Goal: Complete application form

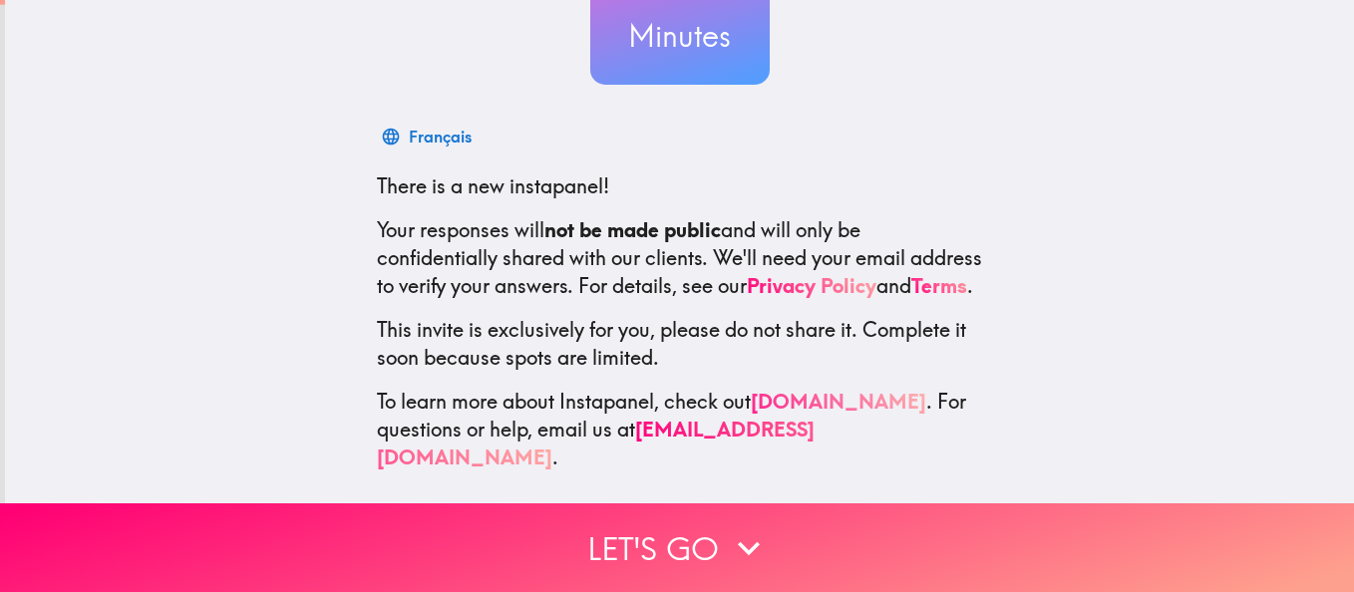
scroll to position [237, 0]
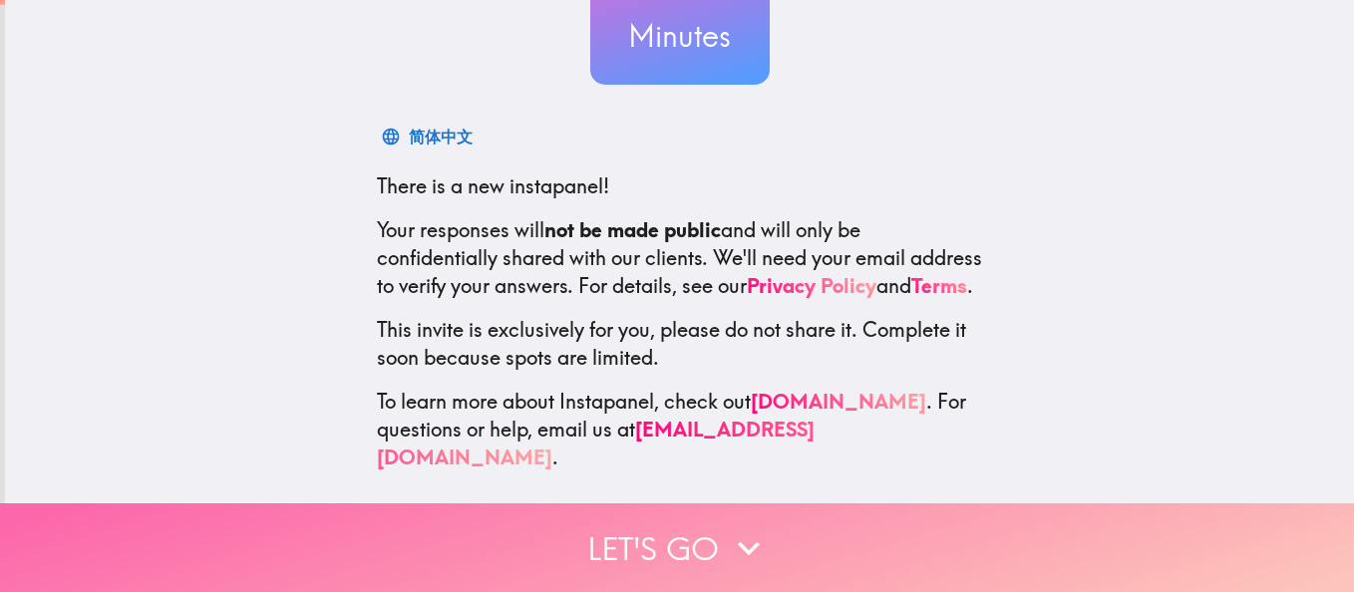
click at [657, 524] on button "Let's go" at bounding box center [677, 548] width 1354 height 89
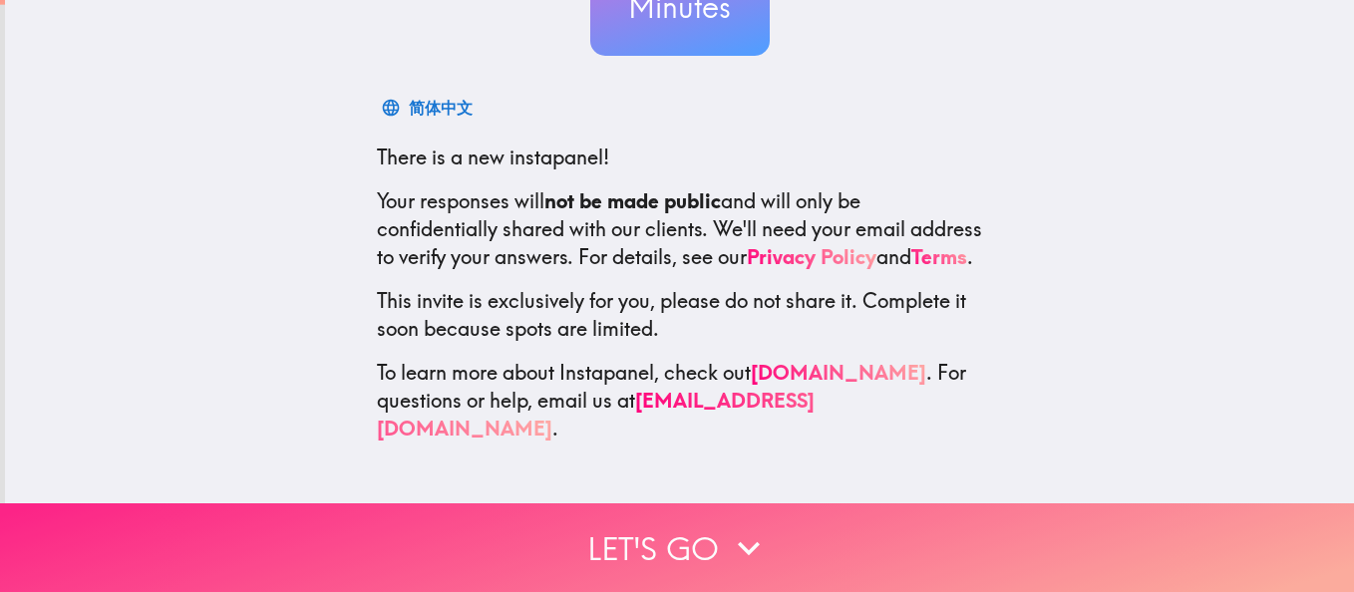
scroll to position [0, 0]
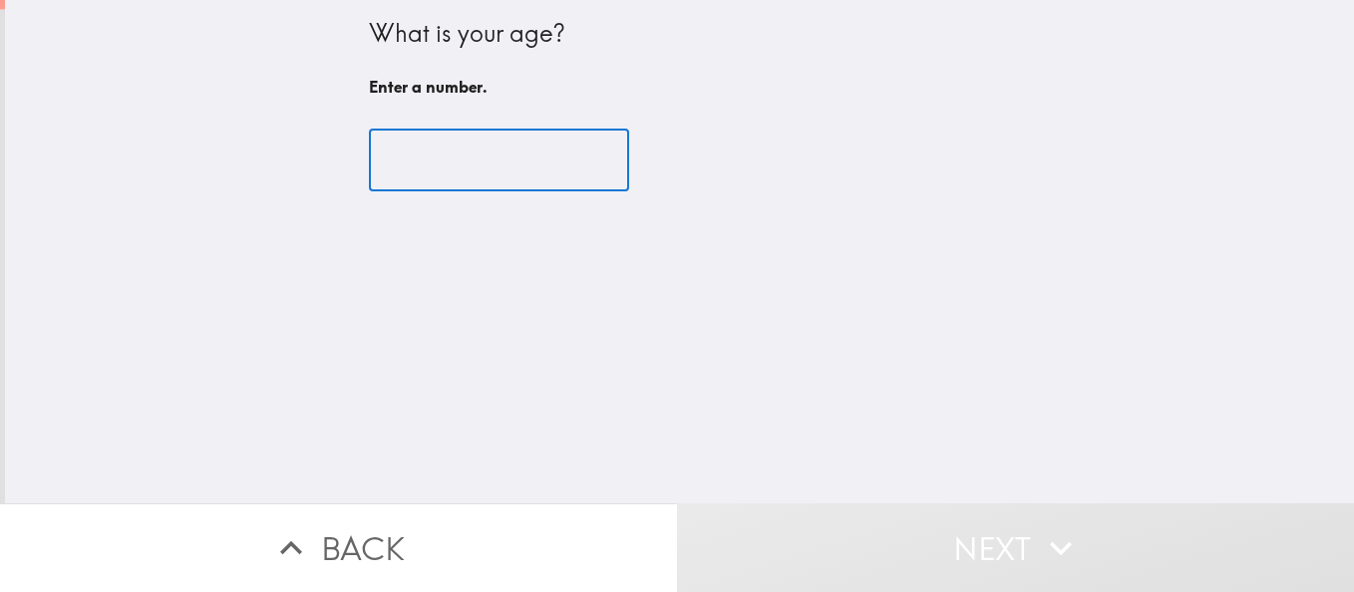
click at [476, 178] on input "number" at bounding box center [499, 161] width 260 height 62
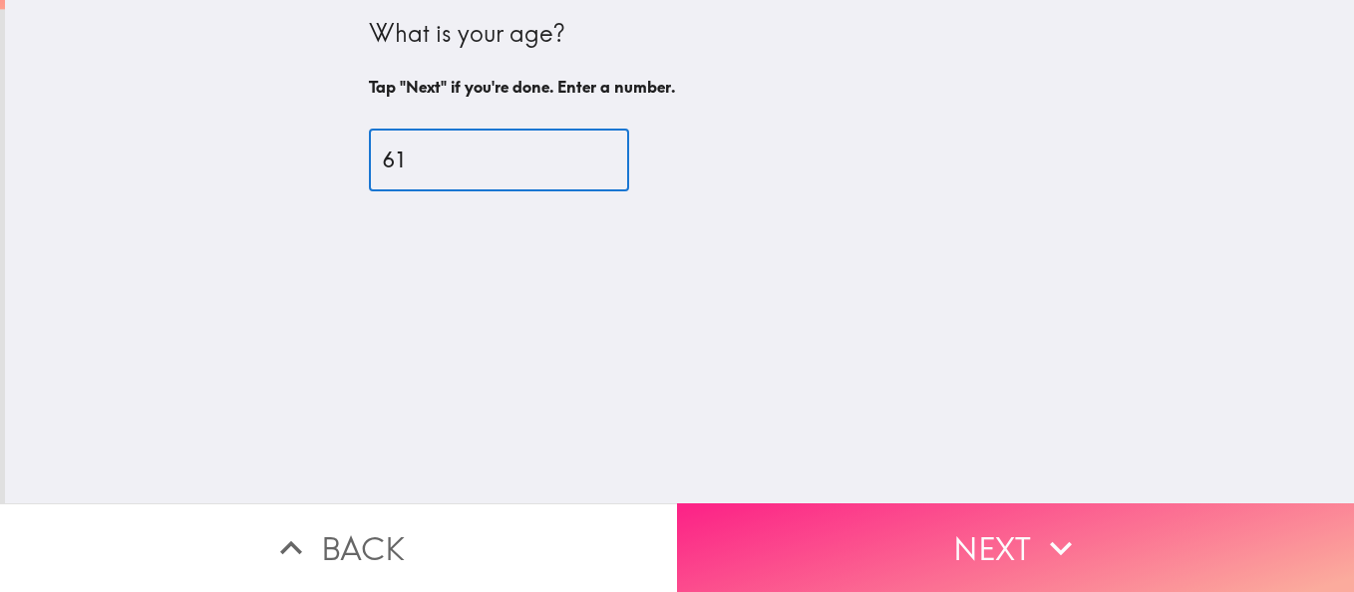
type input "61"
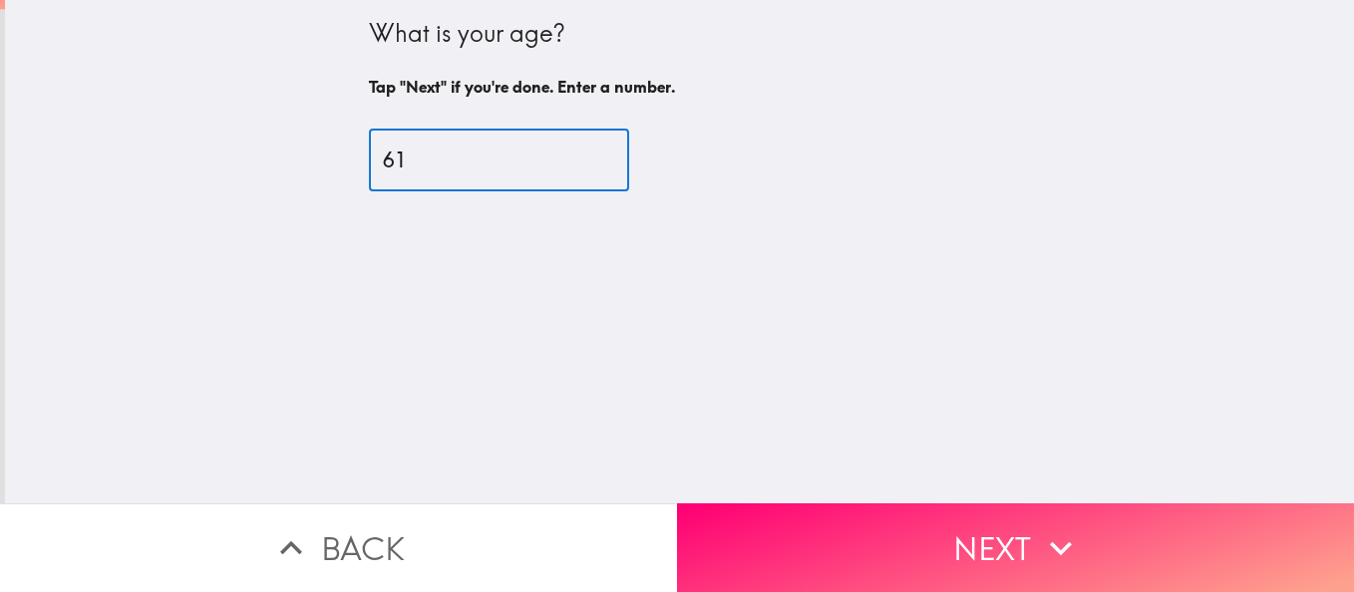
drag, startPoint x: 946, startPoint y: 523, endPoint x: 931, endPoint y: 528, distance: 15.8
click at [931, 528] on button "Next" at bounding box center [1015, 548] width 677 height 89
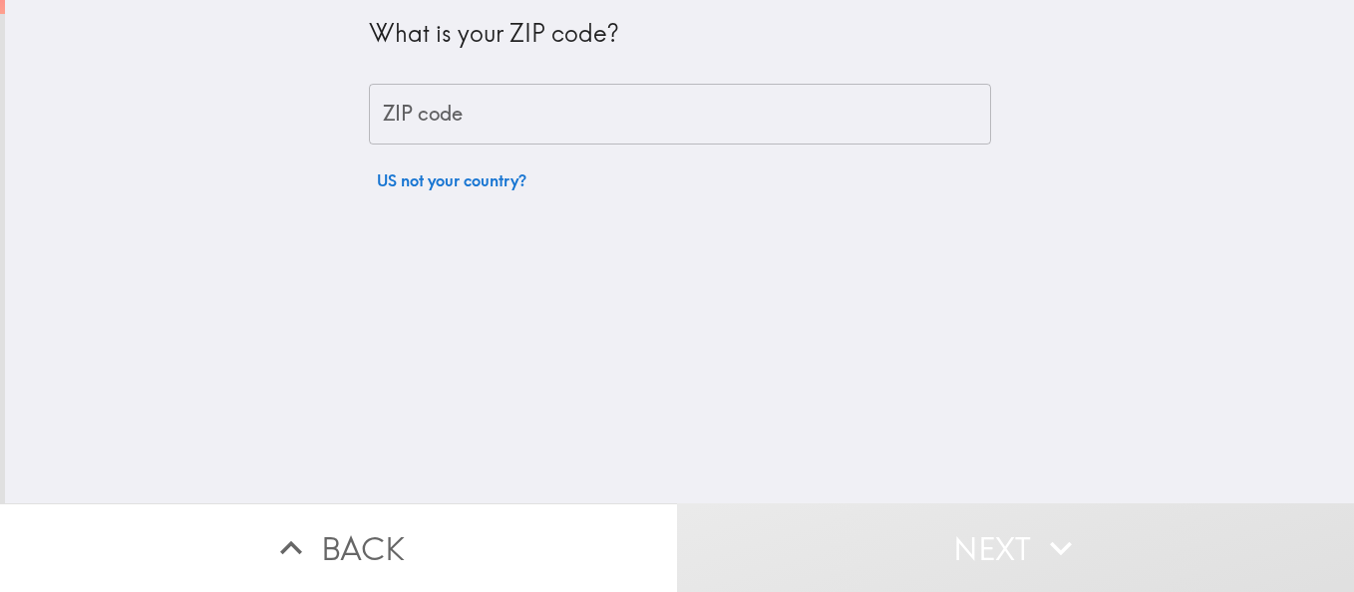
click at [569, 71] on div "What is your ZIP code? ZIP code ZIP code US not your country?" at bounding box center [680, 100] width 622 height 200
click at [566, 102] on input "ZIP code" at bounding box center [680, 115] width 622 height 62
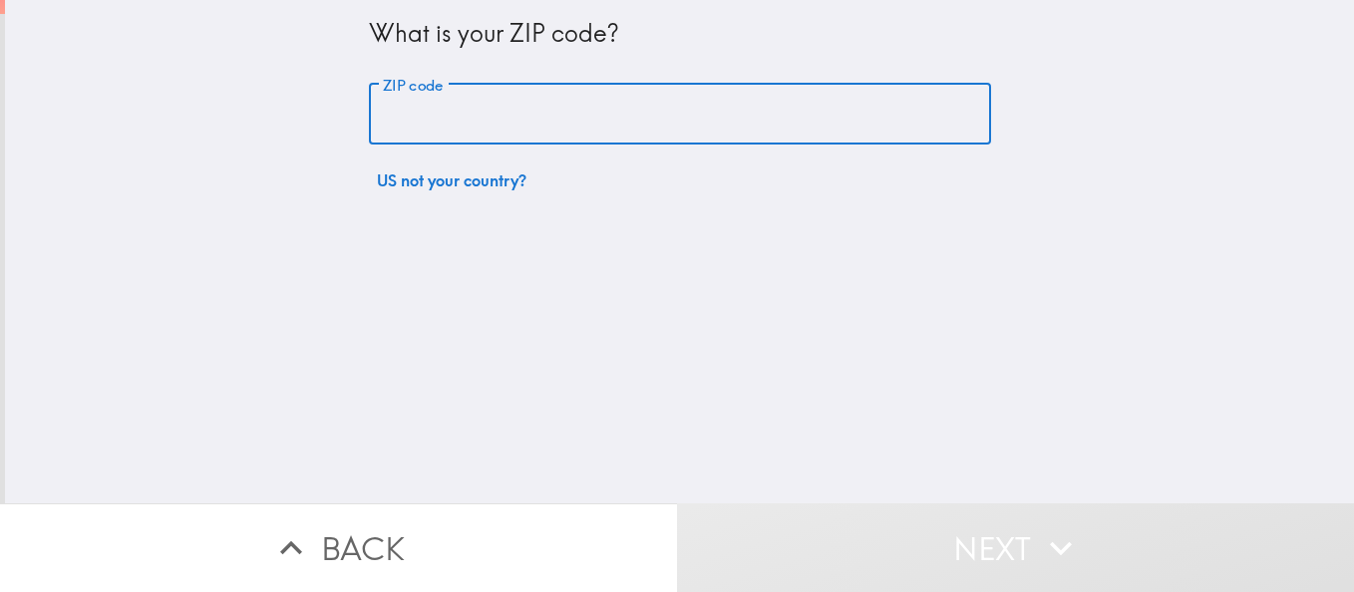
type input "32128"
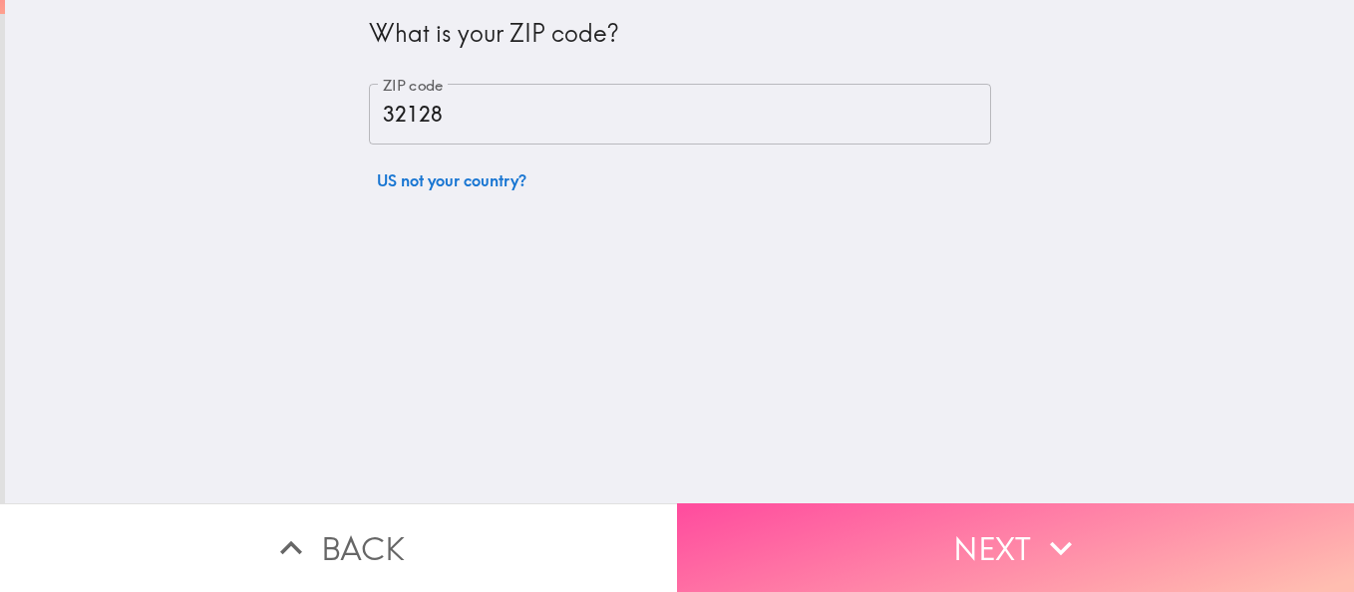
click at [897, 511] on button "Next" at bounding box center [1015, 548] width 677 height 89
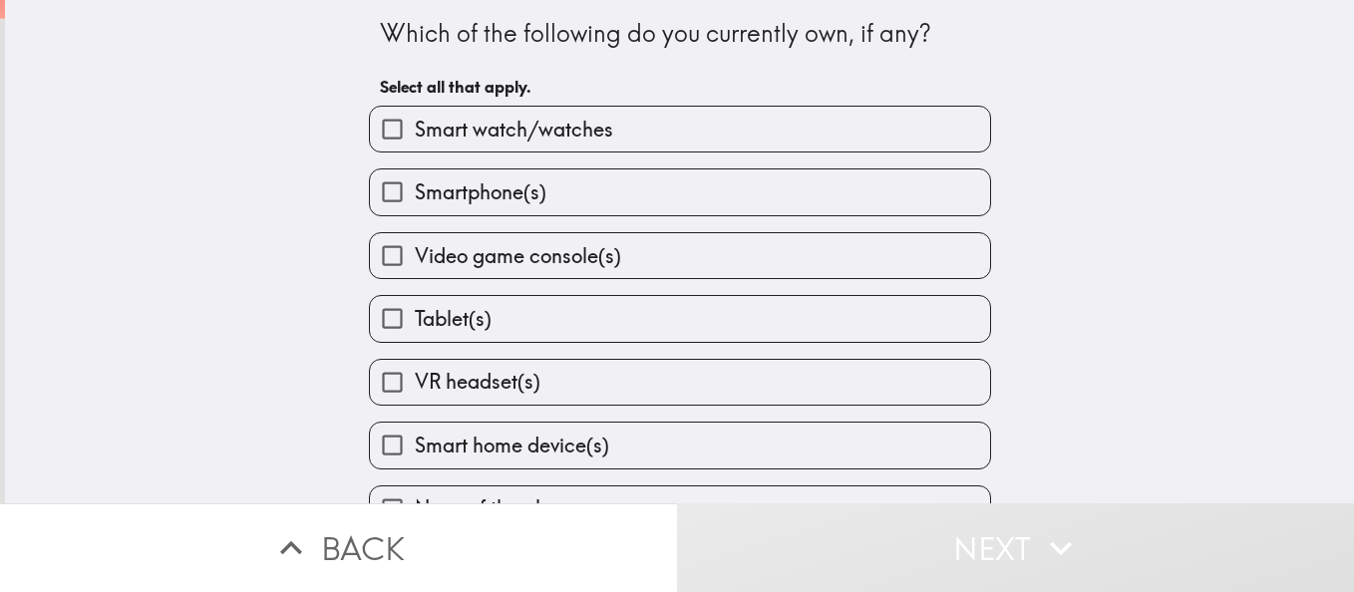
click at [613, 131] on label "Smart watch/watches" at bounding box center [680, 129] width 620 height 45
click at [415, 131] on input "Smart watch/watches" at bounding box center [392, 129] width 45 height 45
checkbox input "true"
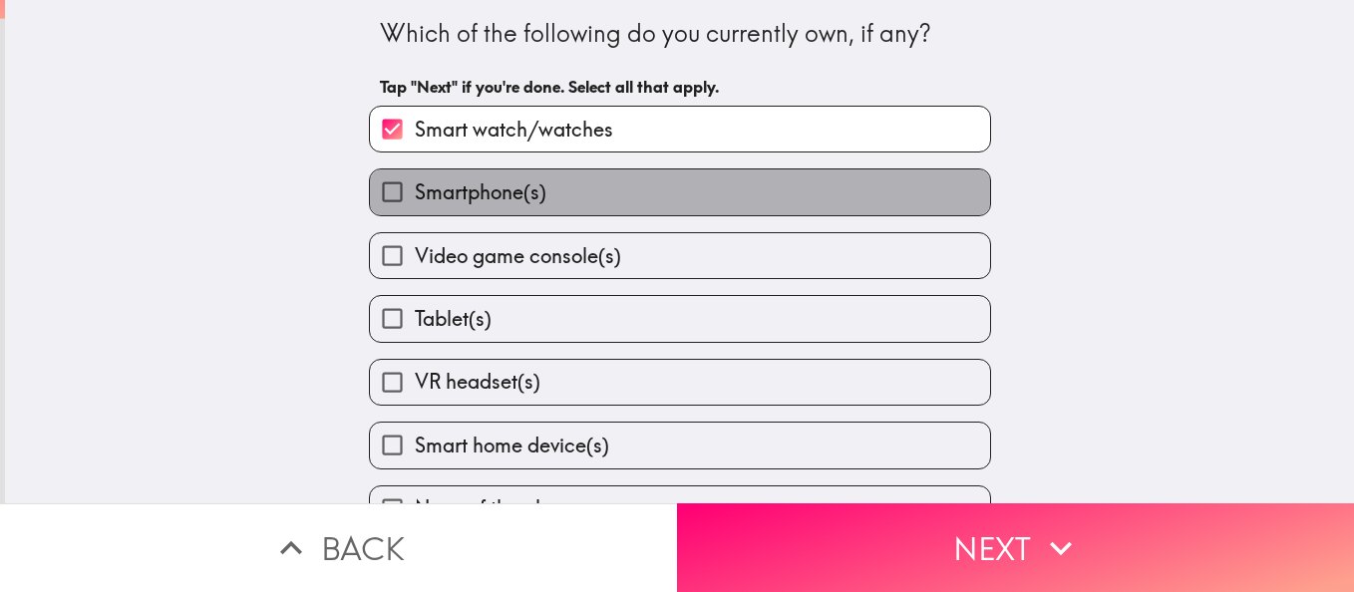
click at [599, 198] on label "Smartphone(s)" at bounding box center [680, 192] width 620 height 45
click at [415, 198] on input "Smartphone(s)" at bounding box center [392, 192] width 45 height 45
checkbox input "true"
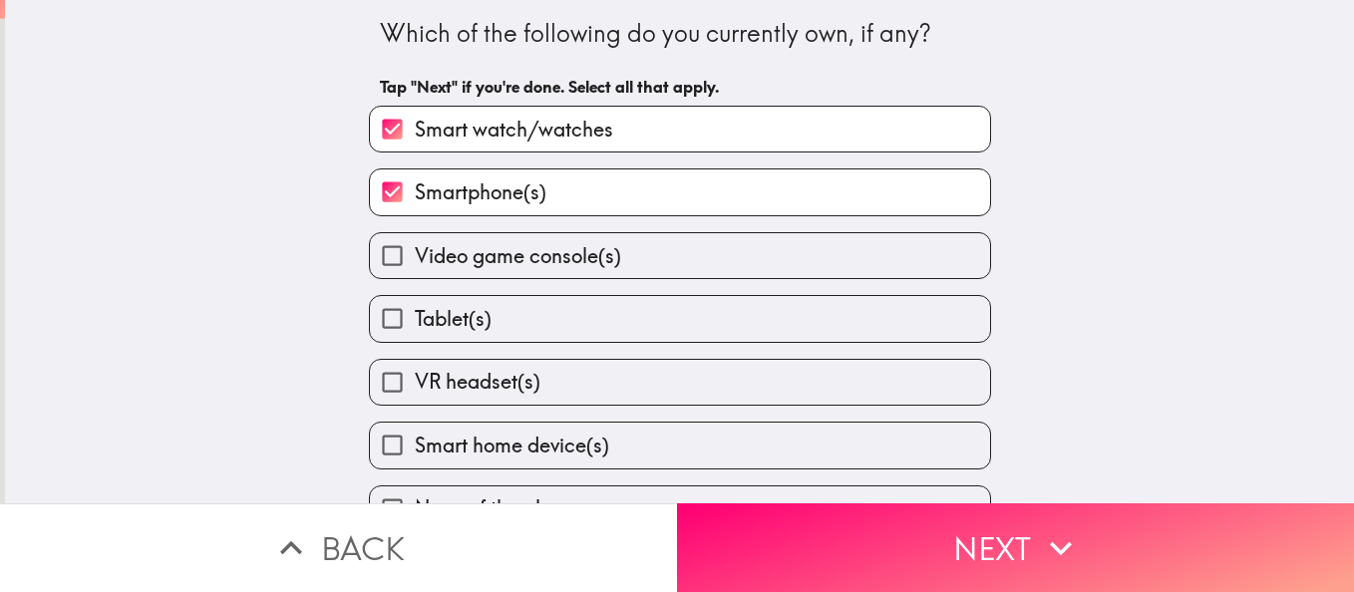
click at [591, 256] on span "Video game console(s)" at bounding box center [518, 256] width 206 height 28
click at [415, 256] on input "Video game console(s)" at bounding box center [392, 255] width 45 height 45
checkbox input "true"
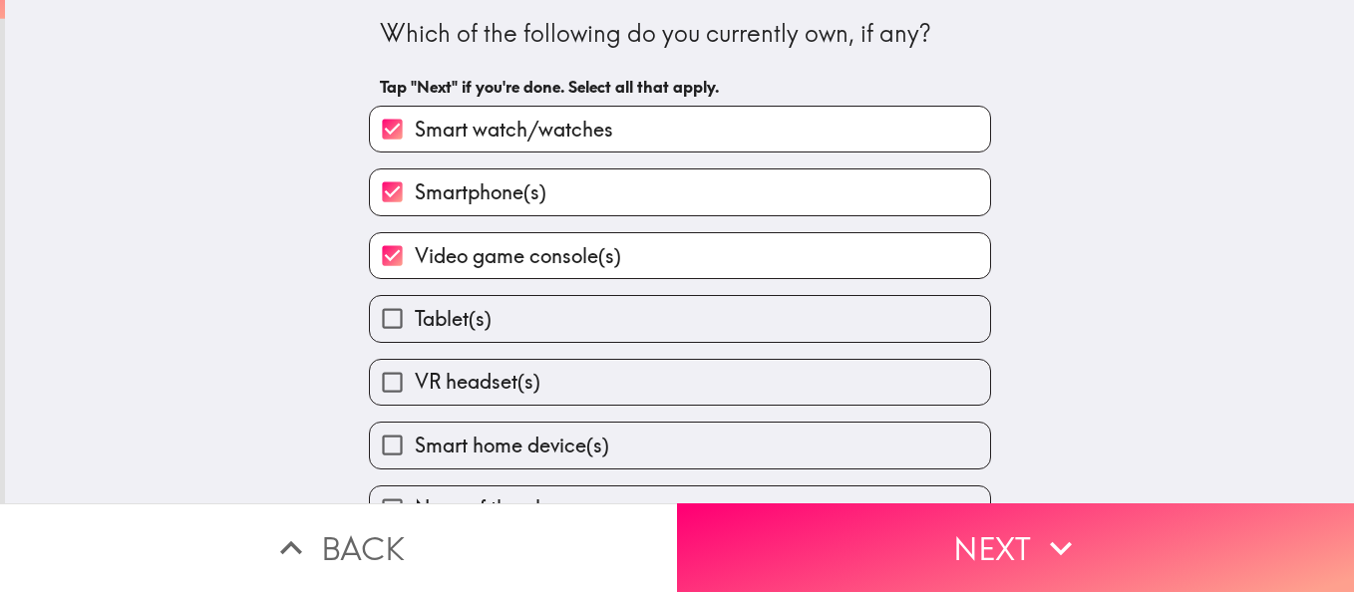
click at [598, 322] on label "Tablet(s)" at bounding box center [680, 318] width 620 height 45
click at [415, 322] on input "Tablet(s)" at bounding box center [392, 318] width 45 height 45
checkbox input "true"
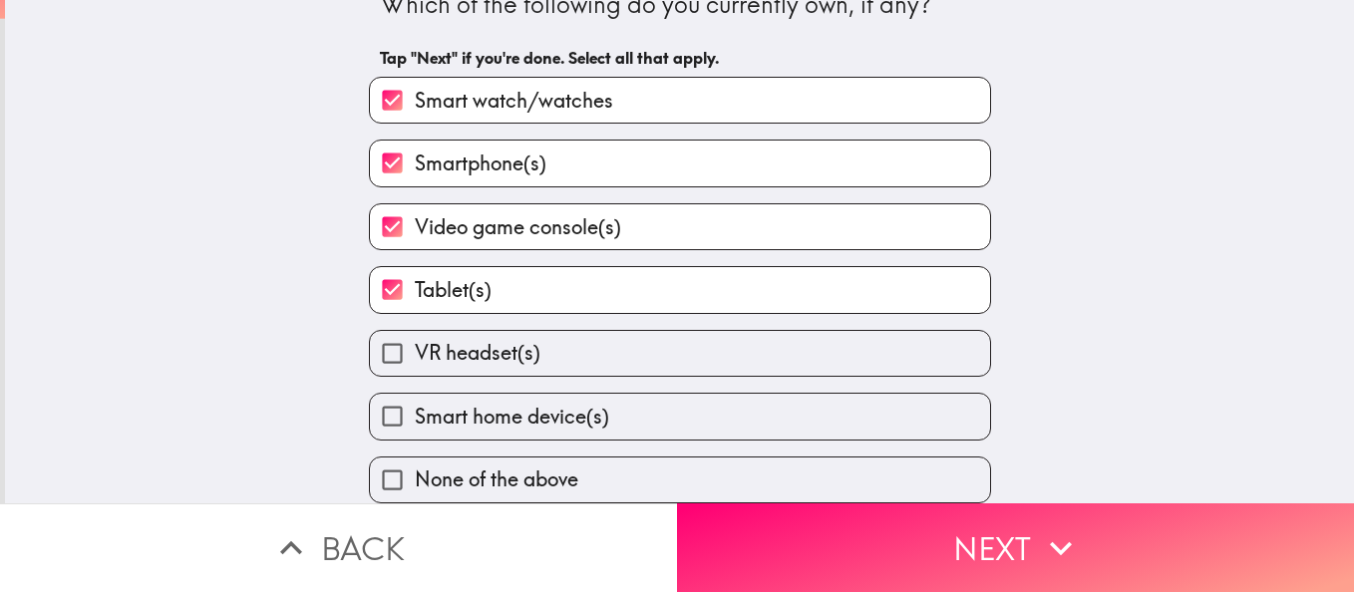
scroll to position [44, 0]
click at [611, 407] on label "Smart home device(s)" at bounding box center [680, 416] width 620 height 45
click at [415, 407] on input "Smart home device(s)" at bounding box center [392, 416] width 45 height 45
checkbox input "true"
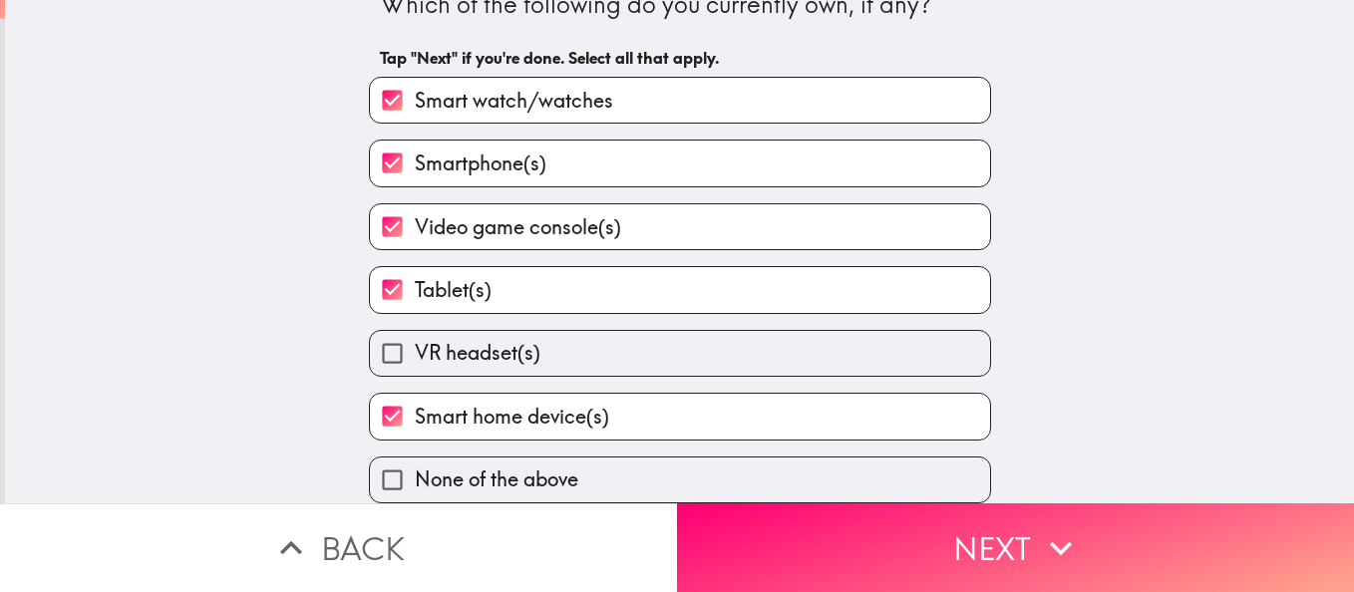
click at [903, 527] on button "Next" at bounding box center [1015, 548] width 677 height 89
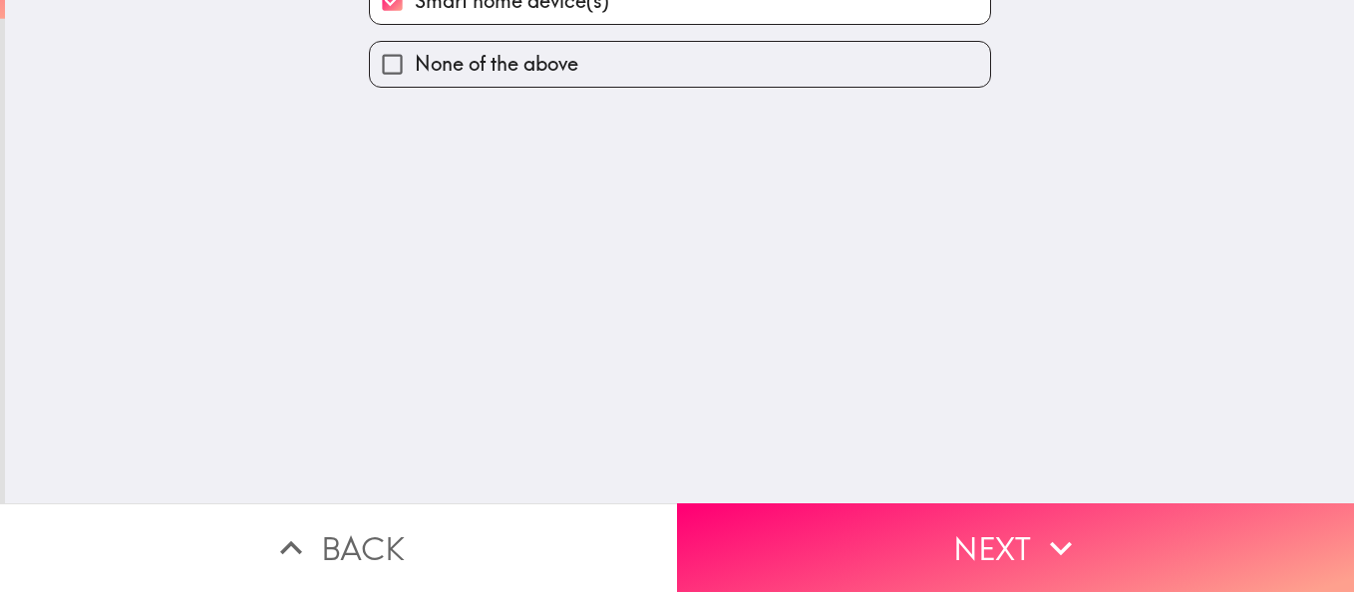
scroll to position [0, 0]
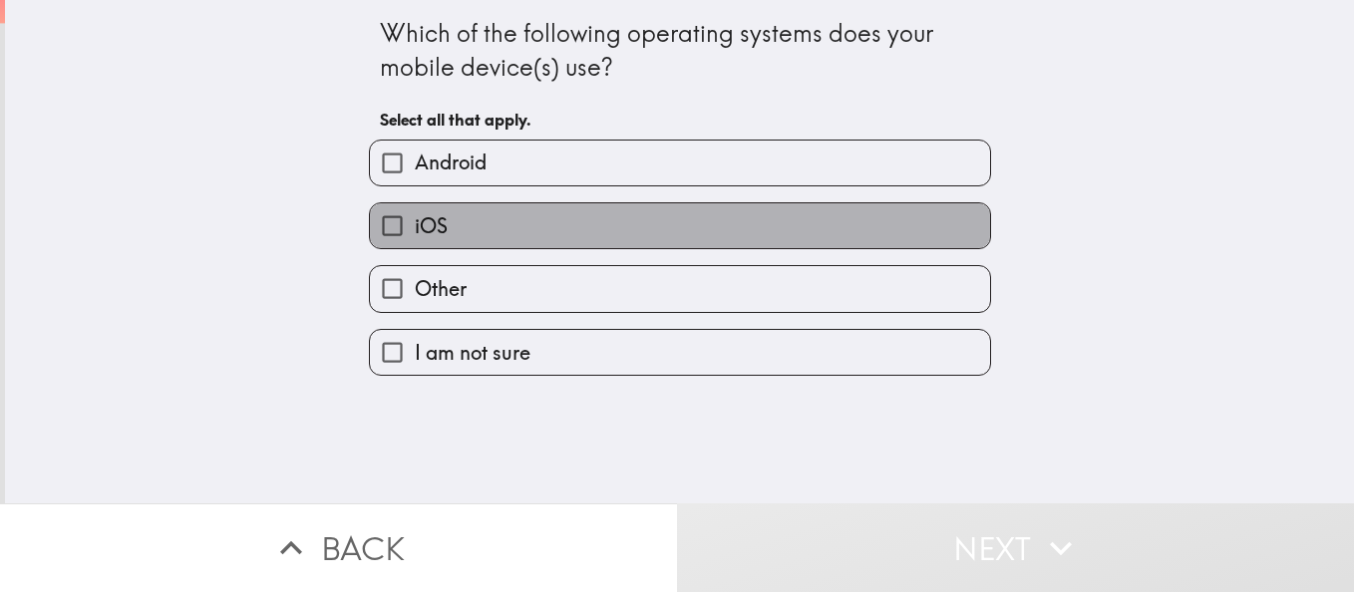
click at [564, 233] on label "iOS" at bounding box center [680, 225] width 620 height 45
click at [415, 233] on input "iOS" at bounding box center [392, 225] width 45 height 45
checkbox input "true"
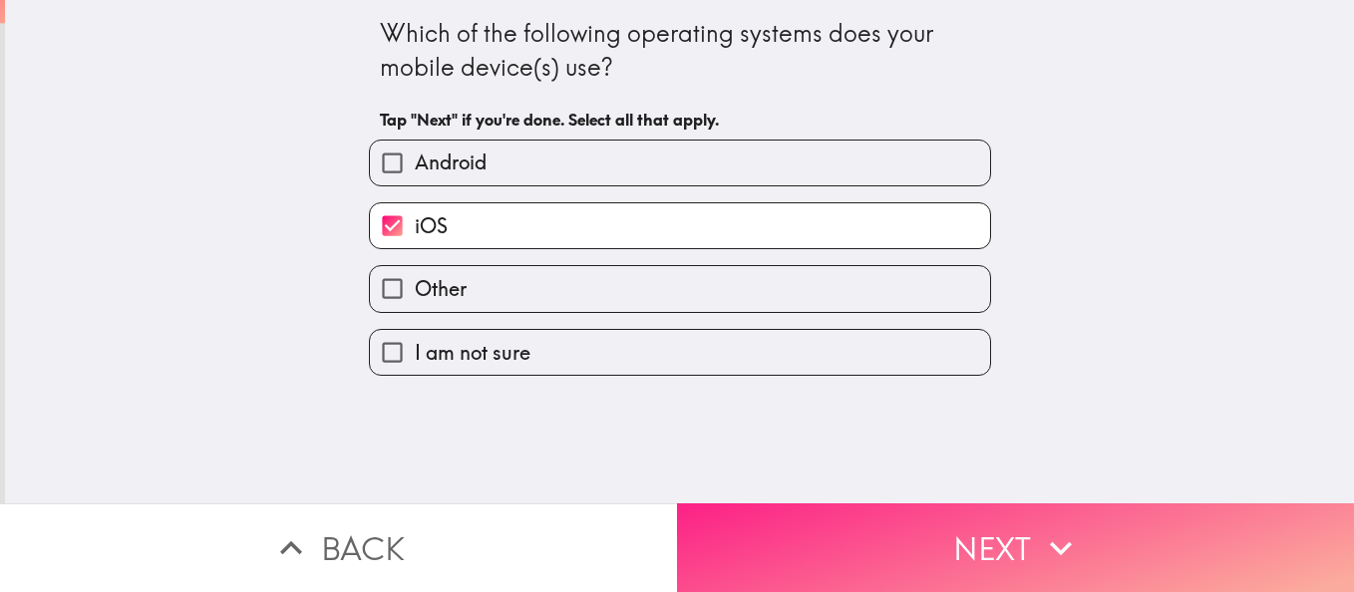
click at [912, 507] on button "Next" at bounding box center [1015, 548] width 677 height 89
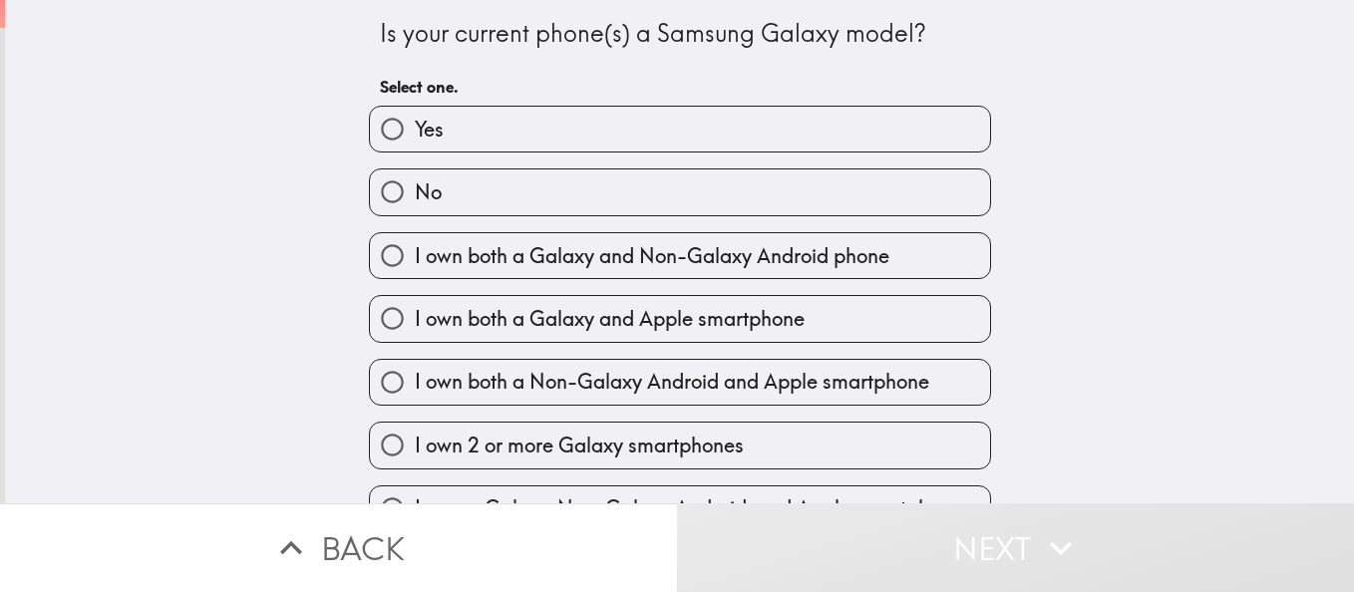
click at [592, 196] on label "No" at bounding box center [680, 192] width 620 height 45
click at [415, 196] on input "No" at bounding box center [392, 192] width 45 height 45
radio input "true"
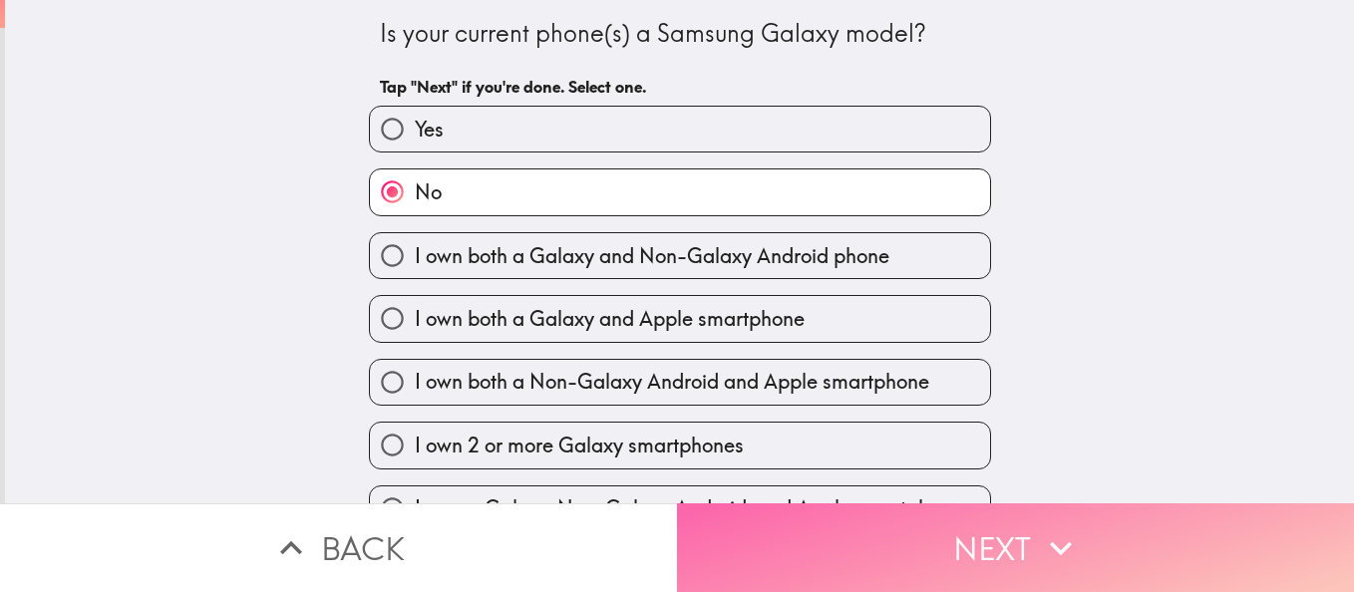
click at [858, 505] on button "Next" at bounding box center [1015, 548] width 677 height 89
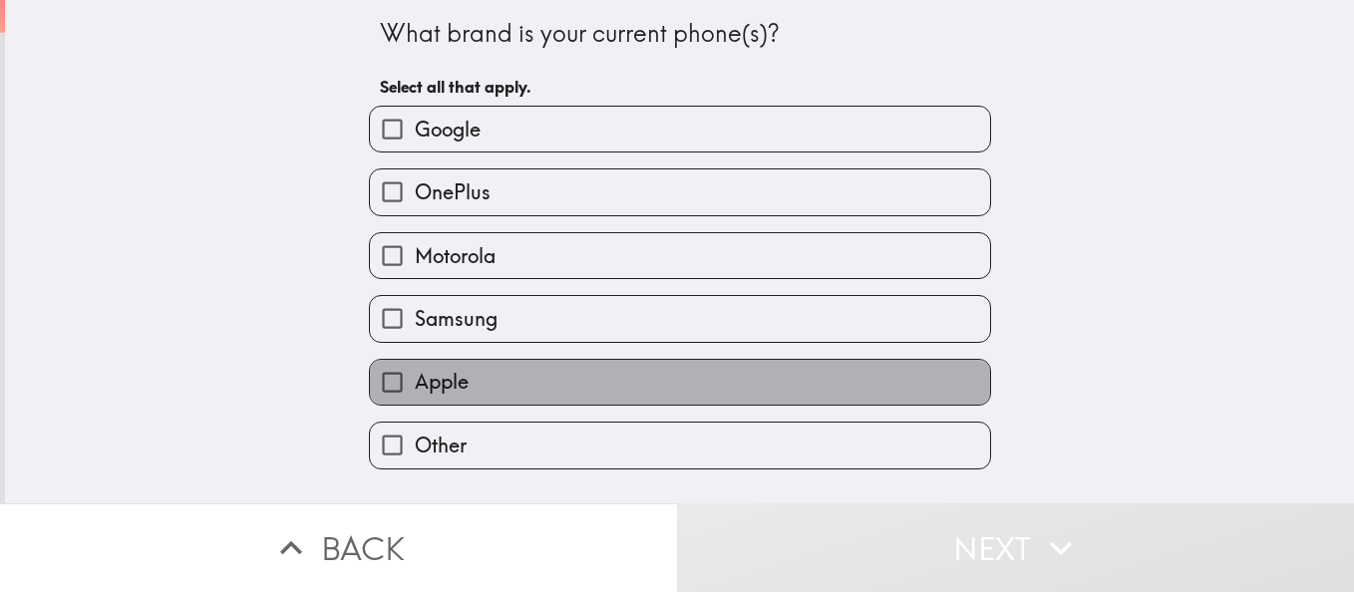
click at [619, 373] on label "Apple" at bounding box center [680, 382] width 620 height 45
click at [415, 373] on input "Apple" at bounding box center [392, 382] width 45 height 45
checkbox input "true"
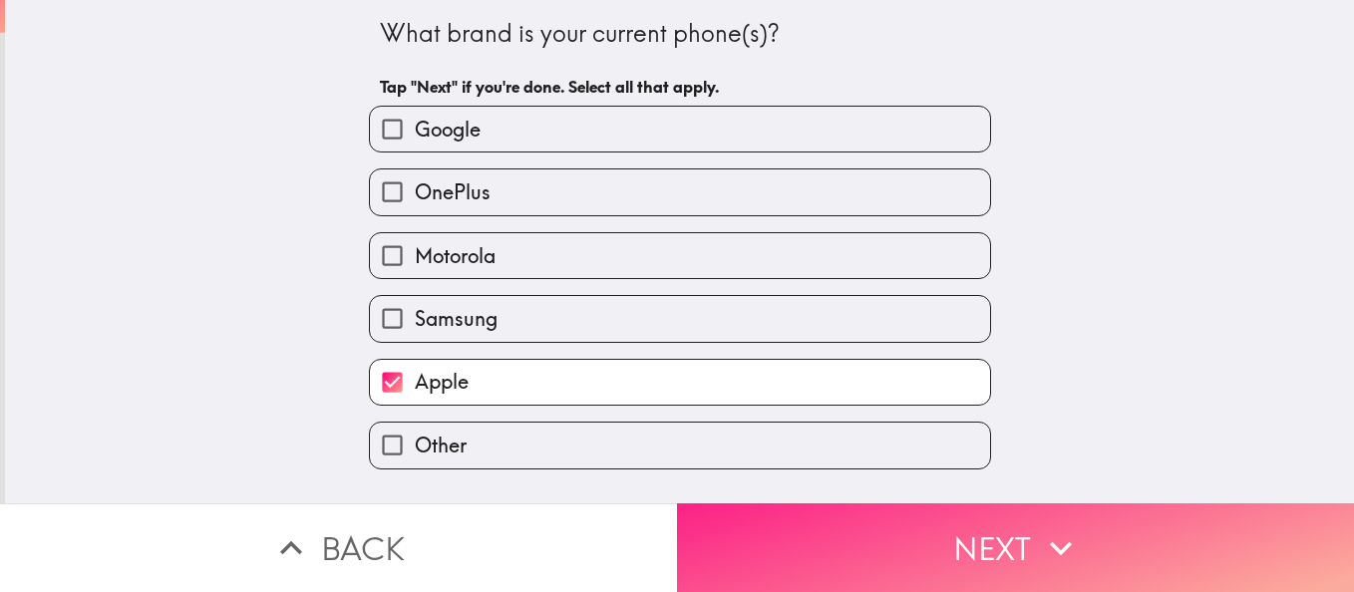
click at [883, 546] on button "Next" at bounding box center [1015, 548] width 677 height 89
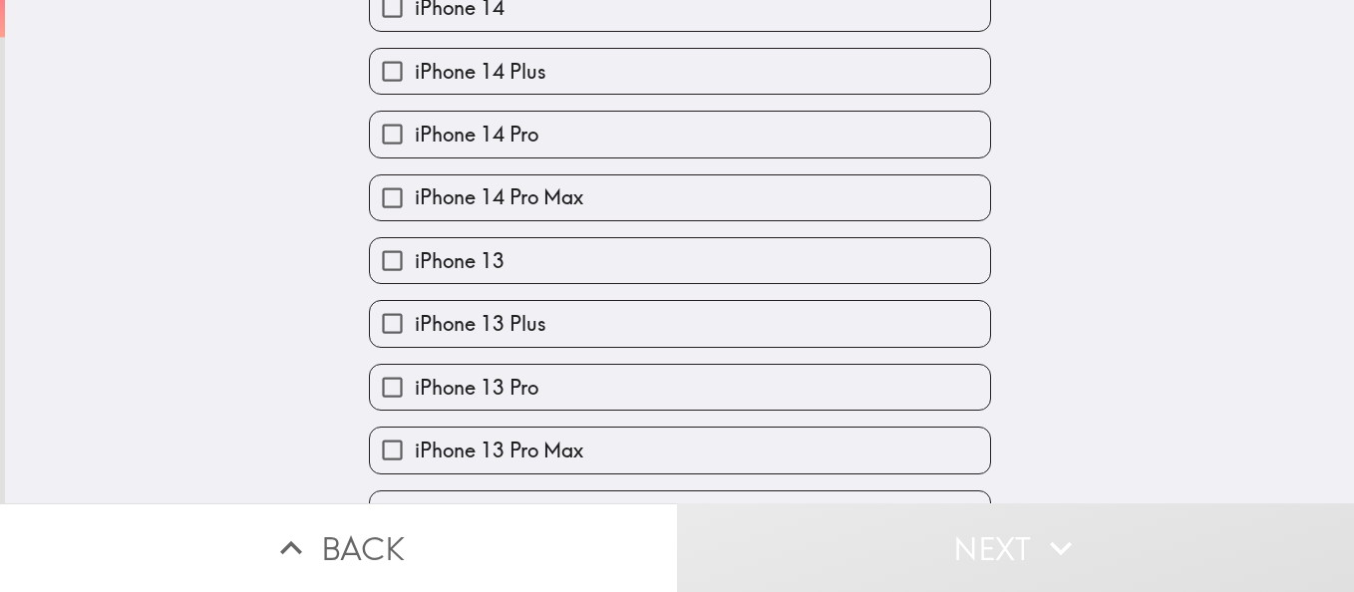
scroll to position [898, 0]
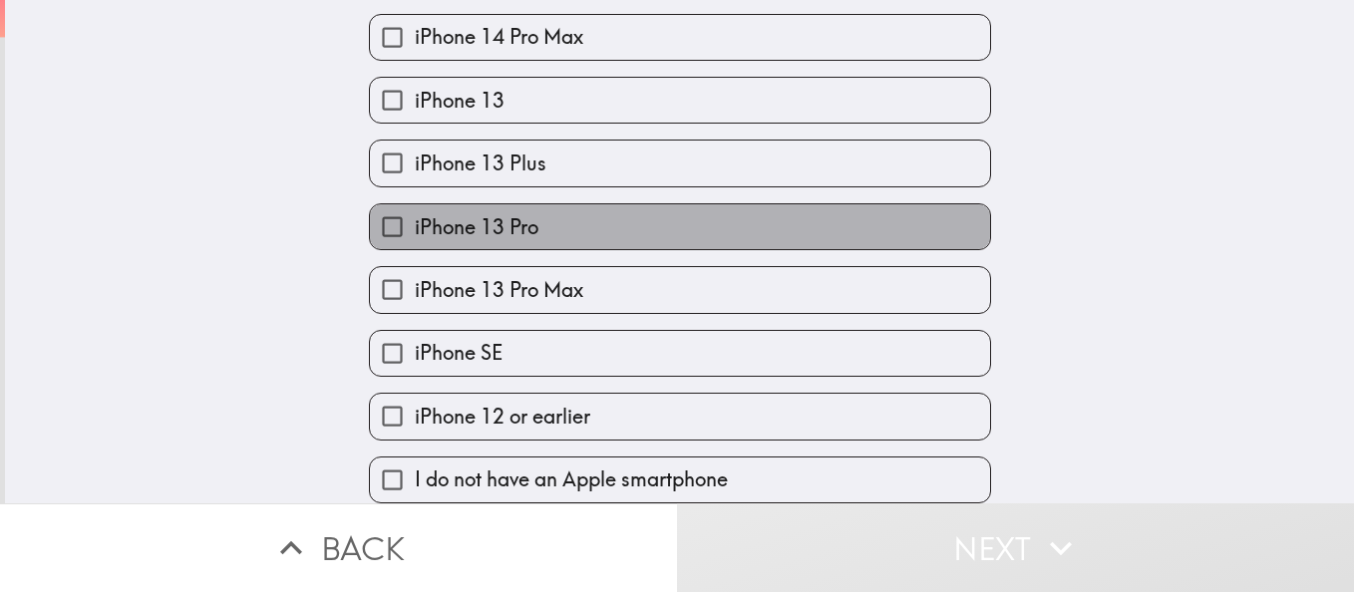
click at [589, 218] on label "iPhone 13 Pro" at bounding box center [680, 226] width 620 height 45
click at [415, 218] on input "iPhone 13 Pro" at bounding box center [392, 226] width 45 height 45
checkbox input "true"
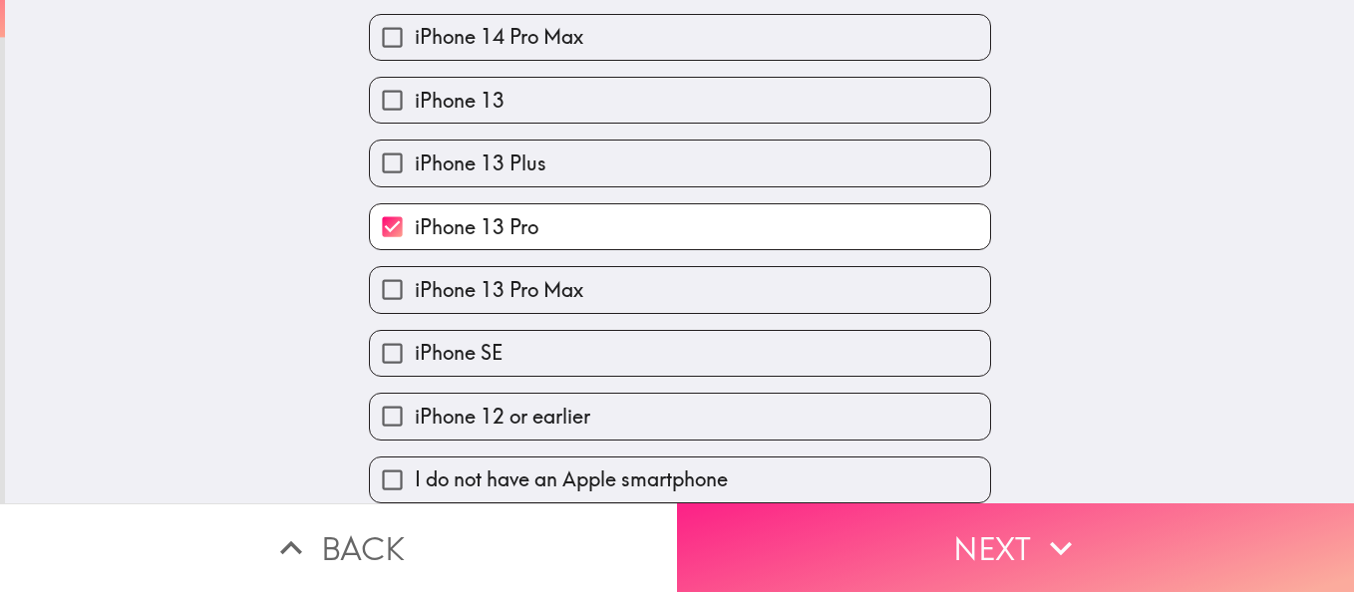
click at [935, 516] on button "Next" at bounding box center [1015, 548] width 677 height 89
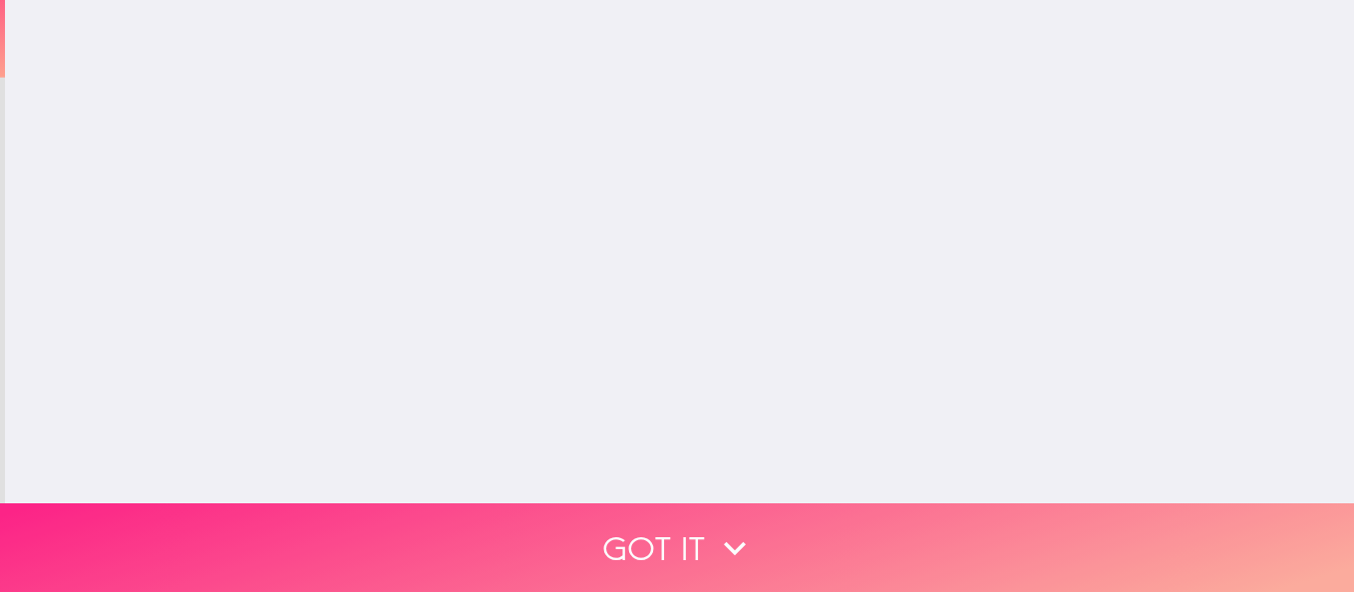
scroll to position [0, 0]
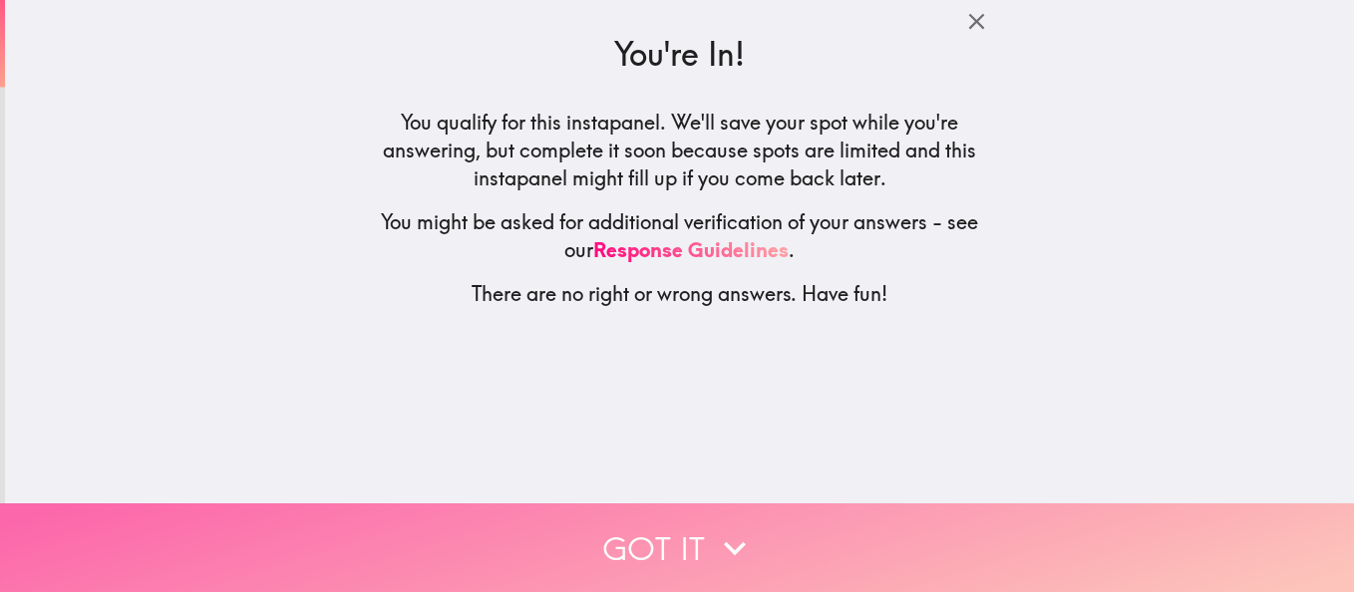
click at [715, 527] on icon "button" at bounding box center [735, 549] width 44 height 44
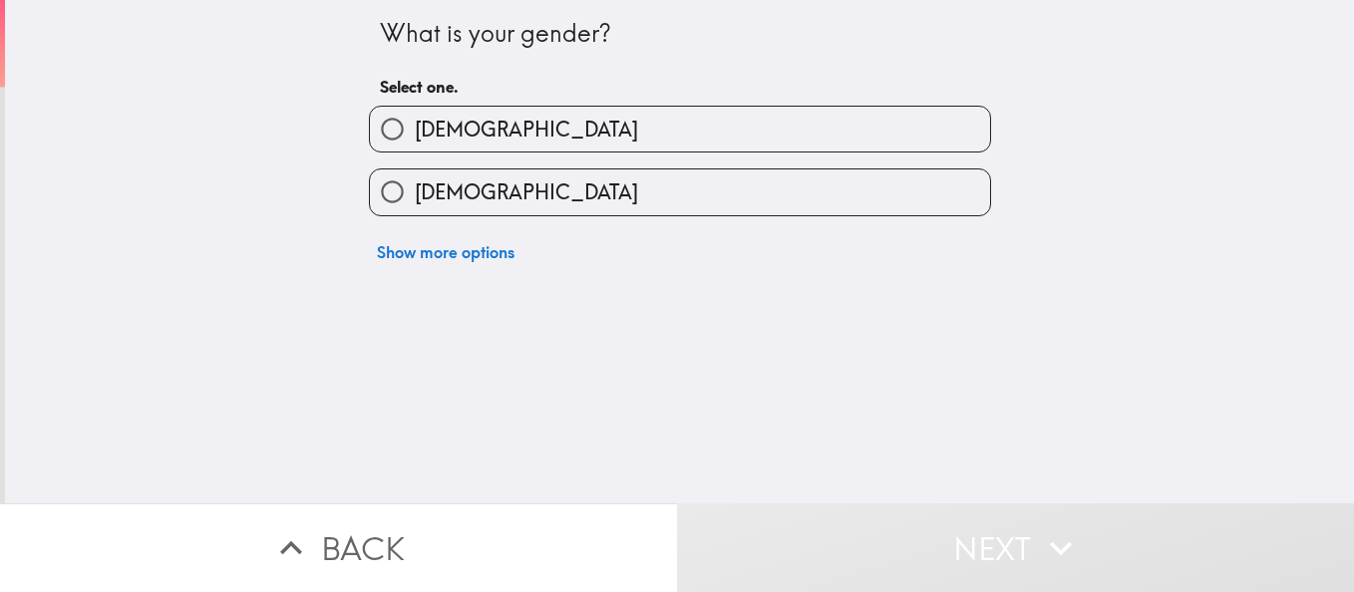
click at [577, 180] on label "[DEMOGRAPHIC_DATA]" at bounding box center [680, 192] width 620 height 45
click at [415, 180] on input "[DEMOGRAPHIC_DATA]" at bounding box center [392, 192] width 45 height 45
radio input "true"
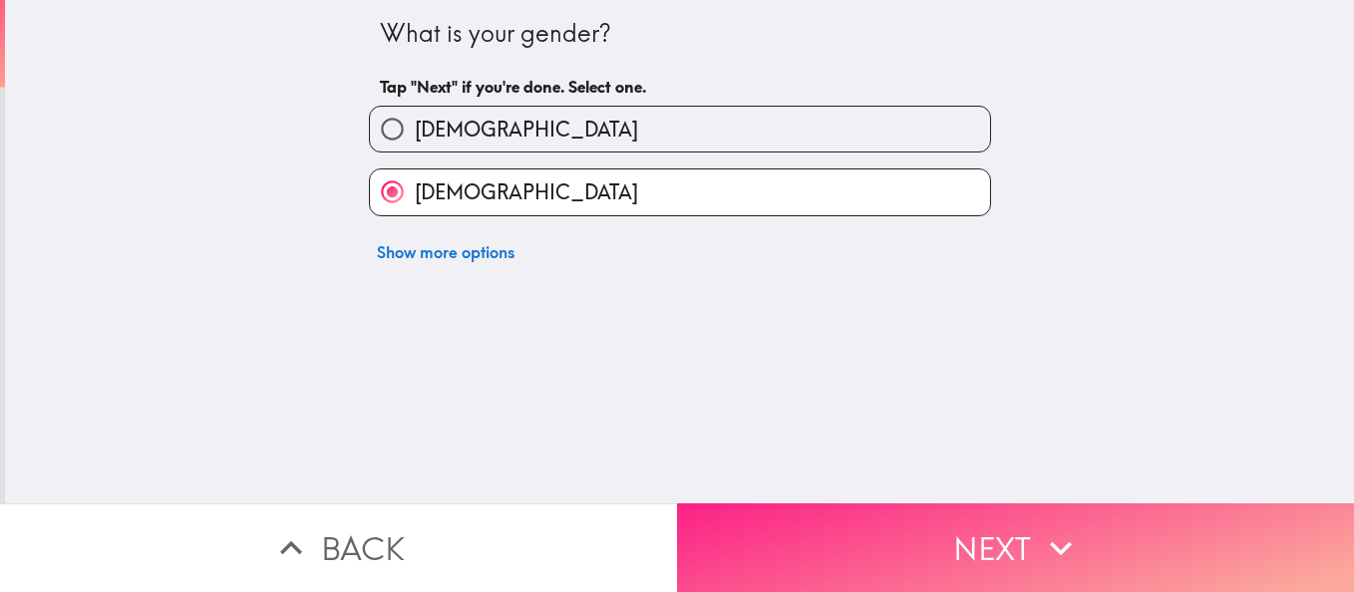
click at [901, 534] on button "Next" at bounding box center [1015, 548] width 677 height 89
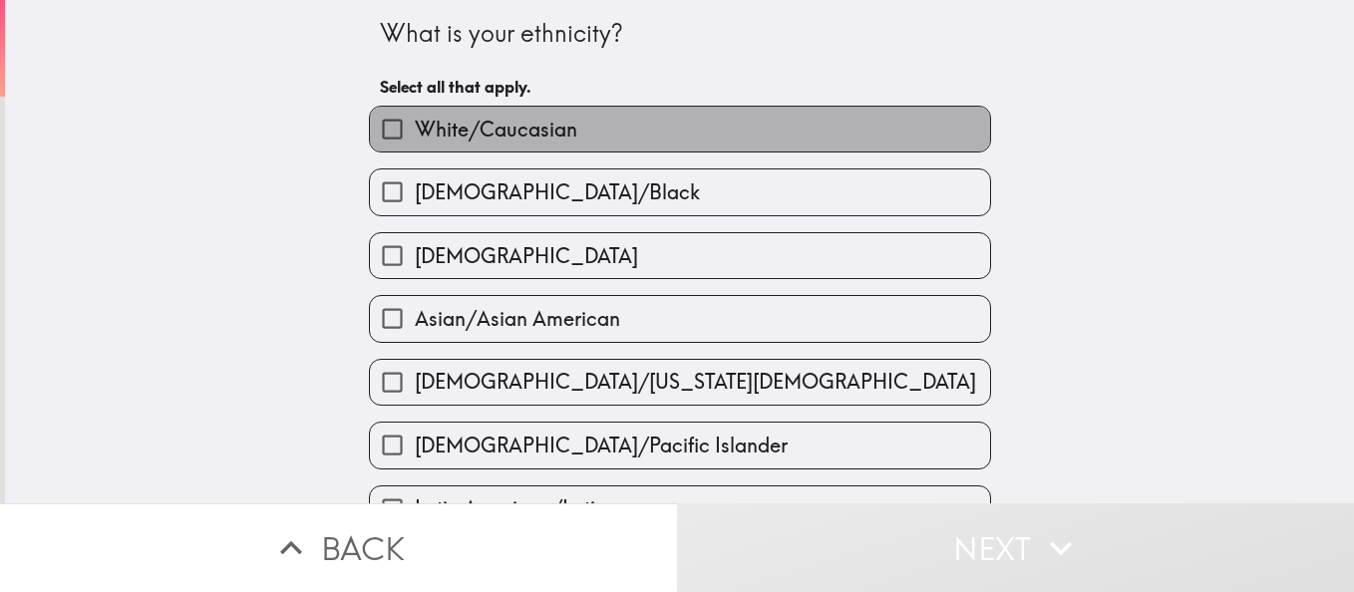
drag, startPoint x: 675, startPoint y: 110, endPoint x: 830, endPoint y: 221, distance: 190.7
click at [675, 107] on label "White/Caucasian" at bounding box center [680, 129] width 620 height 45
click at [415, 107] on input "White/Caucasian" at bounding box center [392, 129] width 45 height 45
checkbox input "true"
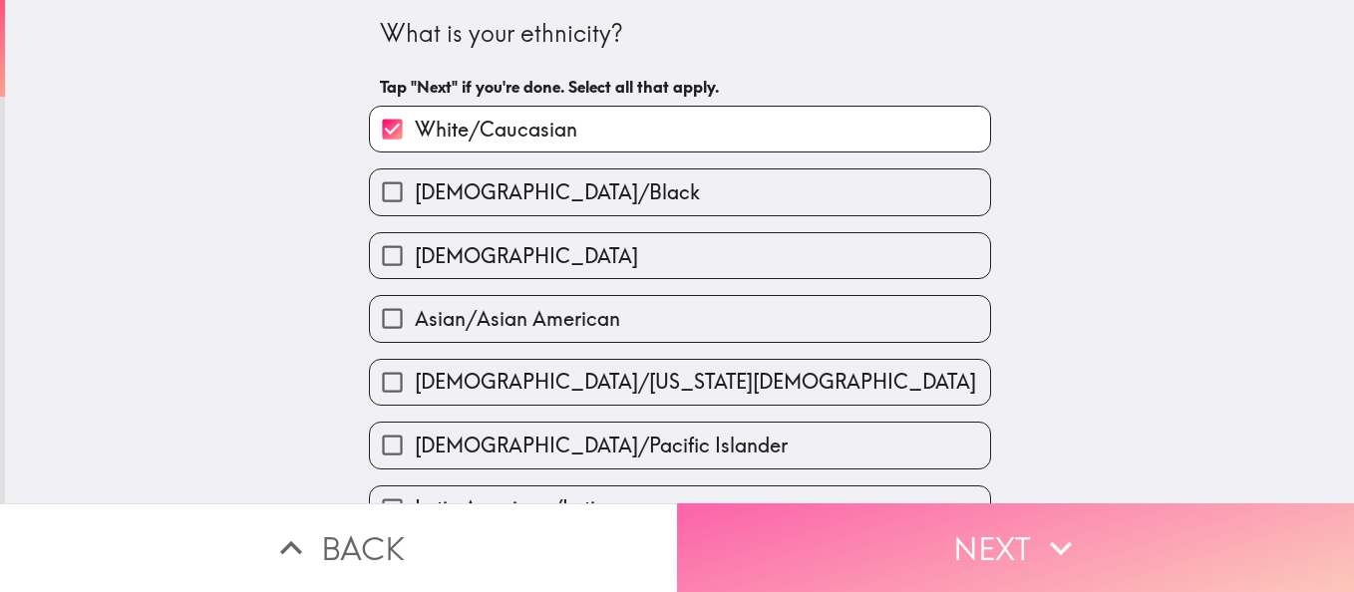
click at [944, 530] on button "Next" at bounding box center [1015, 548] width 677 height 89
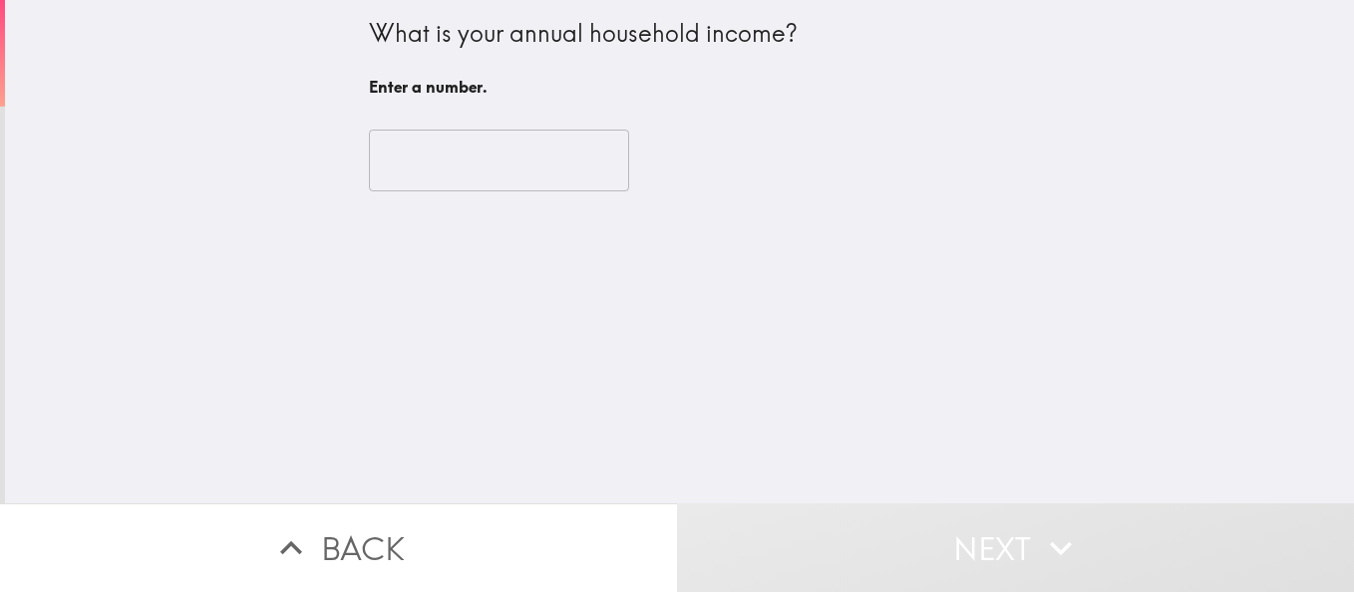
click at [585, 182] on input "number" at bounding box center [499, 161] width 260 height 62
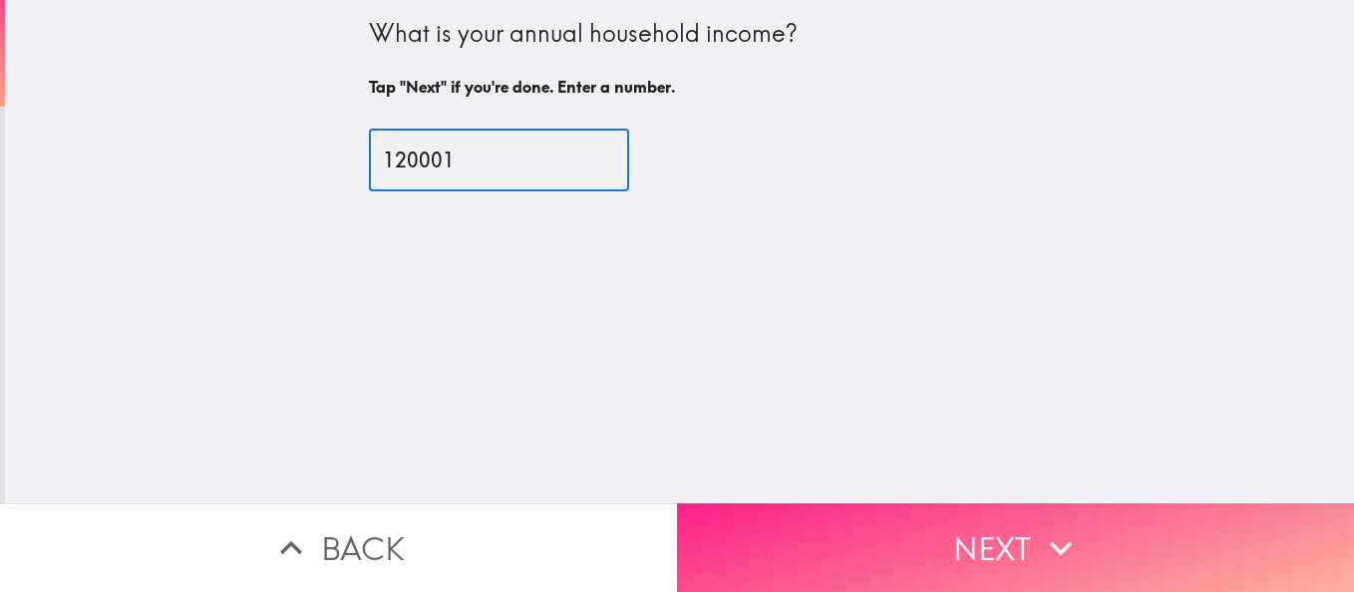
type input "120001"
click at [884, 540] on button "Next" at bounding box center [1015, 548] width 677 height 89
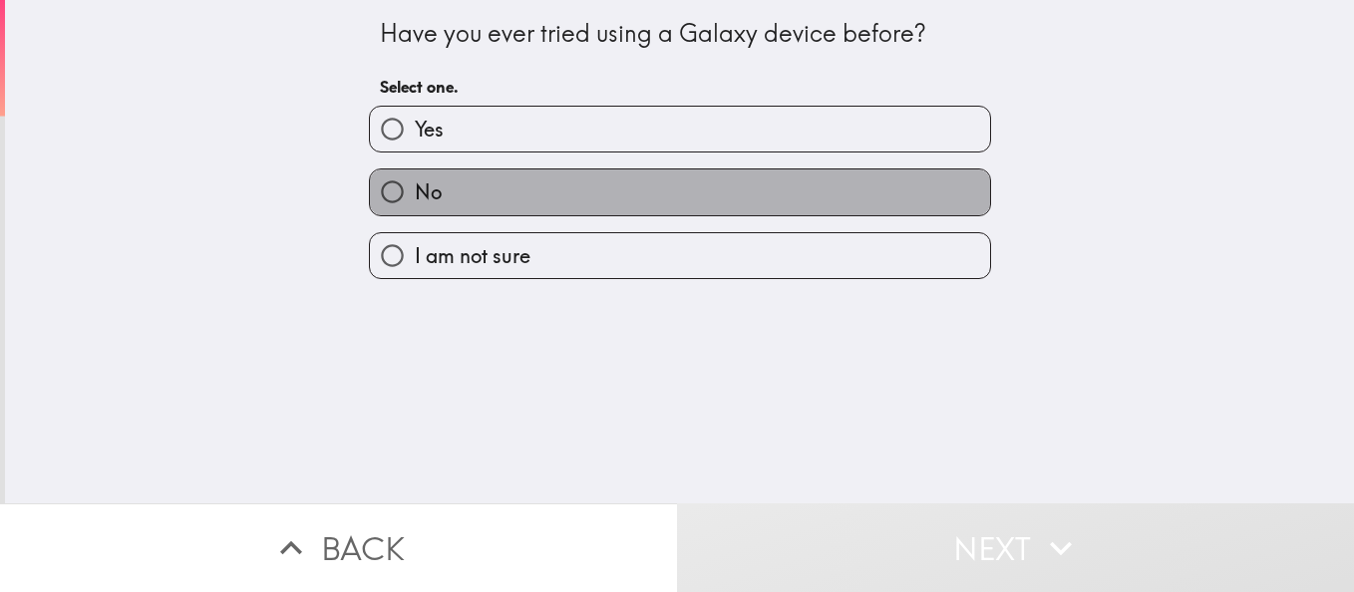
click at [727, 191] on label "No" at bounding box center [680, 192] width 620 height 45
click at [415, 191] on input "No" at bounding box center [392, 192] width 45 height 45
radio input "true"
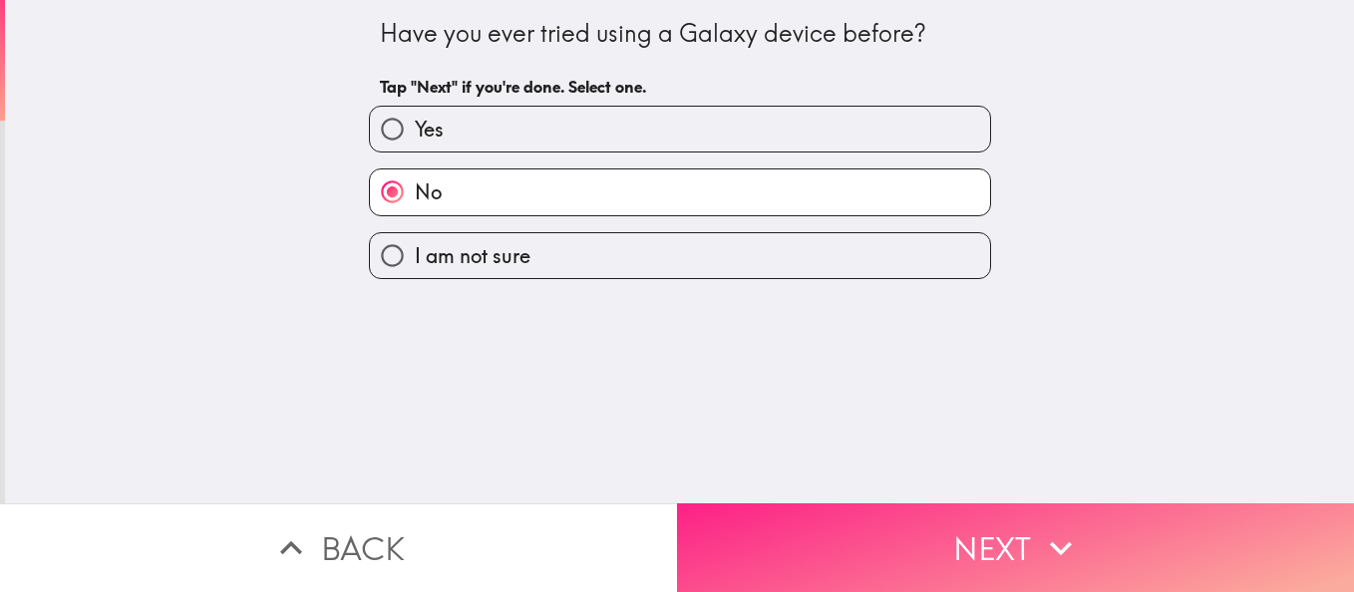
click at [904, 527] on button "Next" at bounding box center [1015, 548] width 677 height 89
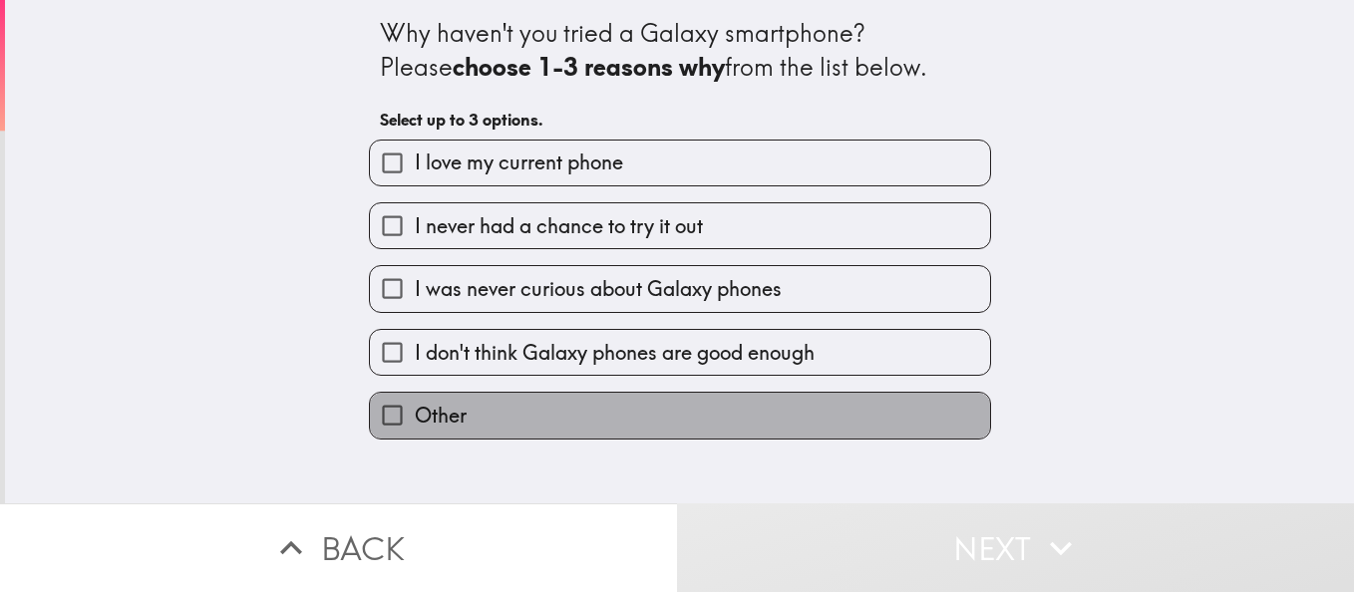
click at [606, 417] on label "Other" at bounding box center [680, 415] width 620 height 45
click at [415, 417] on input "Other" at bounding box center [392, 415] width 45 height 45
checkbox input "true"
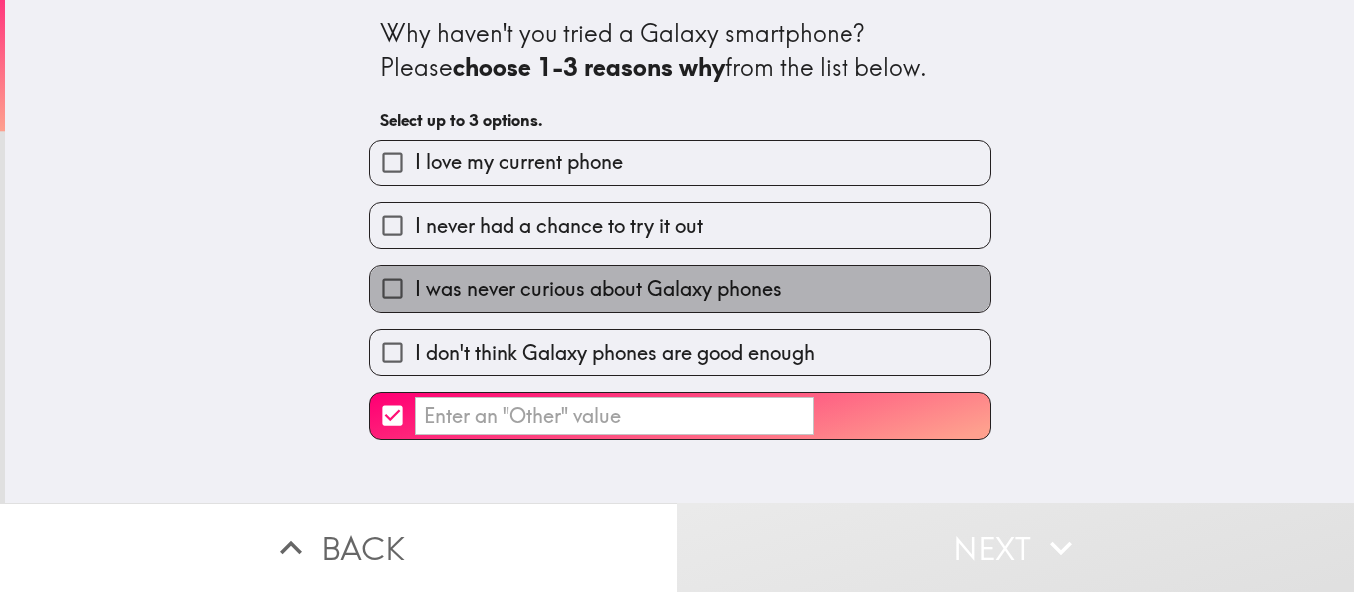
click at [698, 279] on span "I was never curious about Galaxy phones" at bounding box center [598, 289] width 367 height 28
click at [415, 279] on input "I was never curious about Galaxy phones" at bounding box center [392, 288] width 45 height 45
checkbox input "true"
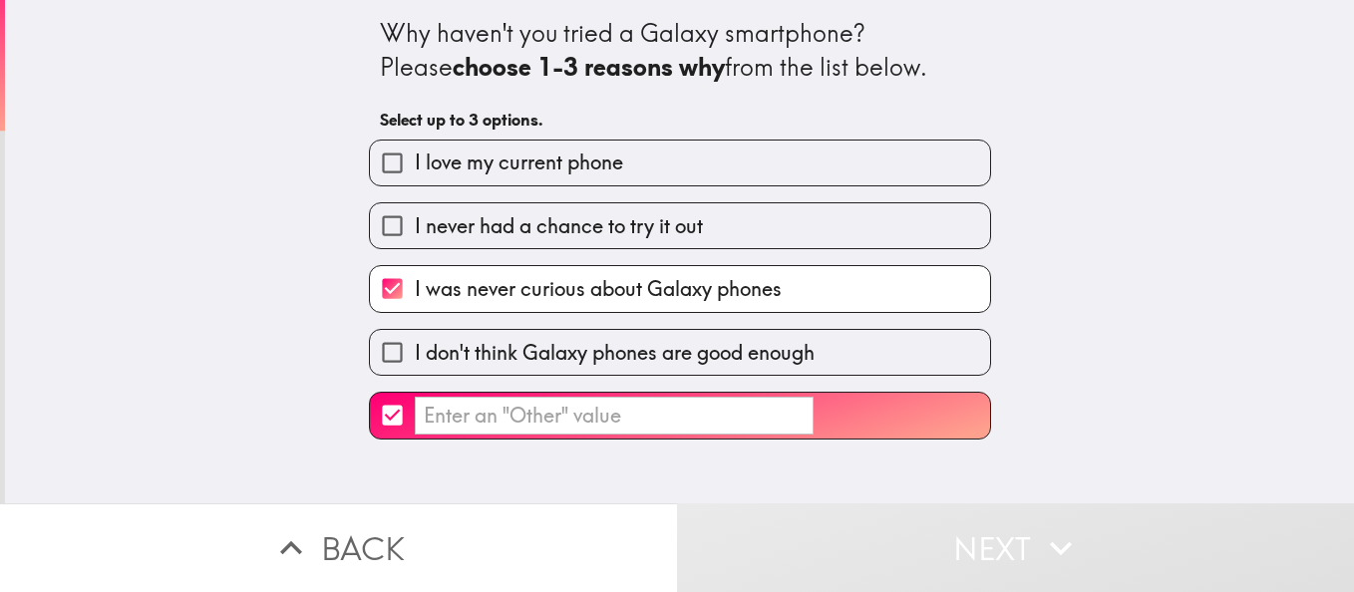
click at [664, 418] on input "​" at bounding box center [614, 416] width 399 height 39
click at [382, 406] on input "​" at bounding box center [392, 415] width 45 height 45
checkbox input "false"
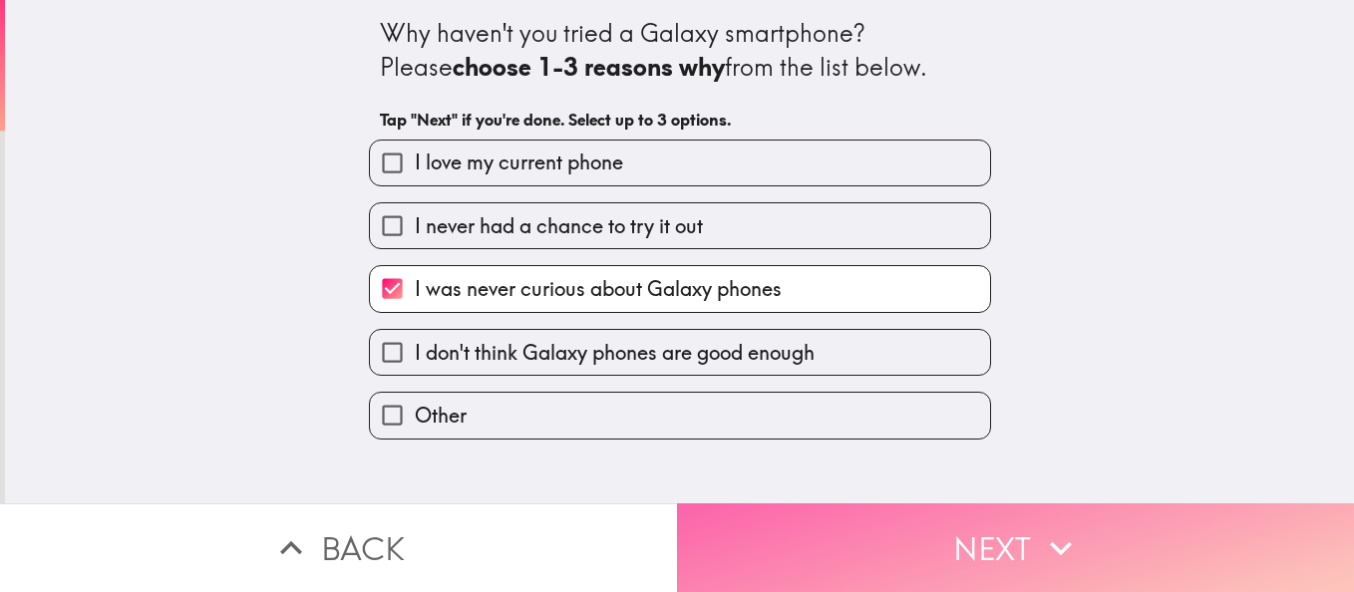
click at [905, 532] on button "Next" at bounding box center [1015, 548] width 677 height 89
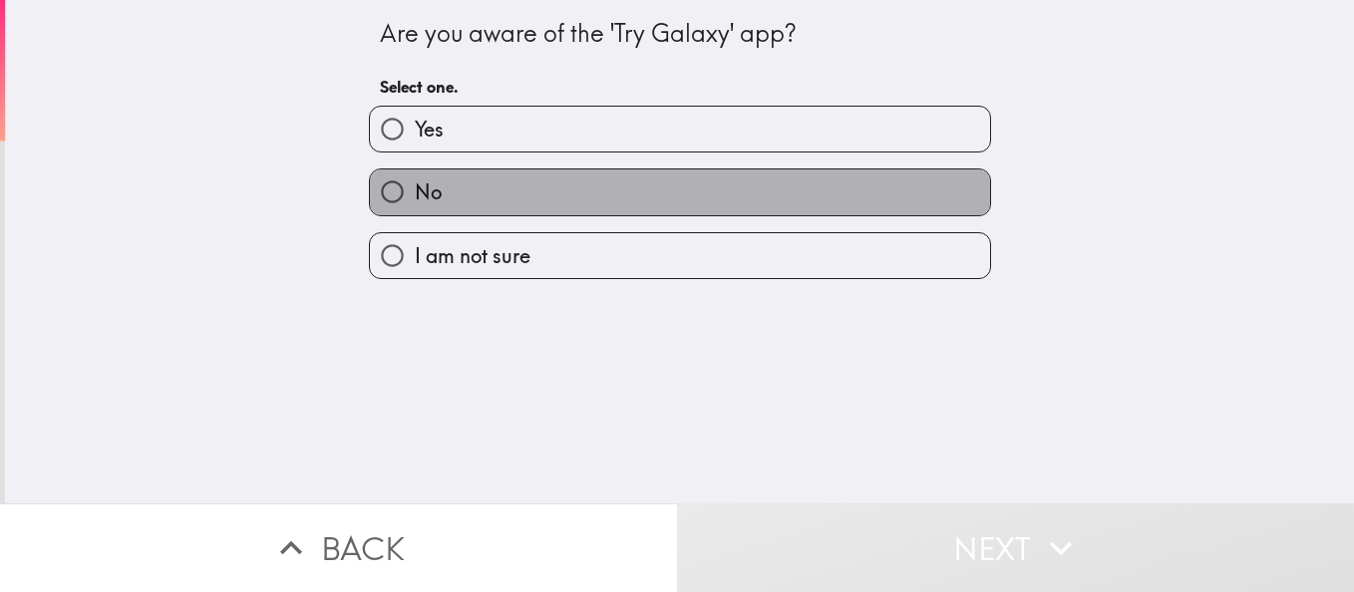
click at [596, 188] on label "No" at bounding box center [680, 192] width 620 height 45
click at [415, 188] on input "No" at bounding box center [392, 192] width 45 height 45
radio input "true"
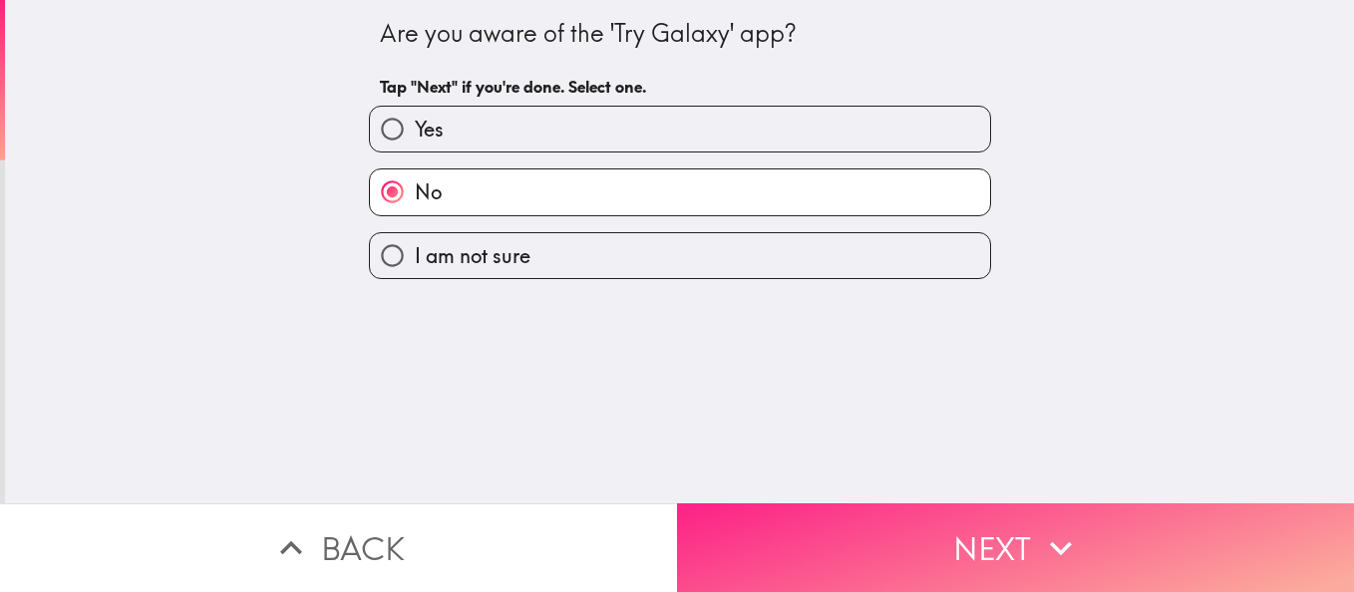
click at [881, 541] on button "Next" at bounding box center [1015, 548] width 677 height 89
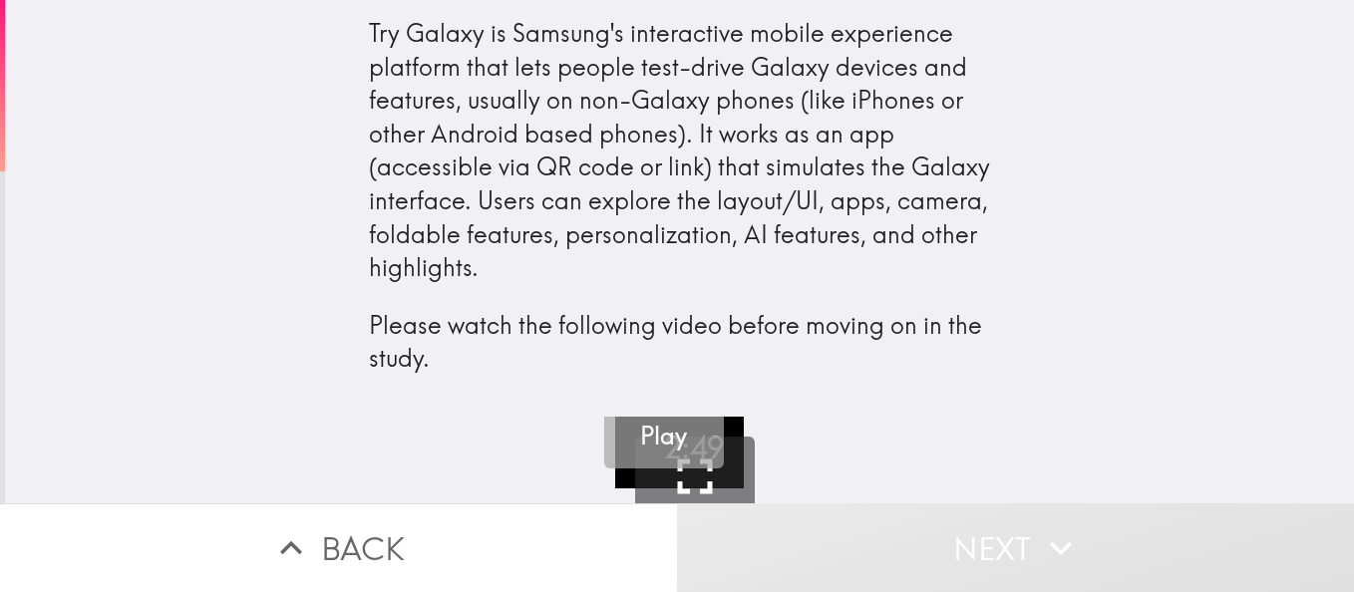
click at [664, 466] on button "Play" at bounding box center [664, 409] width 120 height 120
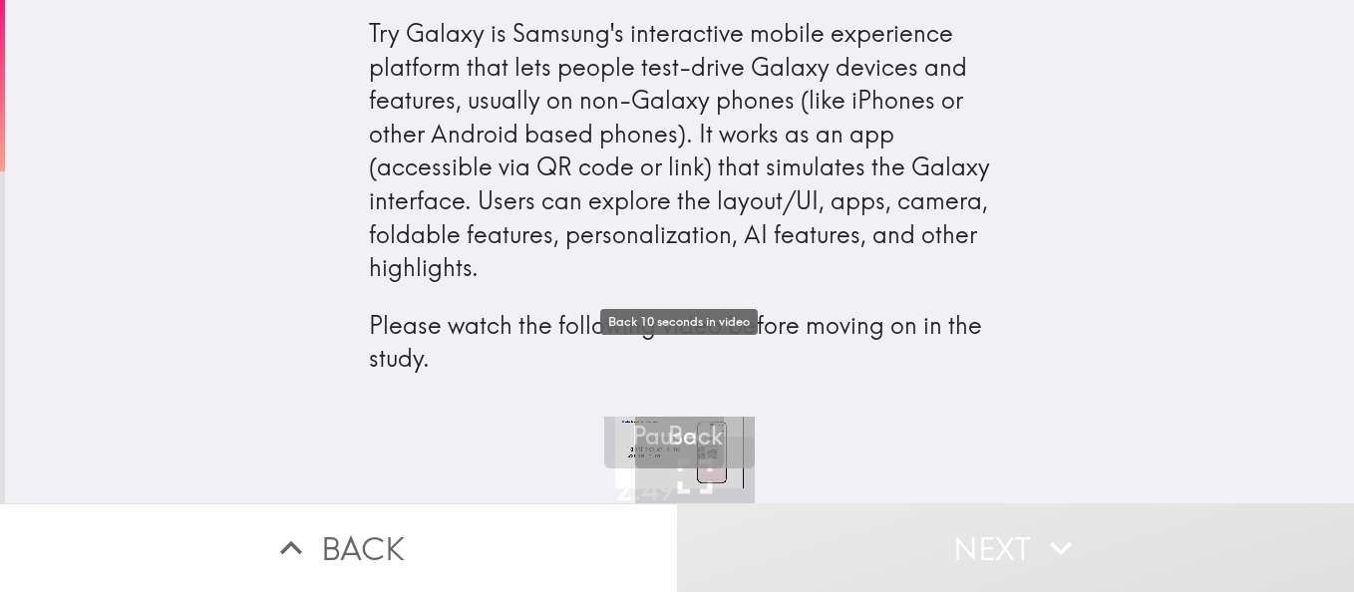
click at [709, 445] on div "10 Back" at bounding box center [695, 409] width 60 height 89
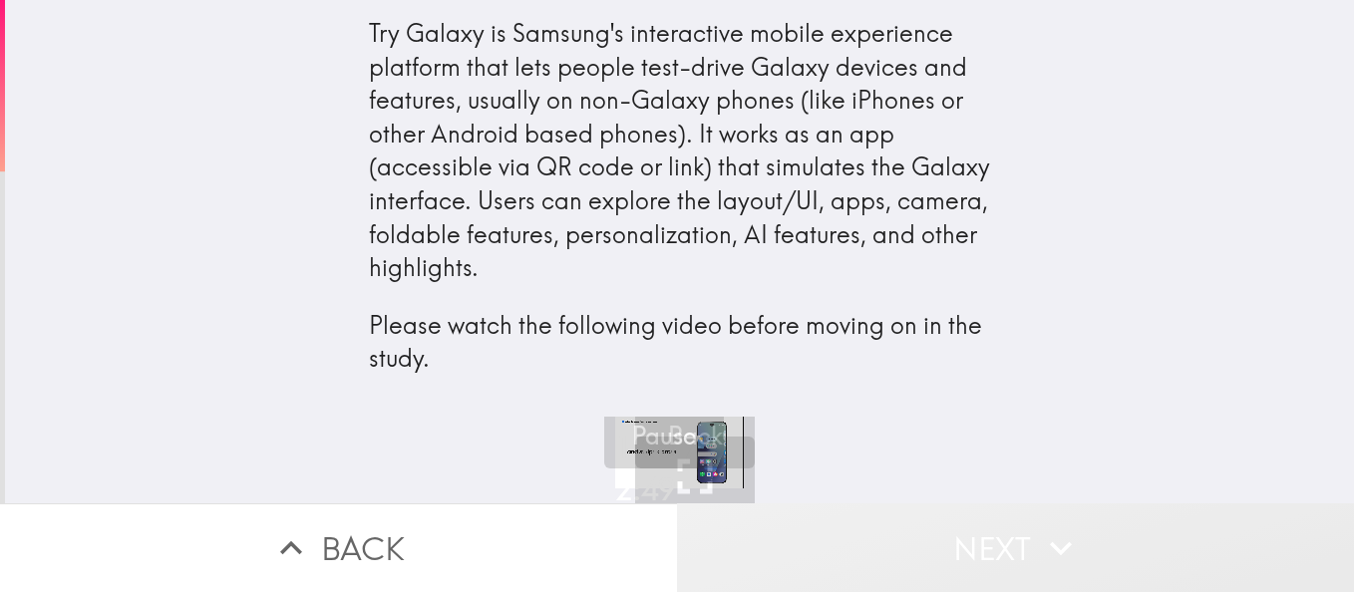
click at [957, 521] on button "Next" at bounding box center [1015, 548] width 677 height 89
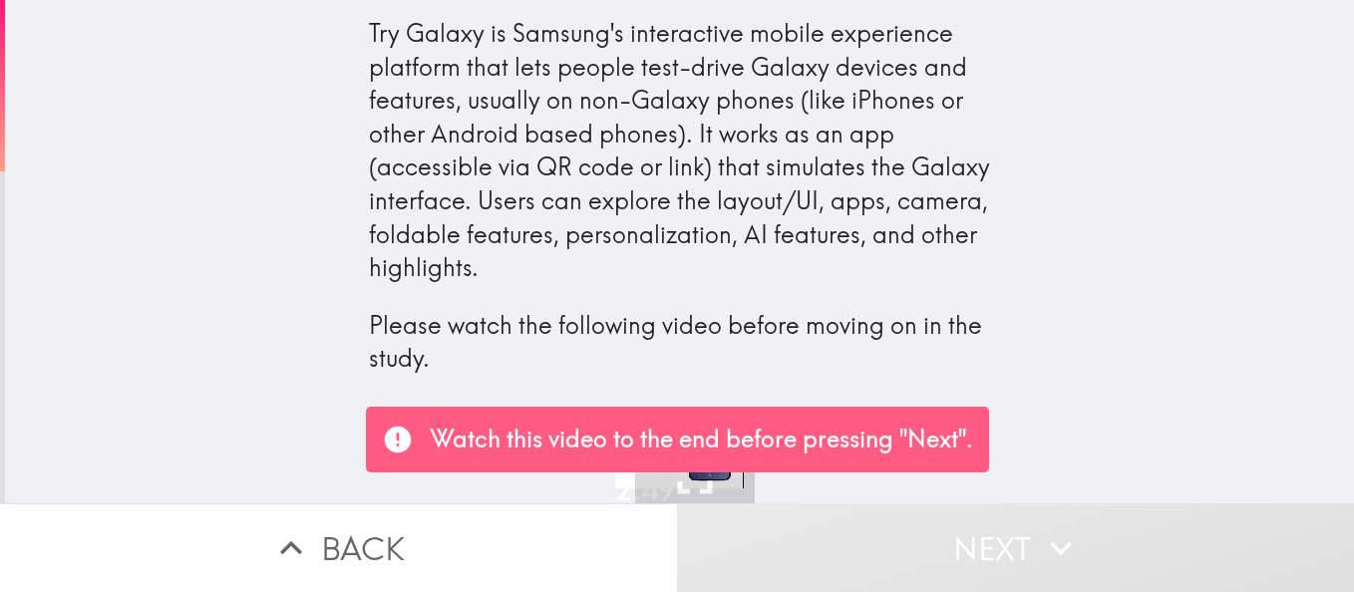
click at [1061, 392] on div "Try Galaxy is Samsung's interactive mobile experience platform that lets people…" at bounding box center [679, 208] width 1349 height 417
click at [736, 353] on p "Please watch the following video before moving on in the study." at bounding box center [680, 342] width 622 height 67
click at [595, 442] on p "Watch this video to the end before pressing "Next"." at bounding box center [702, 440] width 544 height 34
drag, startPoint x: 681, startPoint y: 369, endPoint x: 701, endPoint y: 359, distance: 22.3
click at [685, 366] on p "Please watch the following video before moving on in the study." at bounding box center [680, 342] width 622 height 67
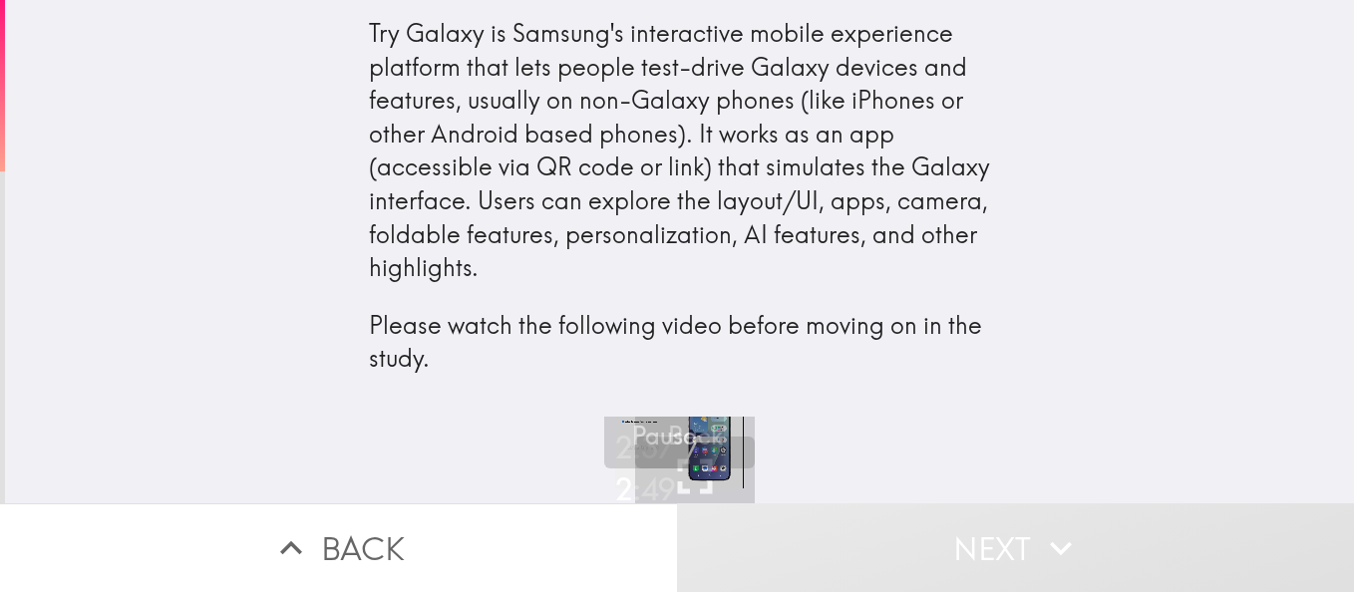
drag, startPoint x: 682, startPoint y: 457, endPoint x: 706, endPoint y: 363, distance: 96.8
click at [704, 364] on div "Try Galaxy is Samsung's interactive mobile experience platform that lets people…" at bounding box center [679, 252] width 1349 height 504
drag, startPoint x: 757, startPoint y: 351, endPoint x: 797, endPoint y: 267, distance: 92.8
click at [797, 267] on div "Try Galaxy is Samsung's interactive mobile experience platform that lets people…" at bounding box center [680, 196] width 622 height 359
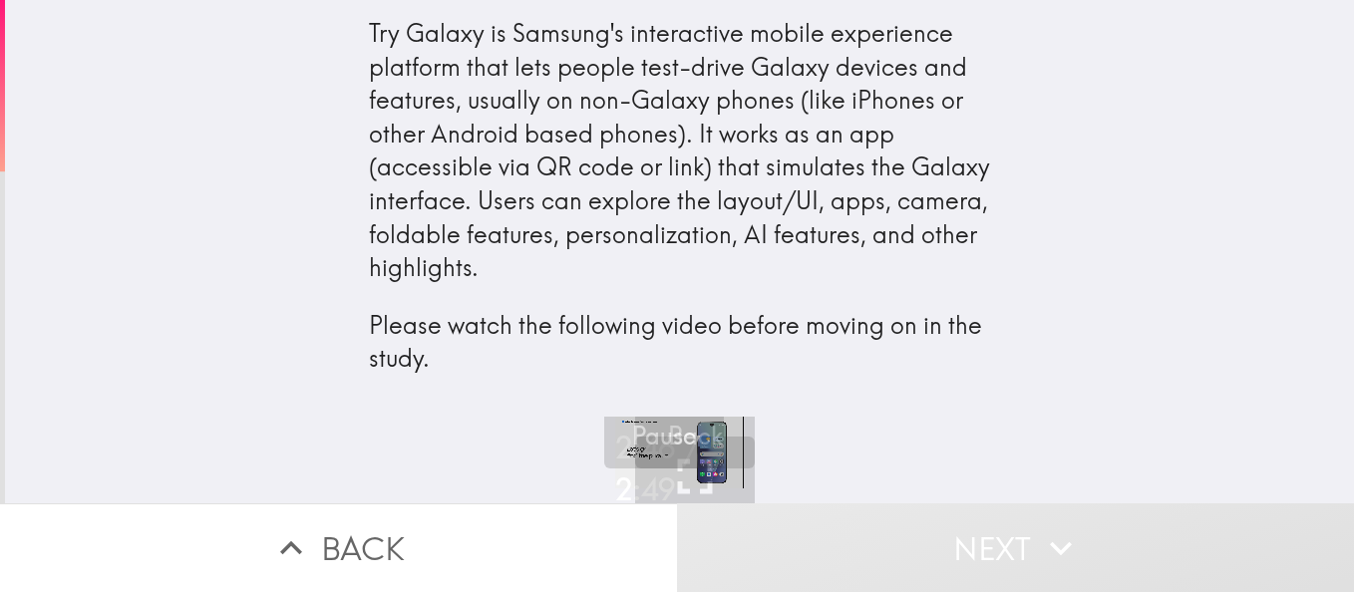
drag, startPoint x: 996, startPoint y: 421, endPoint x: 986, endPoint y: 285, distance: 136.0
click at [986, 285] on div "Try Galaxy is Samsung's interactive mobile experience platform that lets people…" at bounding box center [679, 252] width 1349 height 504
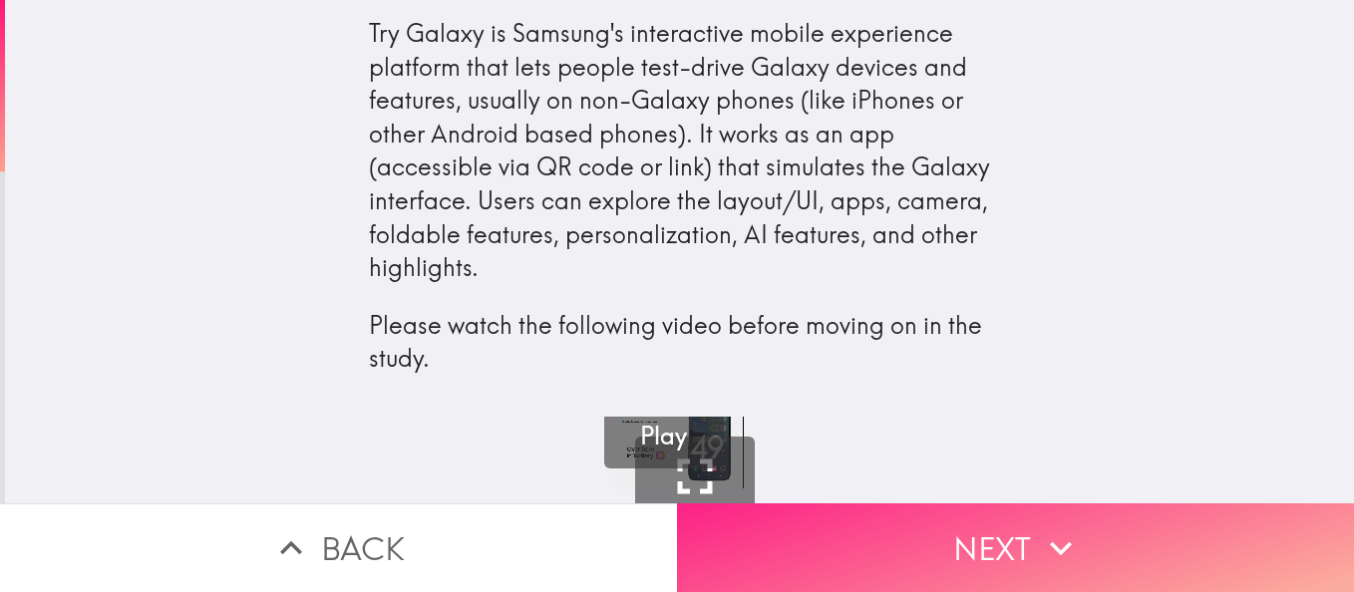
click at [904, 536] on button "Next" at bounding box center [1015, 548] width 677 height 89
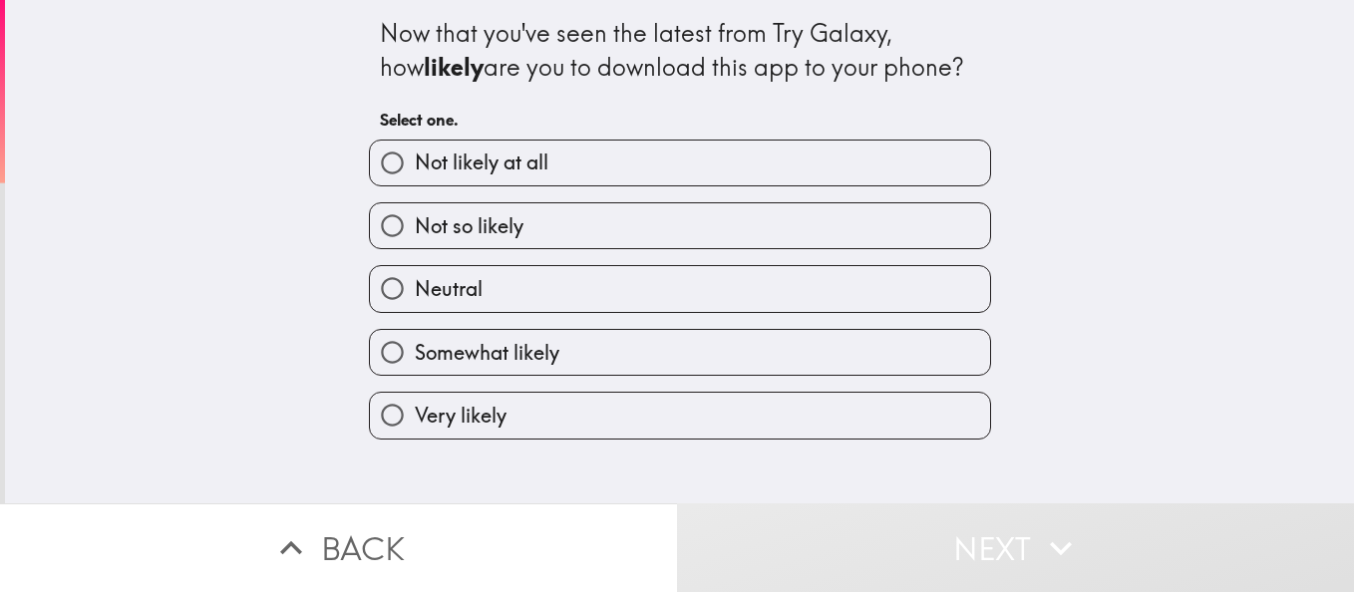
click at [685, 283] on label "Neutral" at bounding box center [680, 288] width 620 height 45
click at [415, 283] on input "Neutral" at bounding box center [392, 288] width 45 height 45
radio input "true"
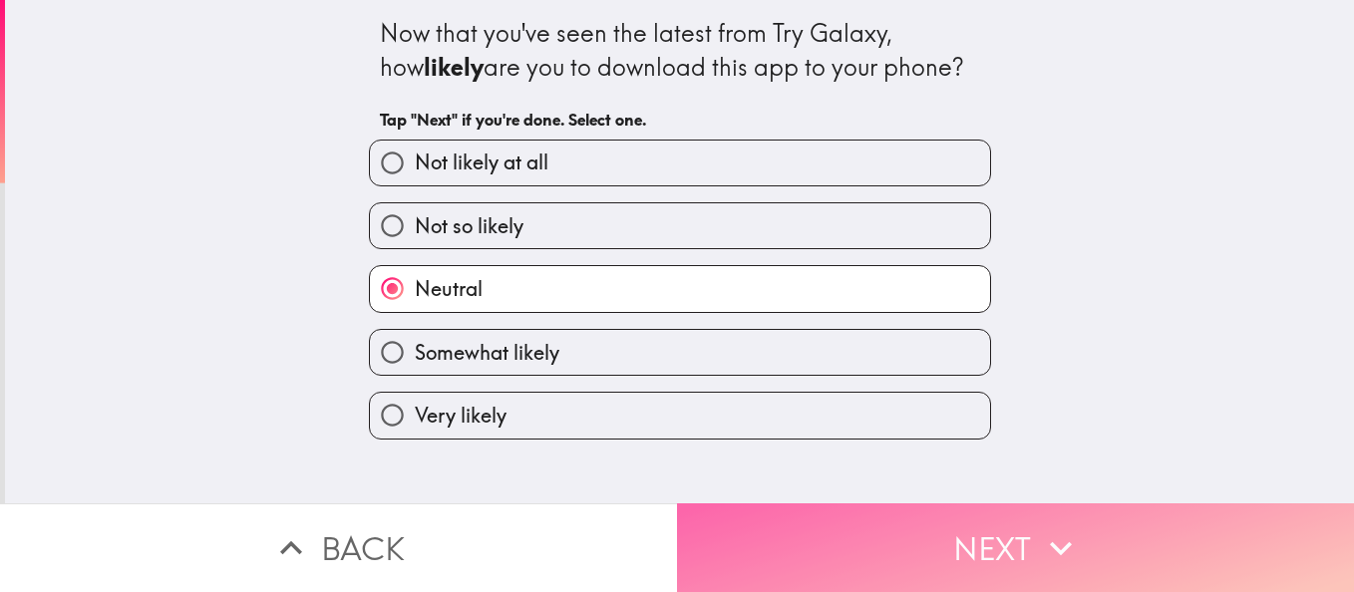
click at [936, 525] on button "Next" at bounding box center [1015, 548] width 677 height 89
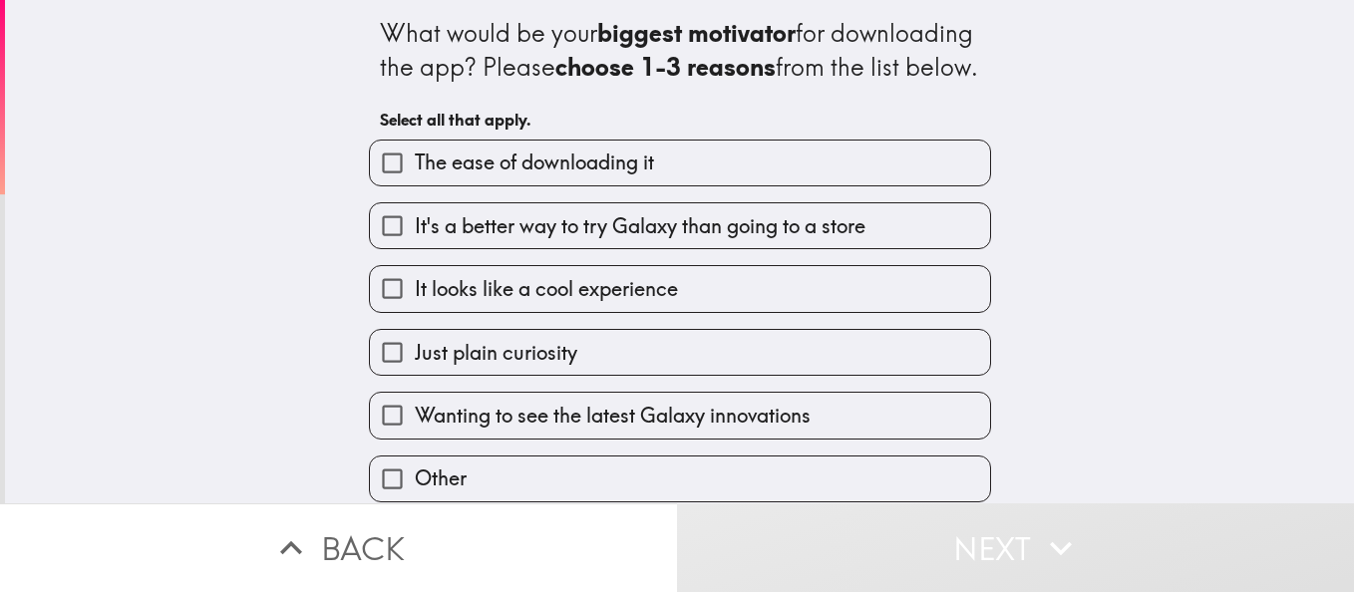
click at [536, 303] on span "It looks like a cool experience" at bounding box center [546, 289] width 263 height 28
click at [415, 311] on input "It looks like a cool experience" at bounding box center [392, 288] width 45 height 45
checkbox input "true"
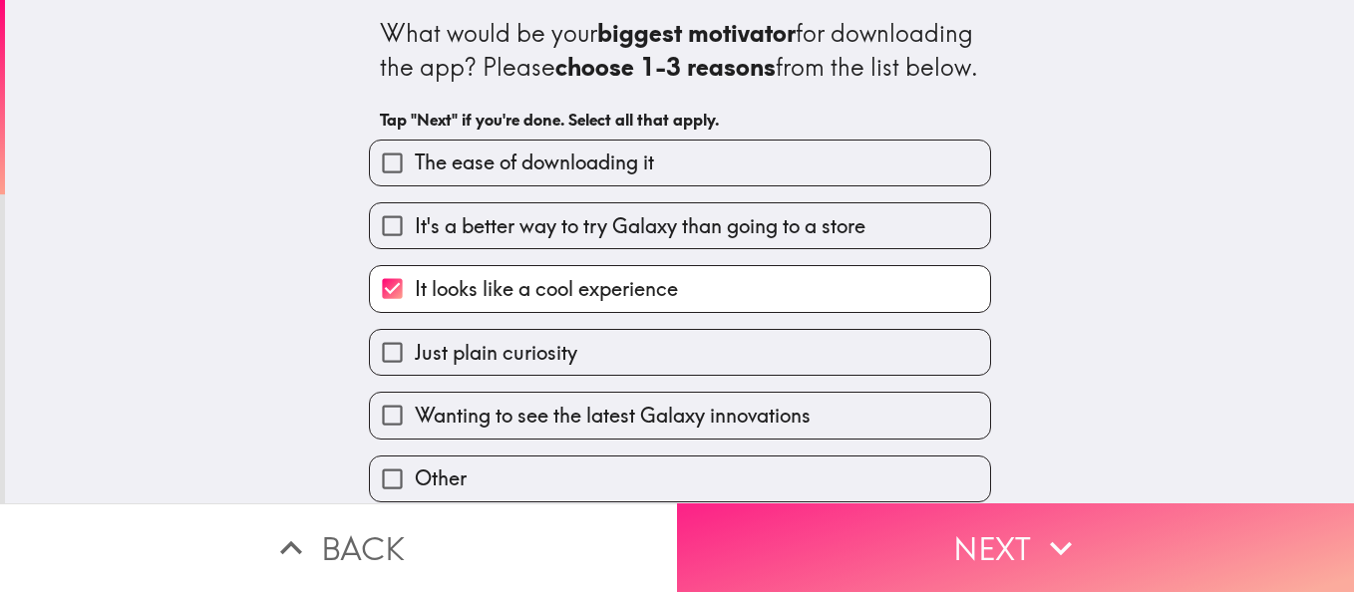
click at [911, 527] on button "Next" at bounding box center [1015, 548] width 677 height 89
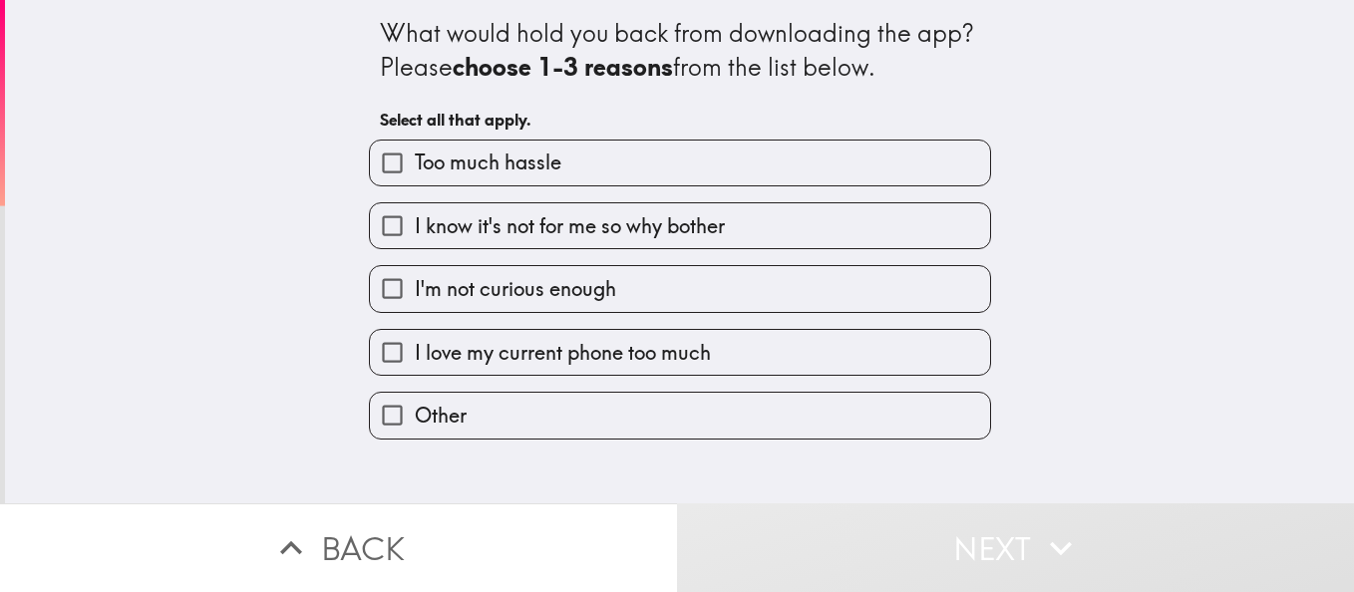
click at [536, 415] on label "Other" at bounding box center [680, 415] width 620 height 45
click at [415, 415] on input "Other" at bounding box center [392, 415] width 45 height 45
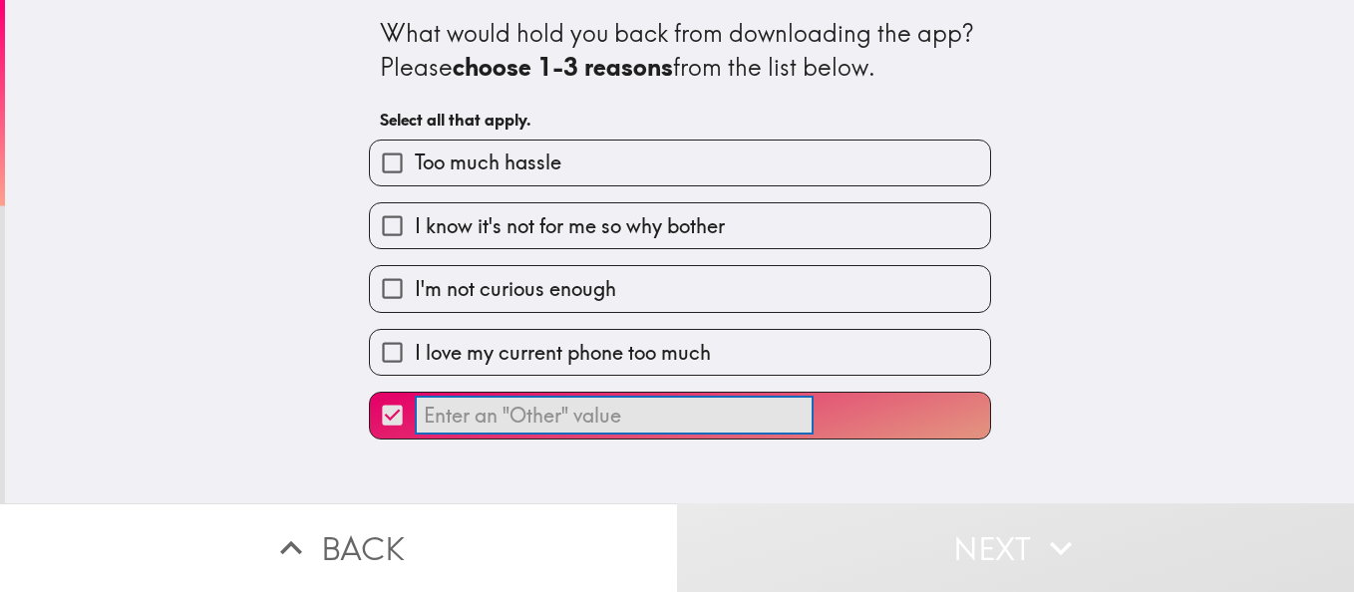
click at [543, 414] on input "​" at bounding box center [614, 416] width 399 height 39
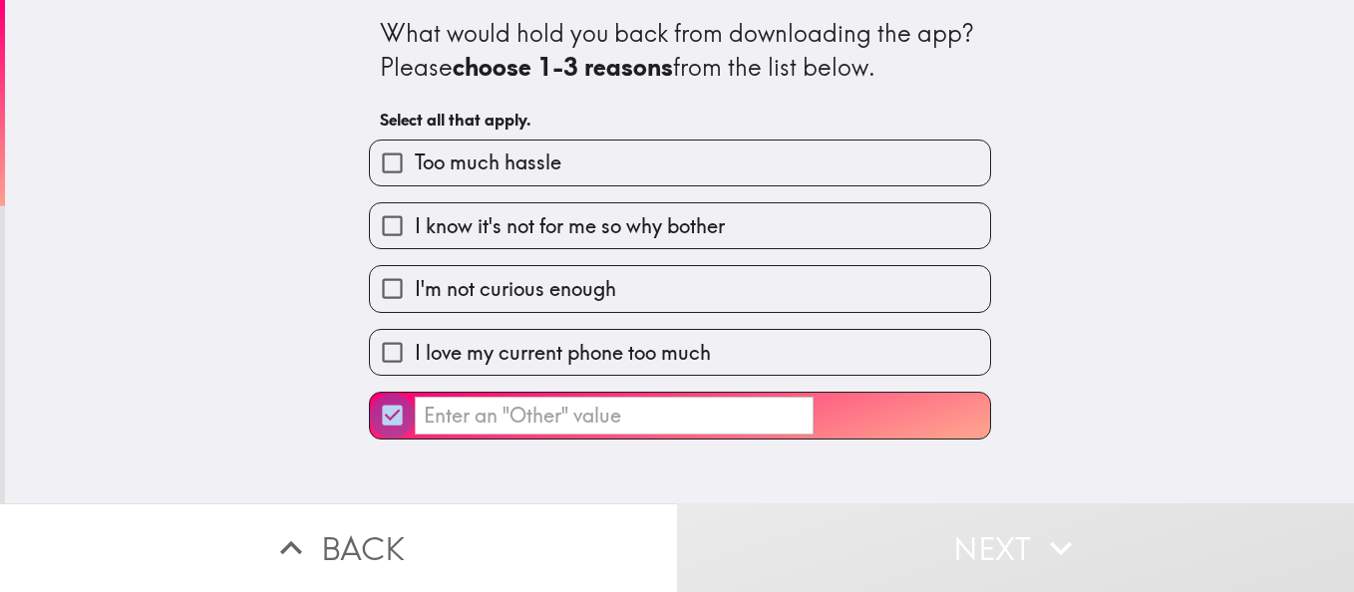
click at [371, 411] on input "​" at bounding box center [392, 415] width 45 height 45
checkbox input "false"
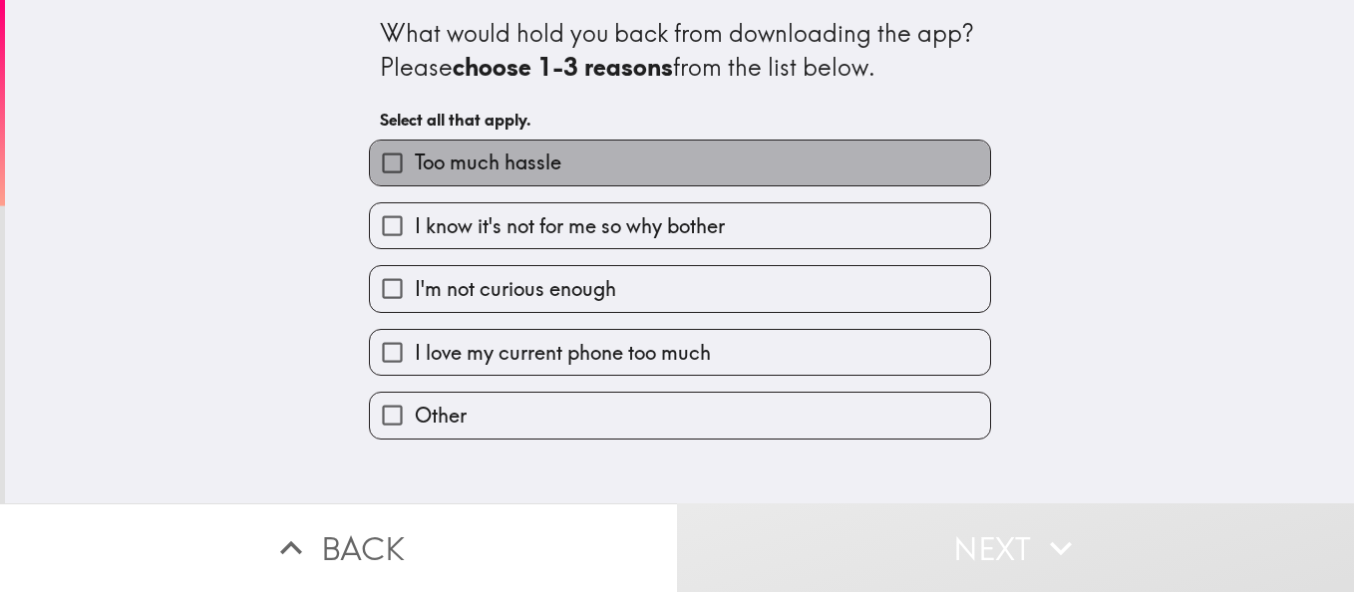
click at [463, 153] on span "Too much hassle" at bounding box center [488, 163] width 147 height 28
click at [415, 153] on input "Too much hassle" at bounding box center [392, 163] width 45 height 45
checkbox input "true"
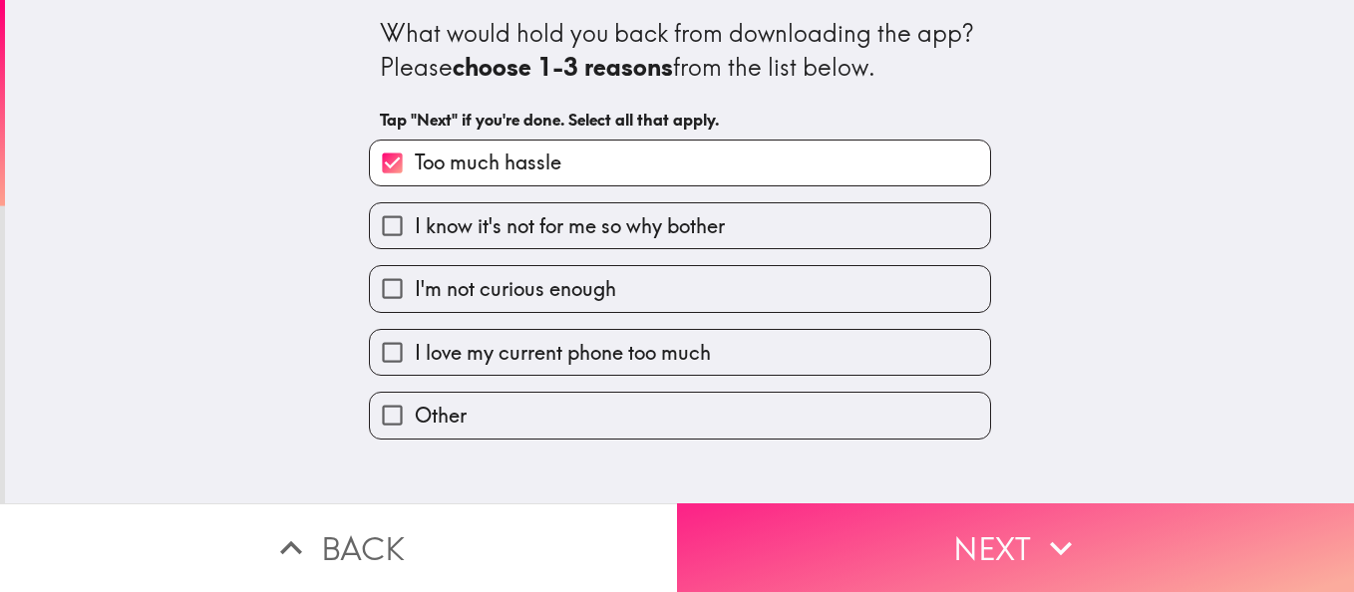
click at [922, 548] on button "Next" at bounding box center [1015, 548] width 677 height 89
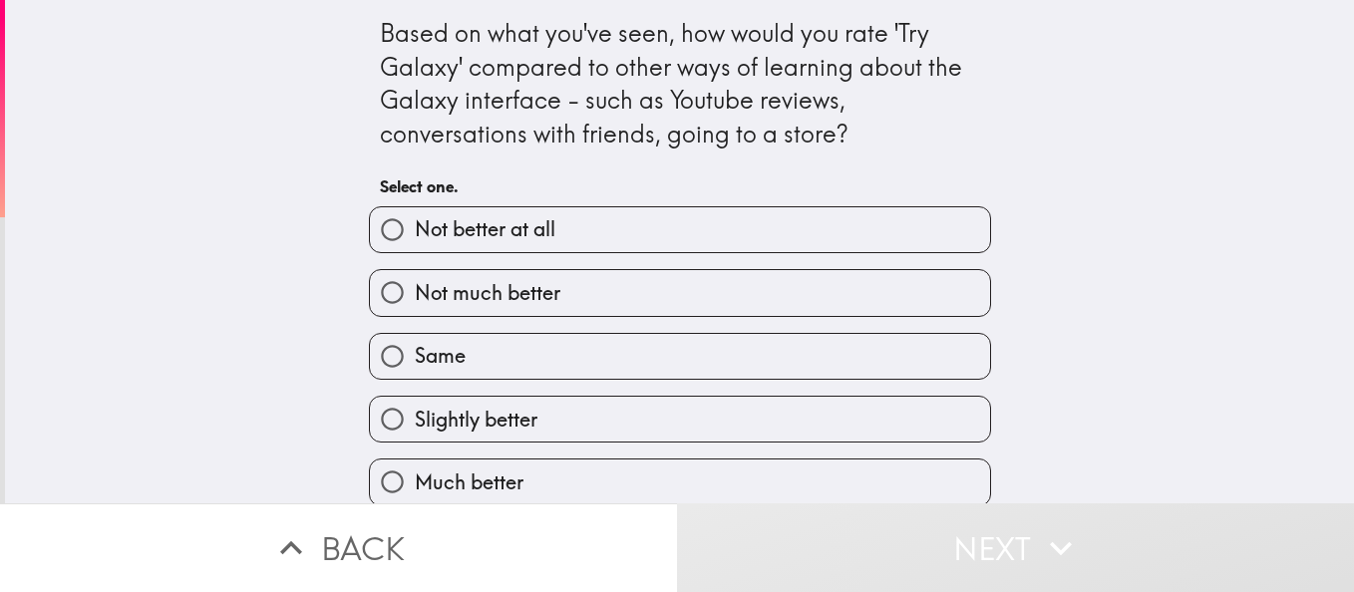
click at [633, 366] on label "Same" at bounding box center [680, 356] width 620 height 45
click at [415, 366] on input "Same" at bounding box center [392, 356] width 45 height 45
radio input "true"
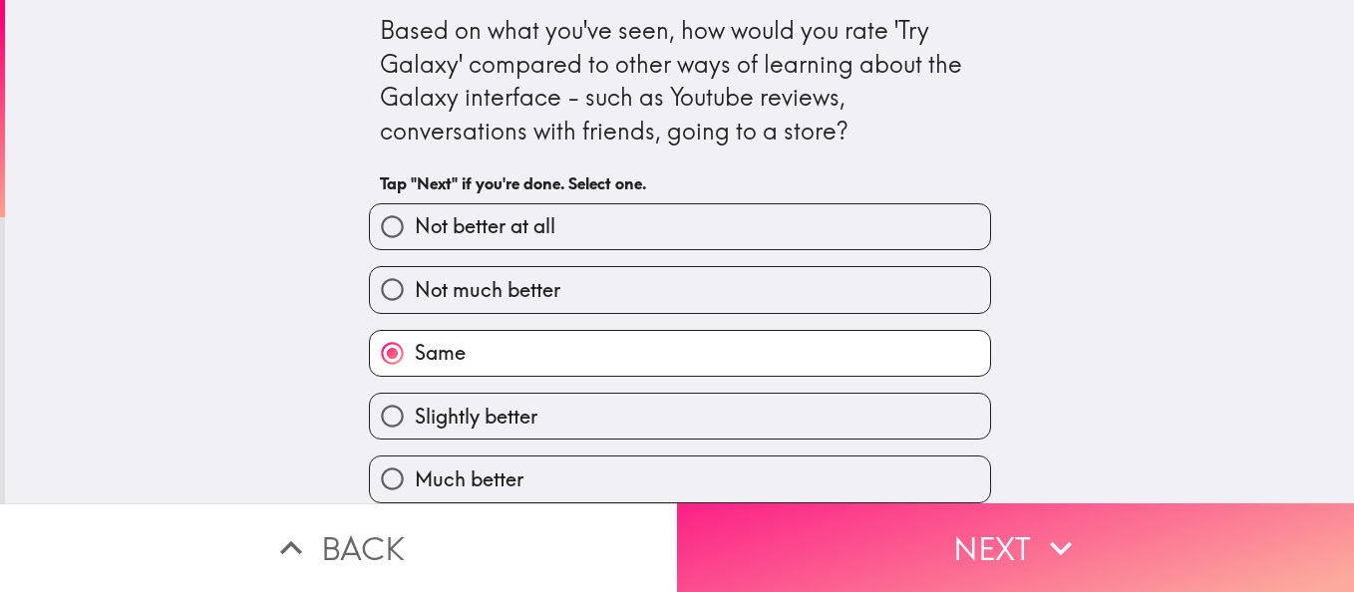
scroll to position [18, 0]
click at [943, 536] on button "Next" at bounding box center [1015, 548] width 677 height 89
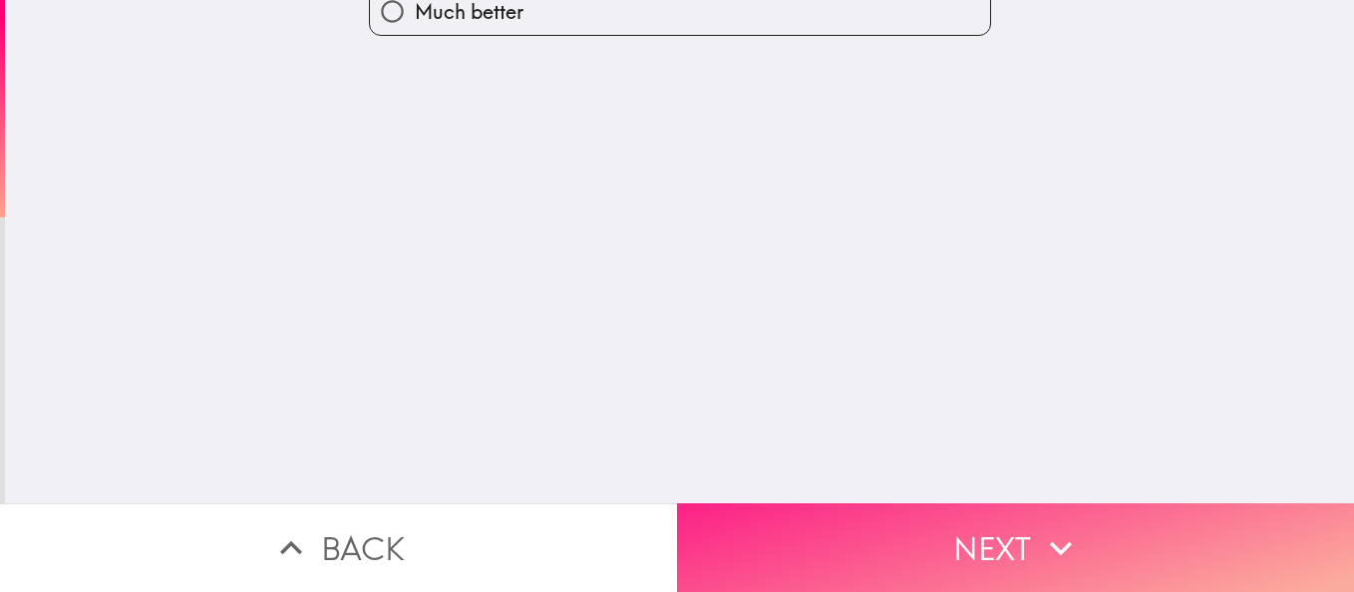
scroll to position [0, 0]
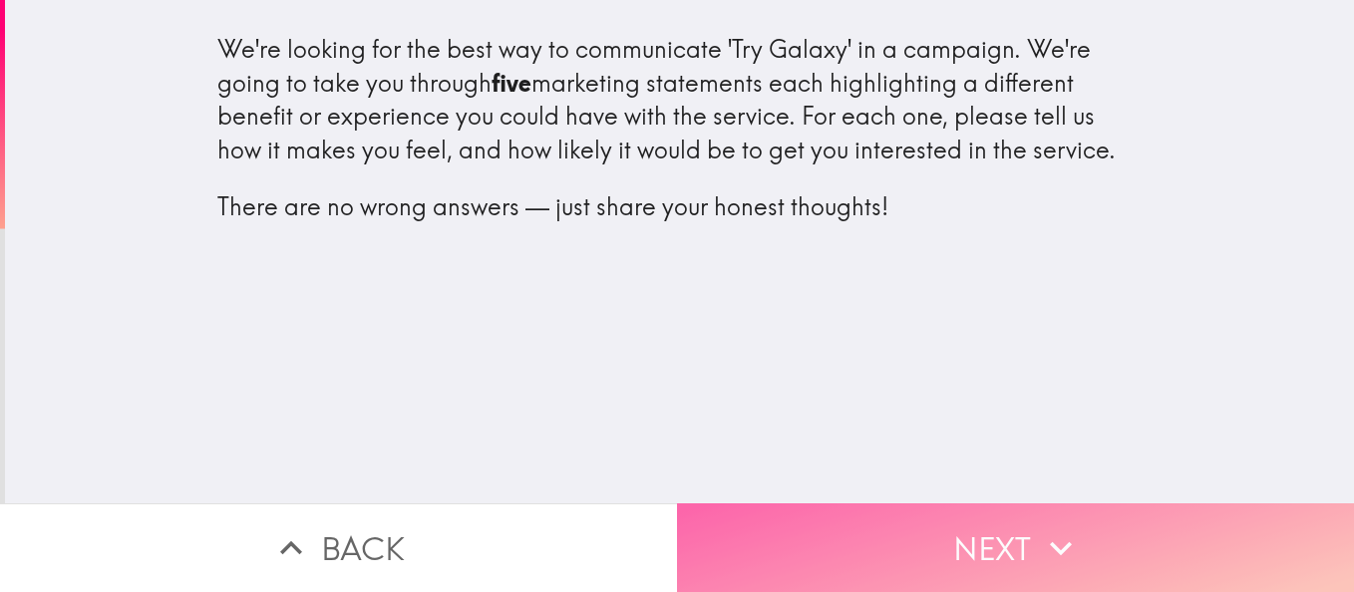
click at [904, 532] on button "Next" at bounding box center [1015, 548] width 677 height 89
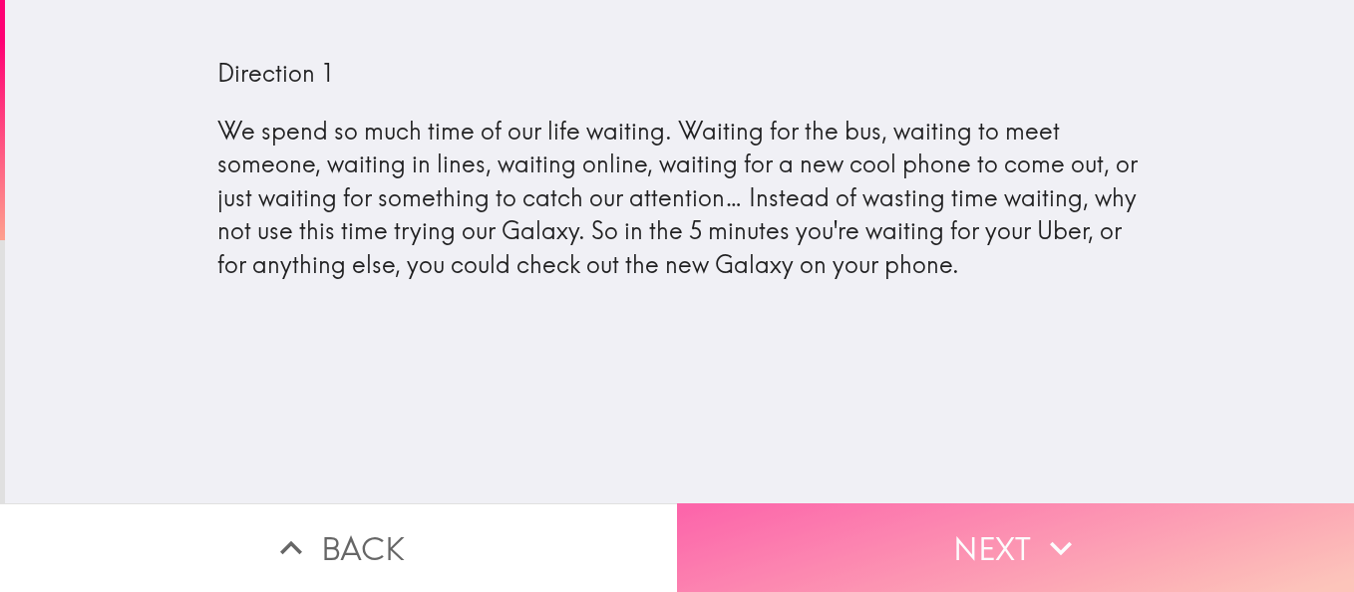
click at [891, 529] on button "Next" at bounding box center [1015, 548] width 677 height 89
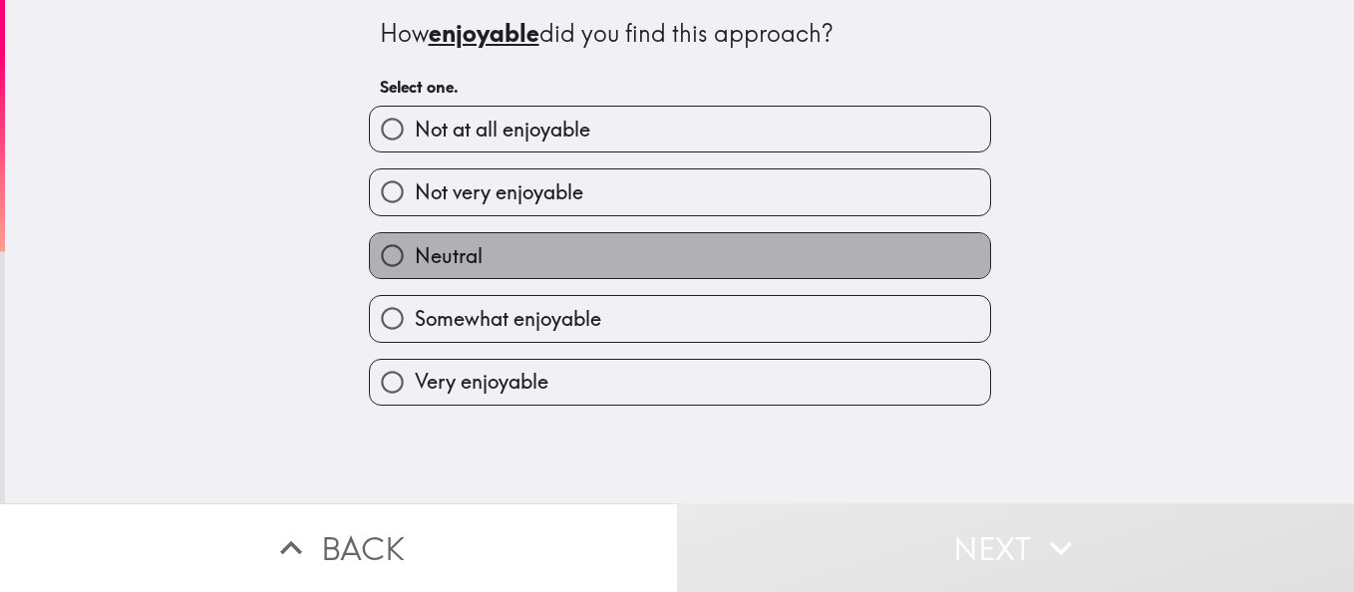
click at [612, 257] on label "Neutral" at bounding box center [680, 255] width 620 height 45
click at [415, 257] on input "Neutral" at bounding box center [392, 255] width 45 height 45
radio input "true"
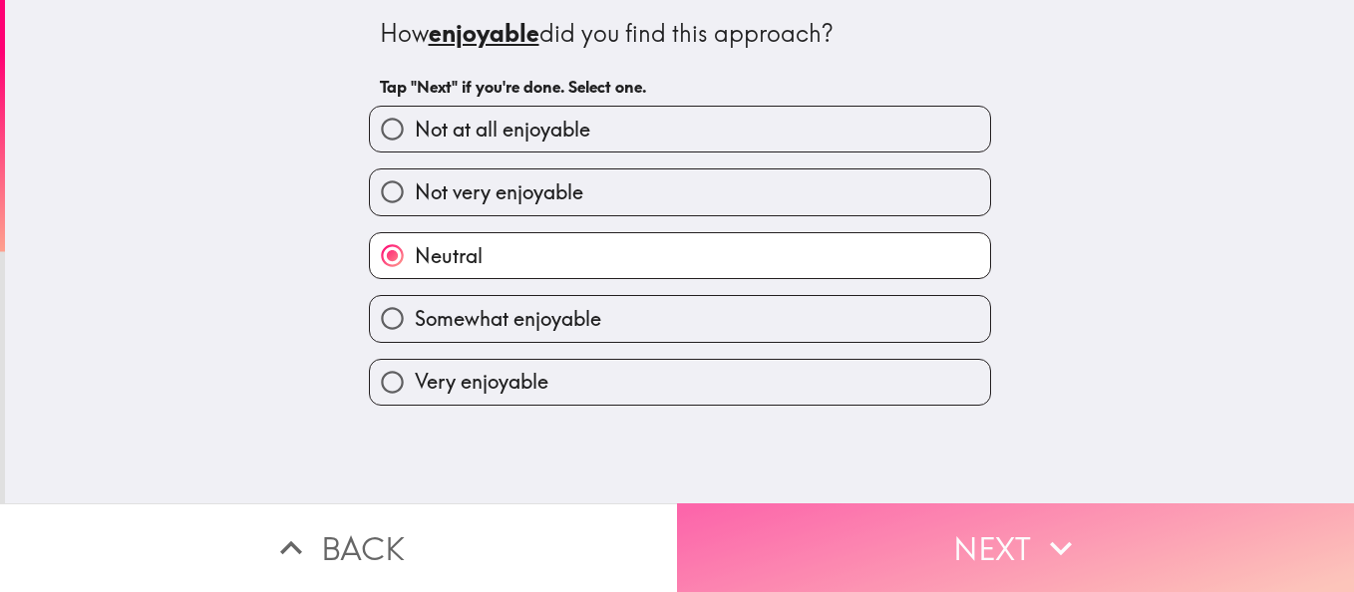
click at [830, 521] on button "Next" at bounding box center [1015, 548] width 677 height 89
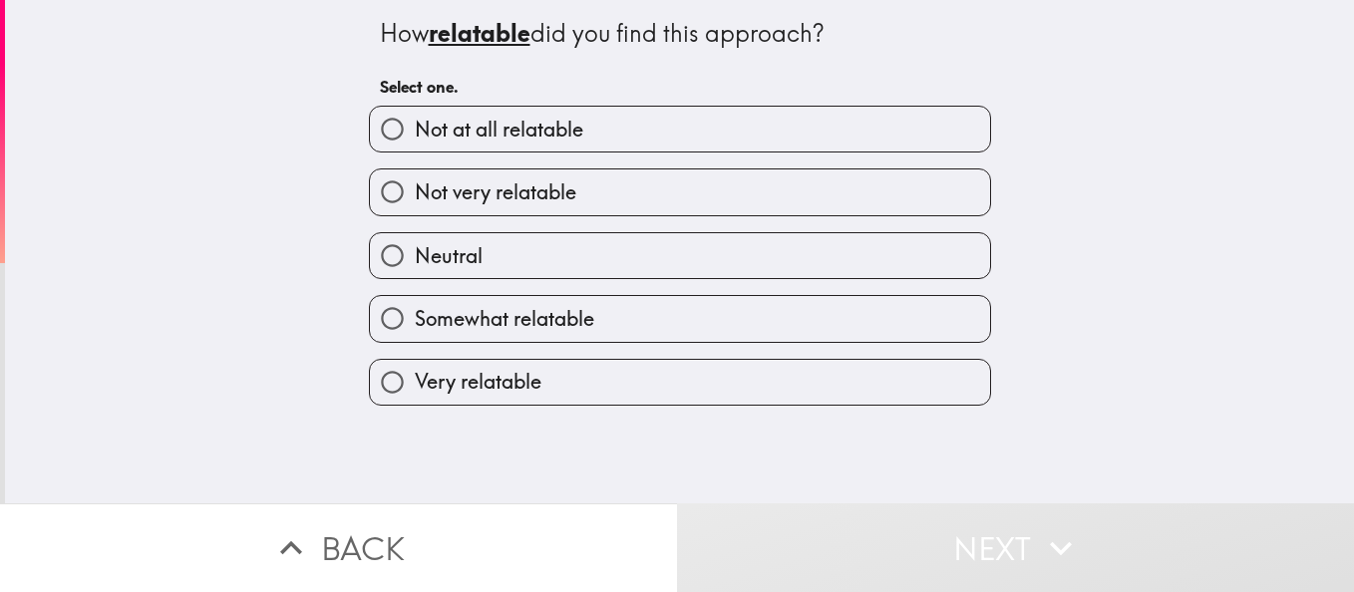
click at [635, 265] on label "Neutral" at bounding box center [680, 255] width 620 height 45
click at [415, 265] on input "Neutral" at bounding box center [392, 255] width 45 height 45
radio input "true"
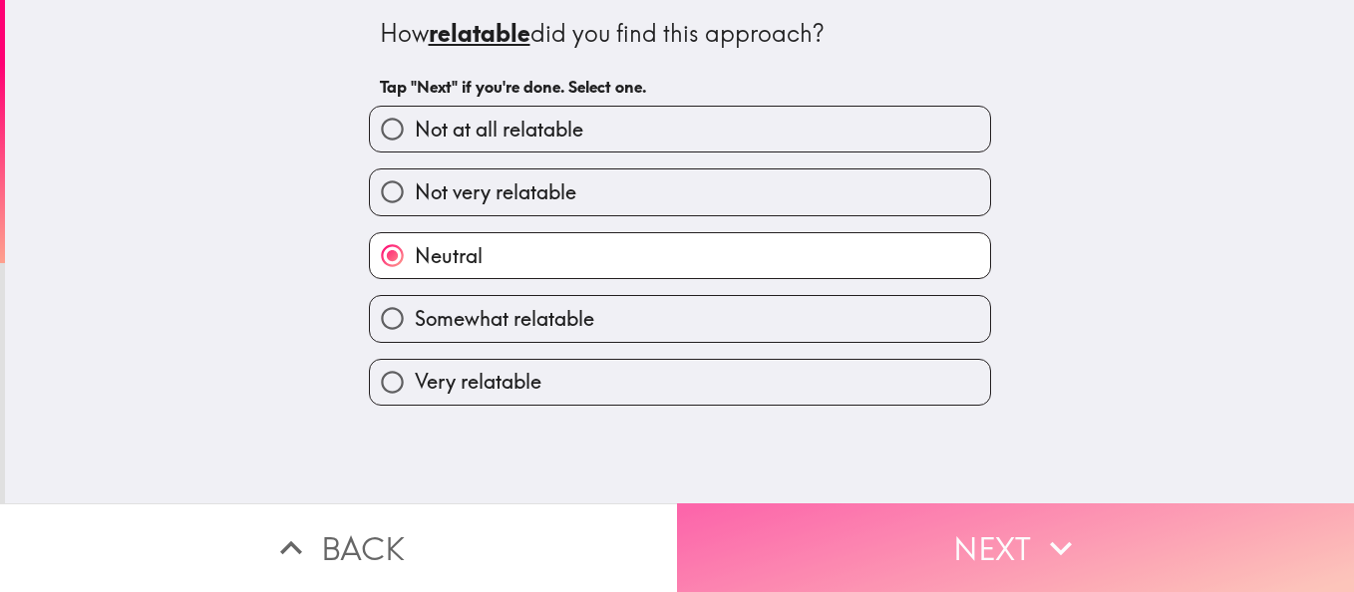
click at [892, 516] on button "Next" at bounding box center [1015, 548] width 677 height 89
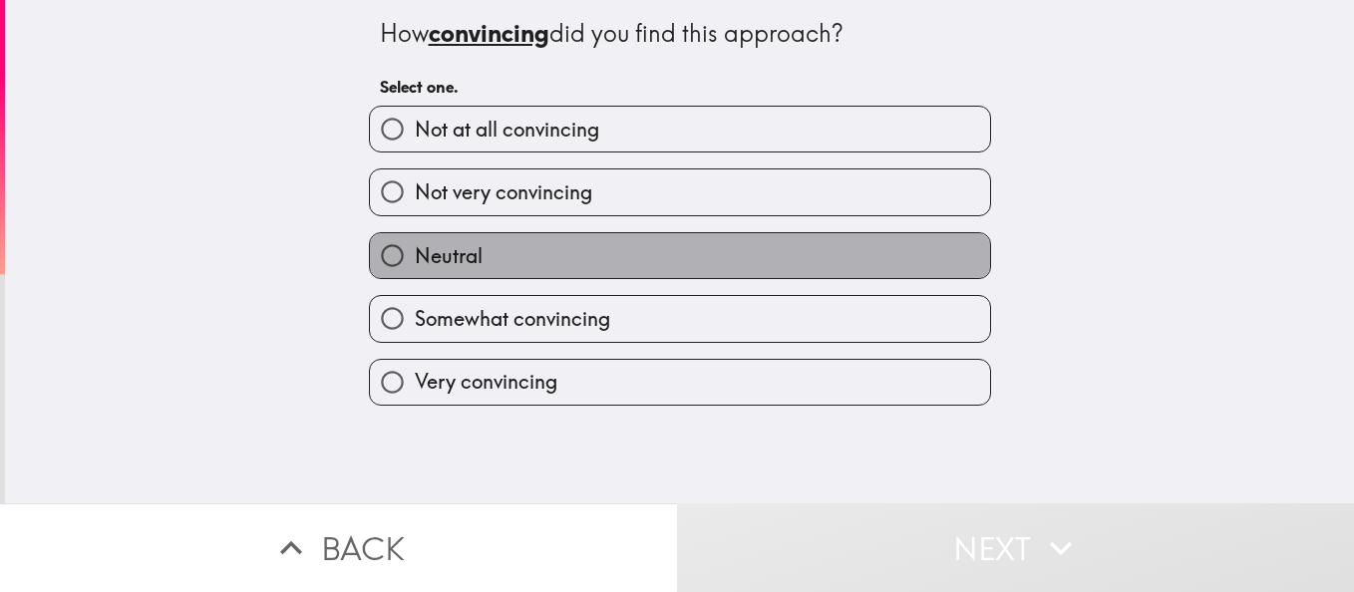
click at [564, 241] on label "Neutral" at bounding box center [680, 255] width 620 height 45
click at [415, 241] on input "Neutral" at bounding box center [392, 255] width 45 height 45
radio input "true"
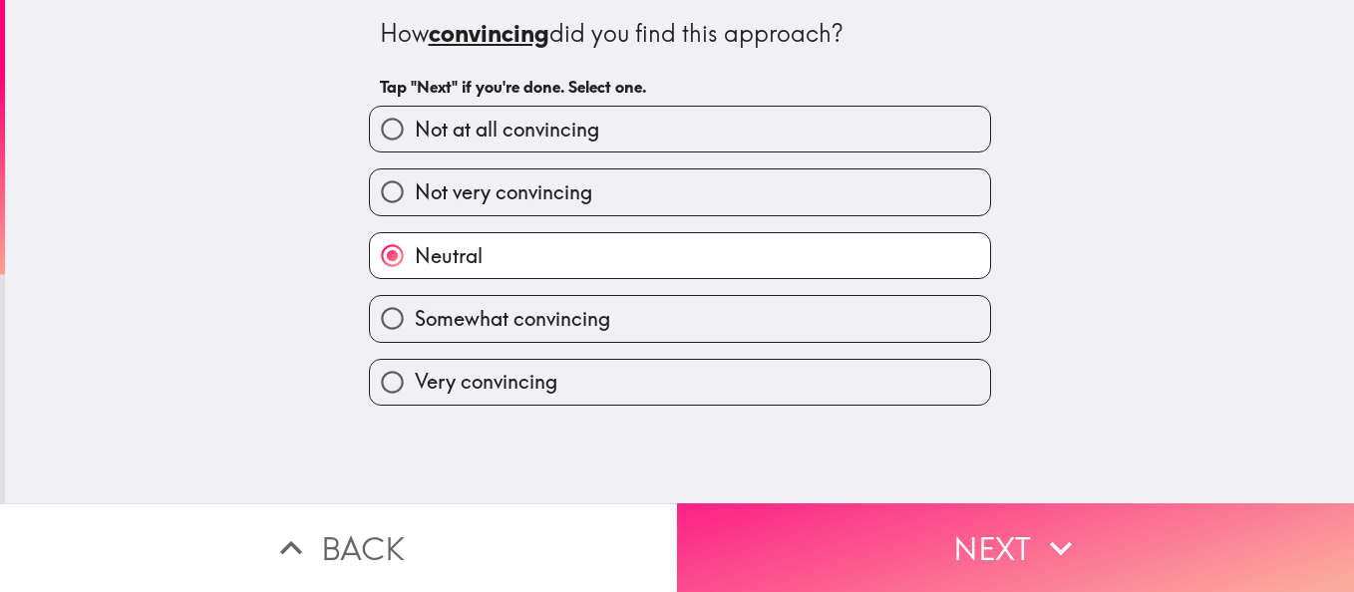
click at [856, 524] on button "Next" at bounding box center [1015, 548] width 677 height 89
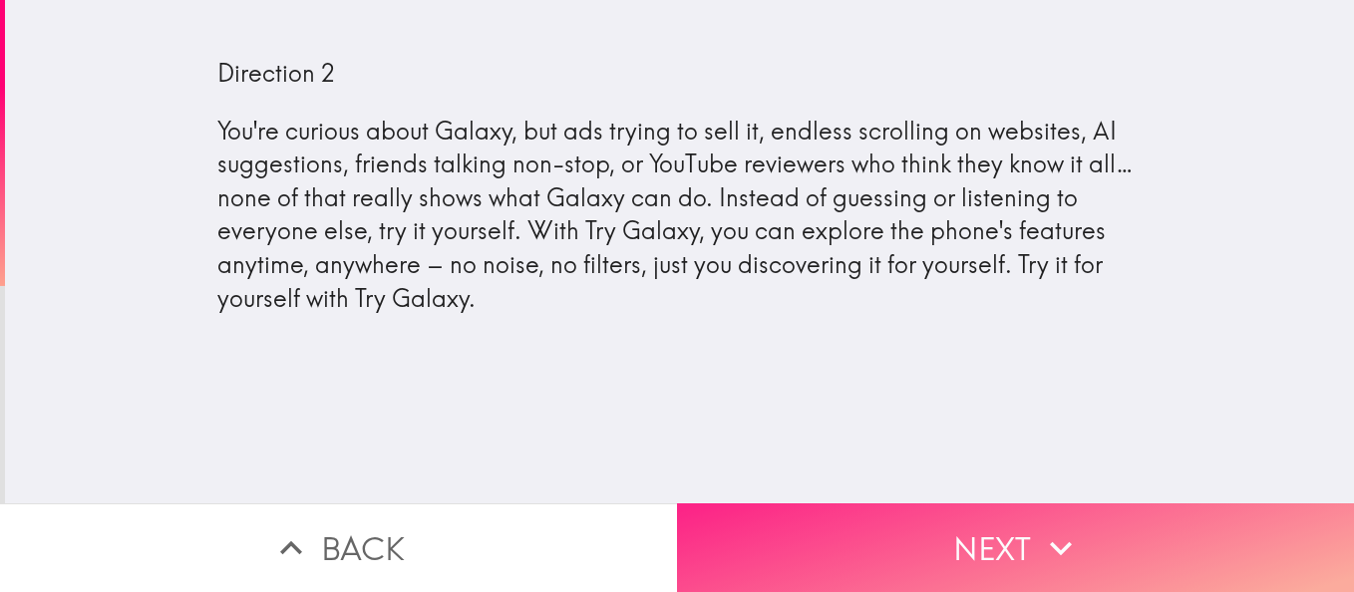
click at [844, 527] on button "Next" at bounding box center [1015, 548] width 677 height 89
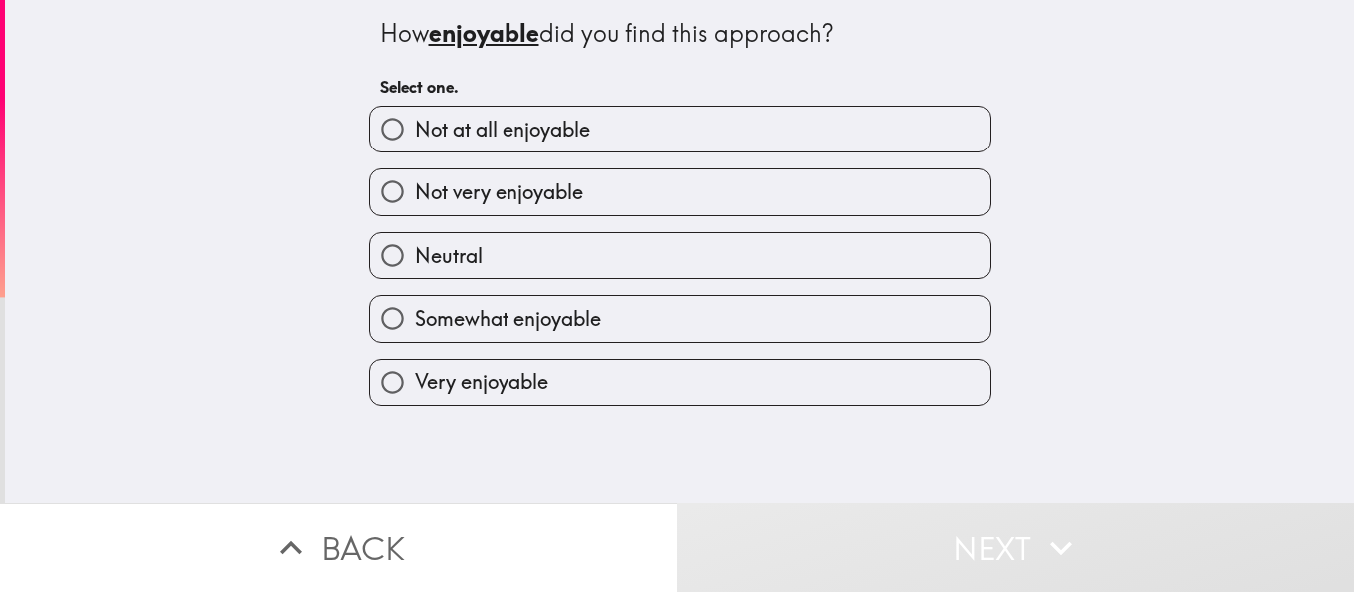
click at [596, 245] on label "Neutral" at bounding box center [680, 255] width 620 height 45
click at [415, 245] on input "Neutral" at bounding box center [392, 255] width 45 height 45
radio input "true"
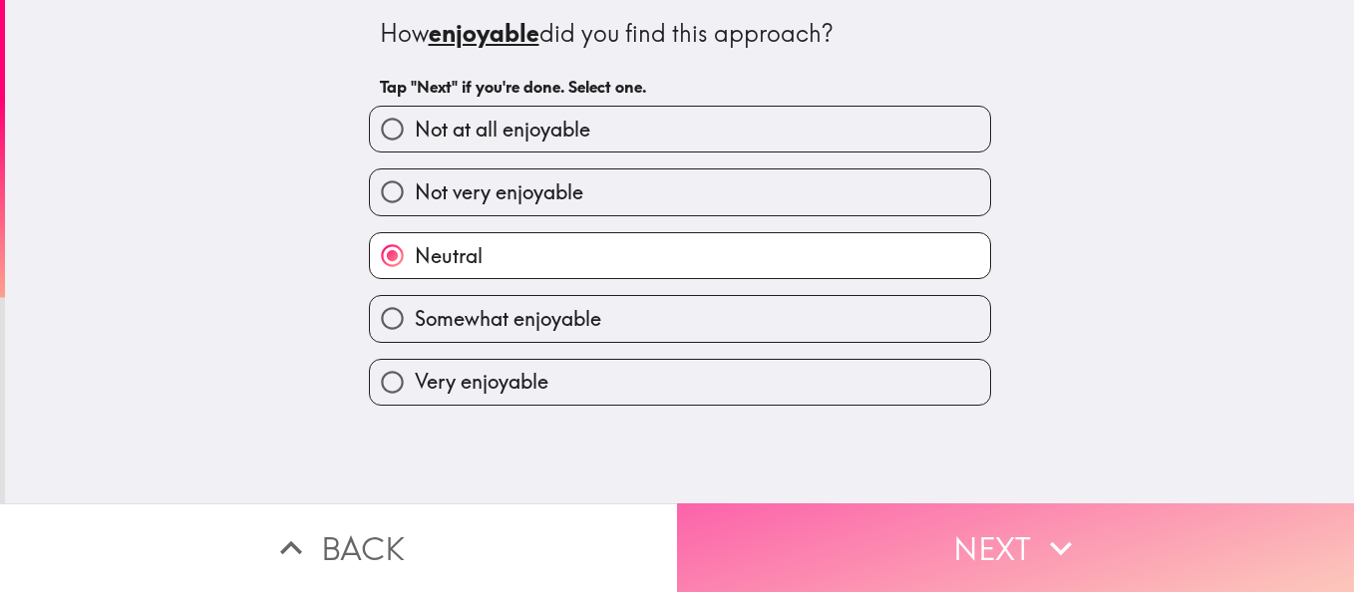
click at [876, 521] on button "Next" at bounding box center [1015, 548] width 677 height 89
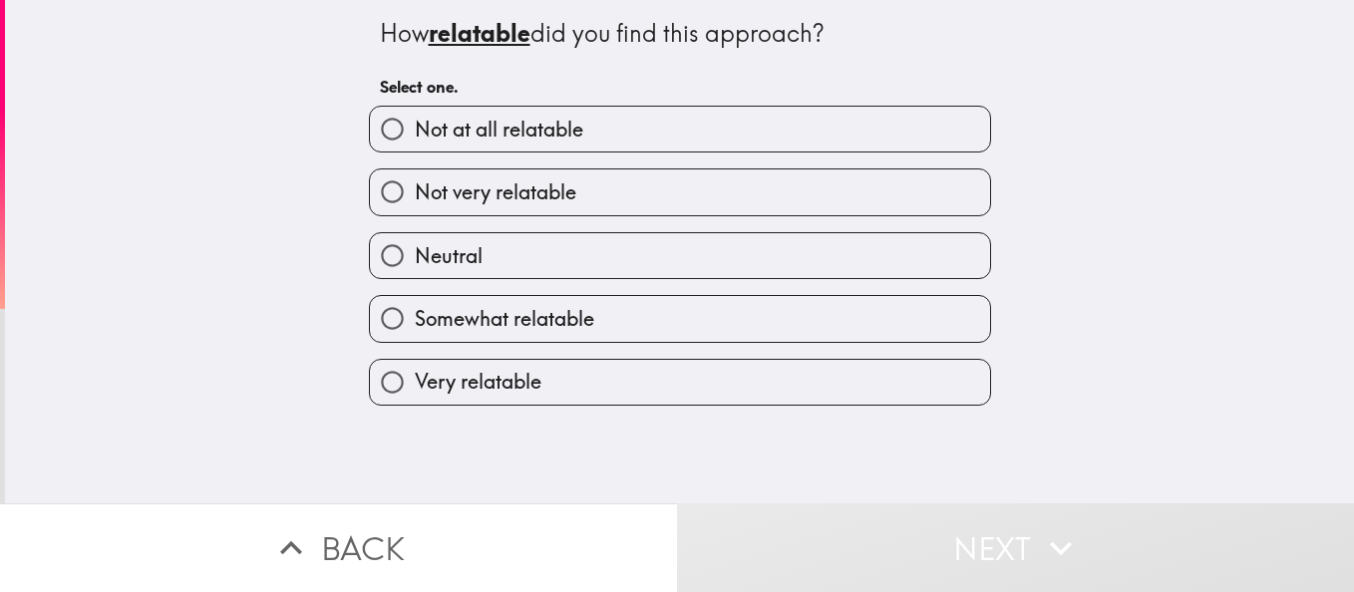
click at [577, 233] on label "Neutral" at bounding box center [680, 255] width 620 height 45
click at [415, 233] on input "Neutral" at bounding box center [392, 255] width 45 height 45
radio input "true"
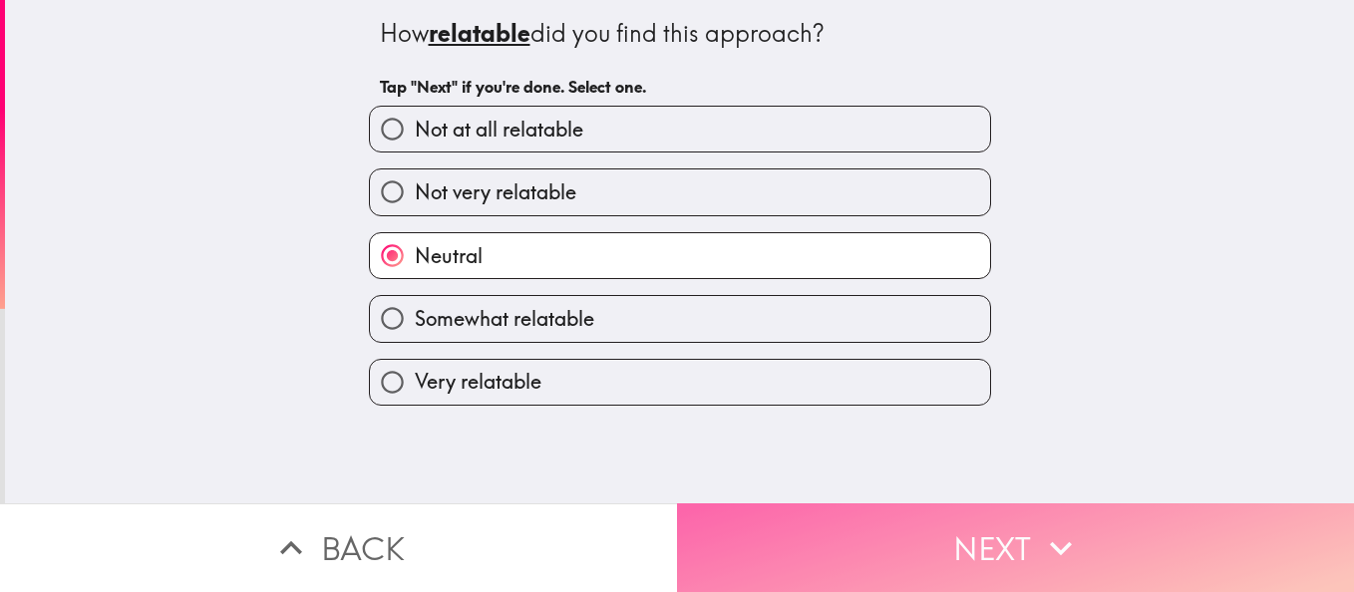
click at [888, 515] on button "Next" at bounding box center [1015, 548] width 677 height 89
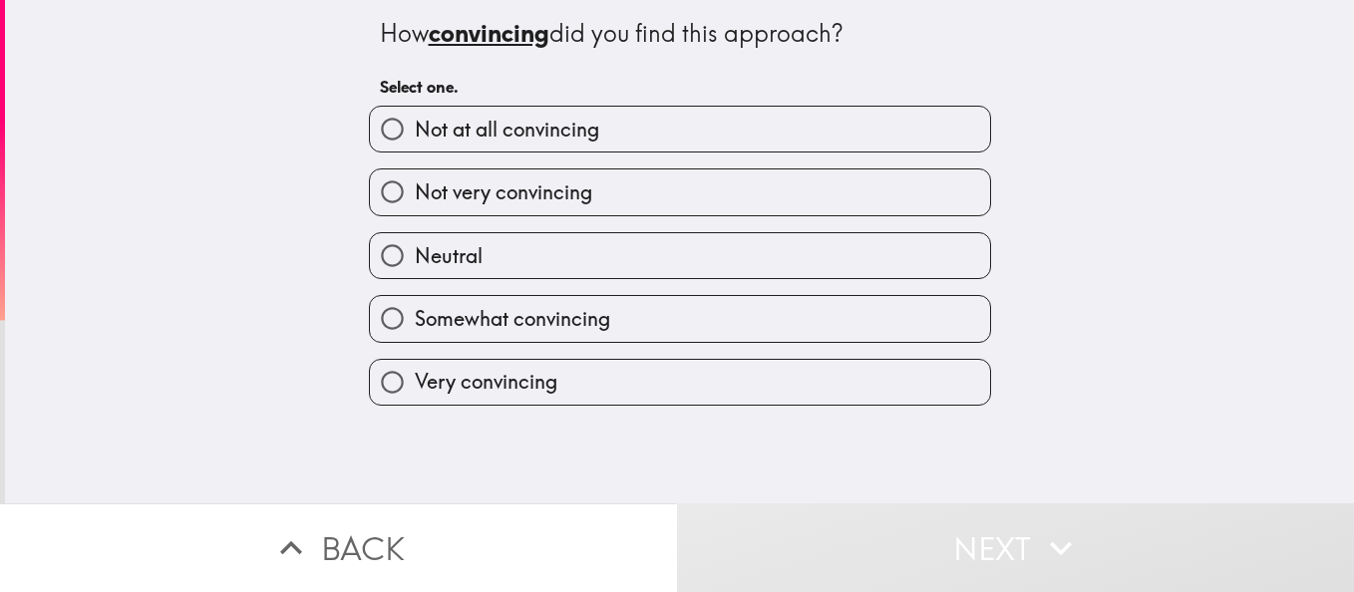
click at [555, 182] on span "Not very convincing" at bounding box center [504, 193] width 178 height 28
click at [415, 182] on input "Not very convincing" at bounding box center [392, 192] width 45 height 45
radio input "true"
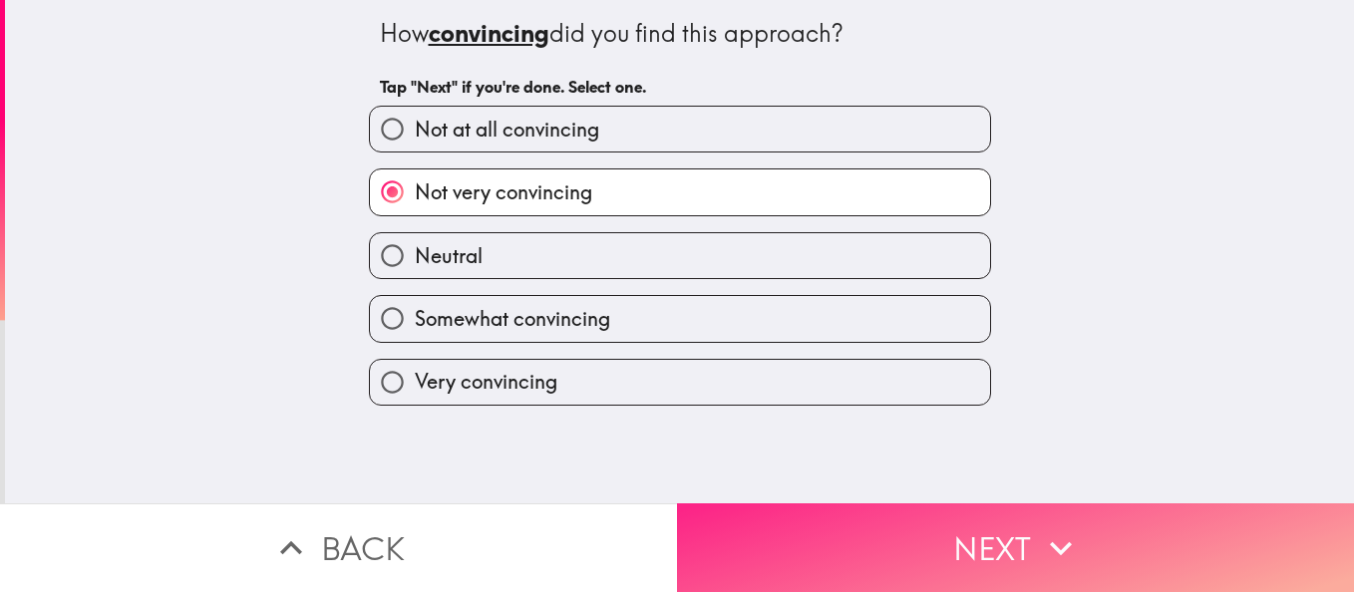
click at [843, 525] on button "Next" at bounding box center [1015, 548] width 677 height 89
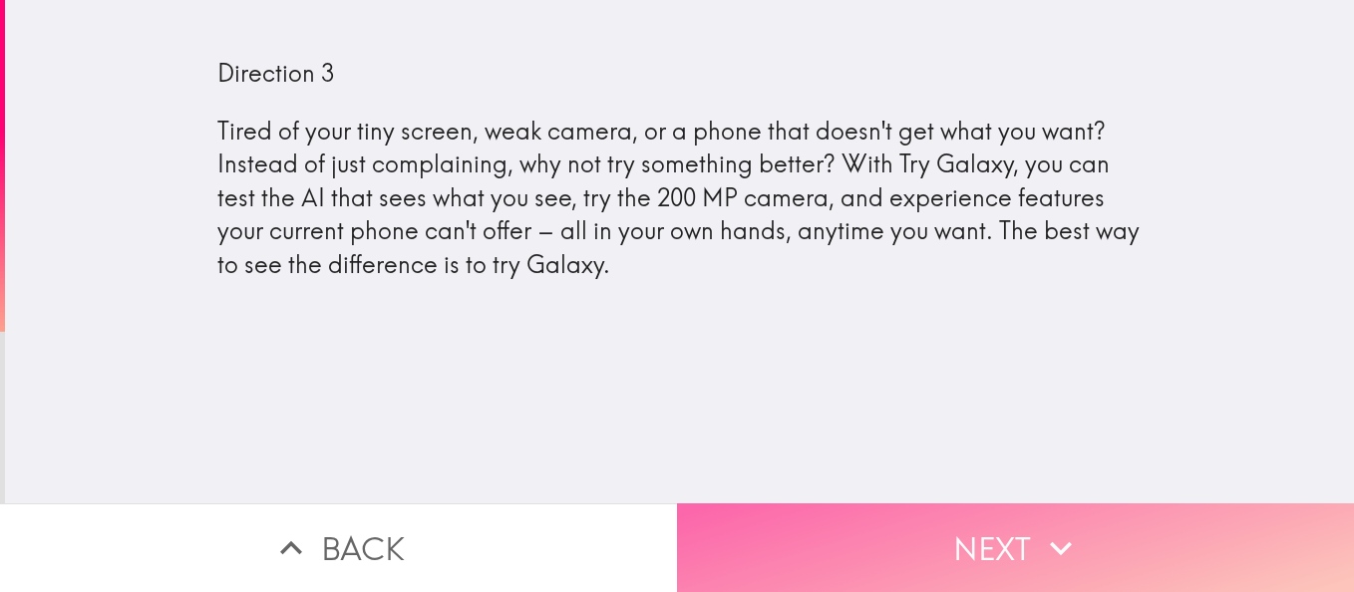
click at [882, 547] on button "Next" at bounding box center [1015, 548] width 677 height 89
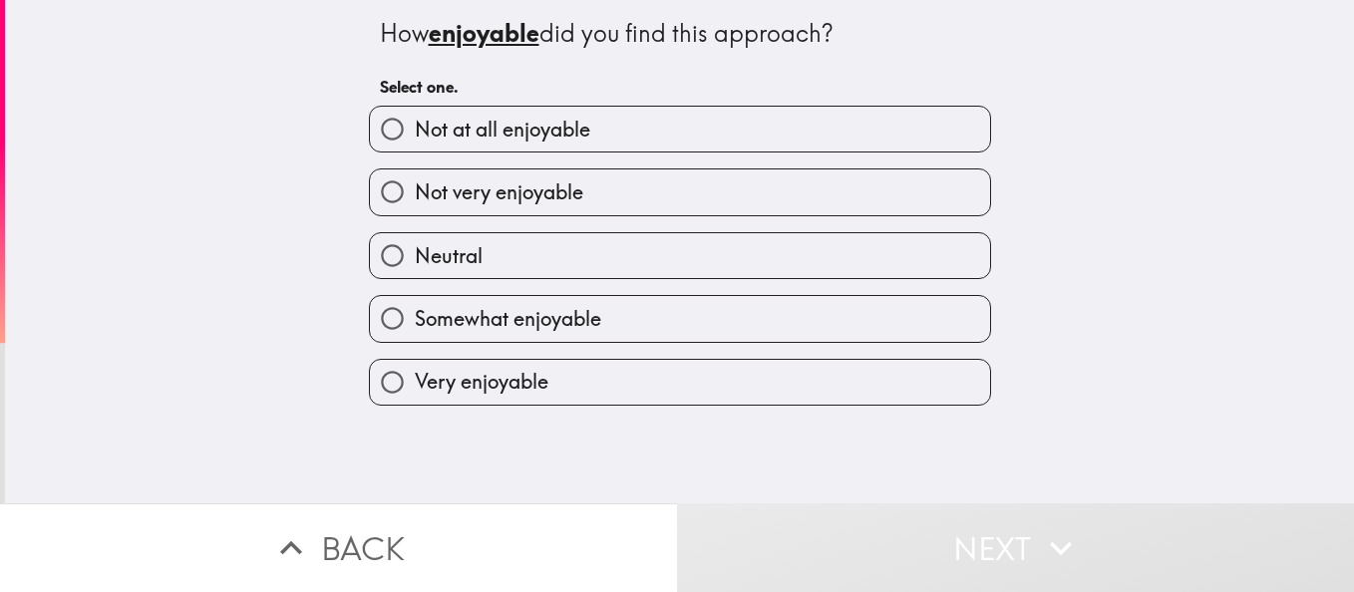
click at [505, 246] on label "Neutral" at bounding box center [680, 255] width 620 height 45
click at [415, 246] on input "Neutral" at bounding box center [392, 255] width 45 height 45
radio input "true"
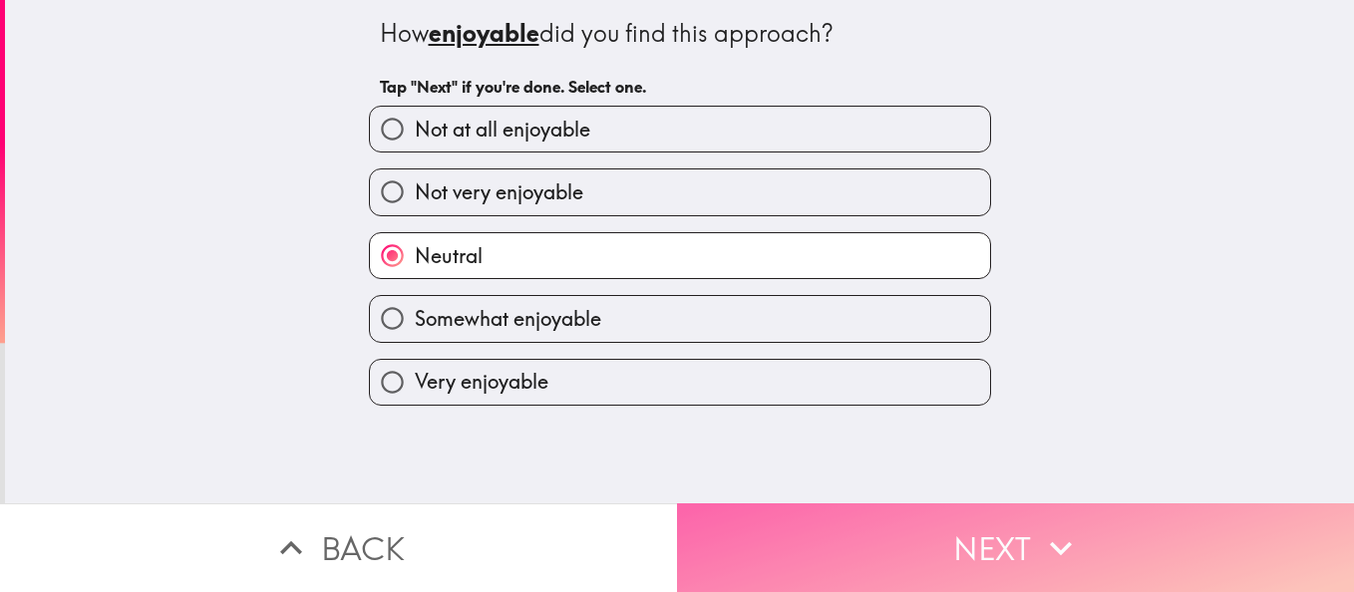
click at [838, 509] on button "Next" at bounding box center [1015, 548] width 677 height 89
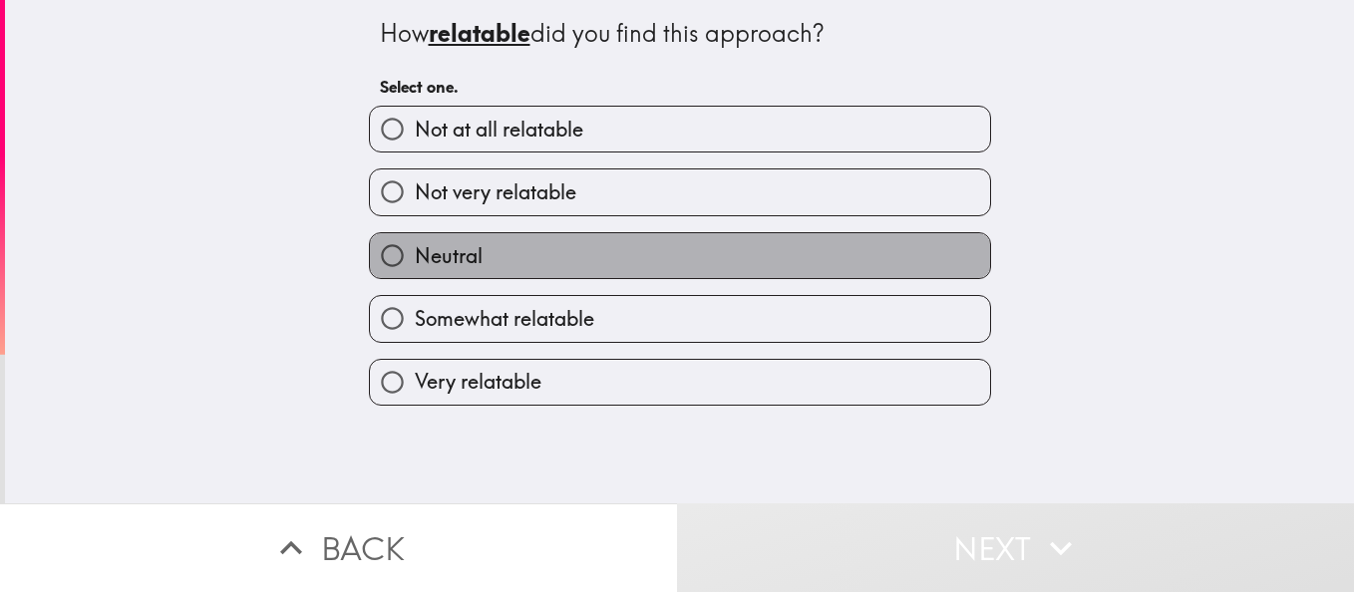
click at [553, 252] on label "Neutral" at bounding box center [680, 255] width 620 height 45
click at [415, 252] on input "Neutral" at bounding box center [392, 255] width 45 height 45
radio input "true"
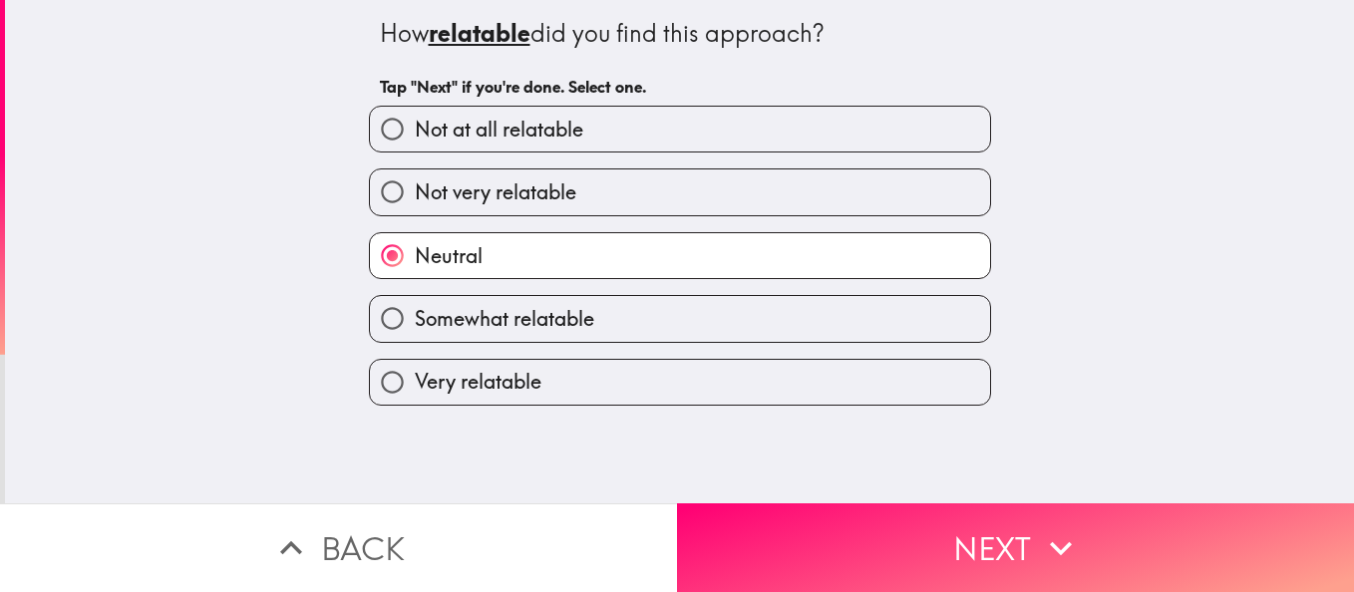
click at [846, 476] on div "How relatable did you find this approach? Tap "Next" if you're done. Select one…" at bounding box center [679, 252] width 1349 height 504
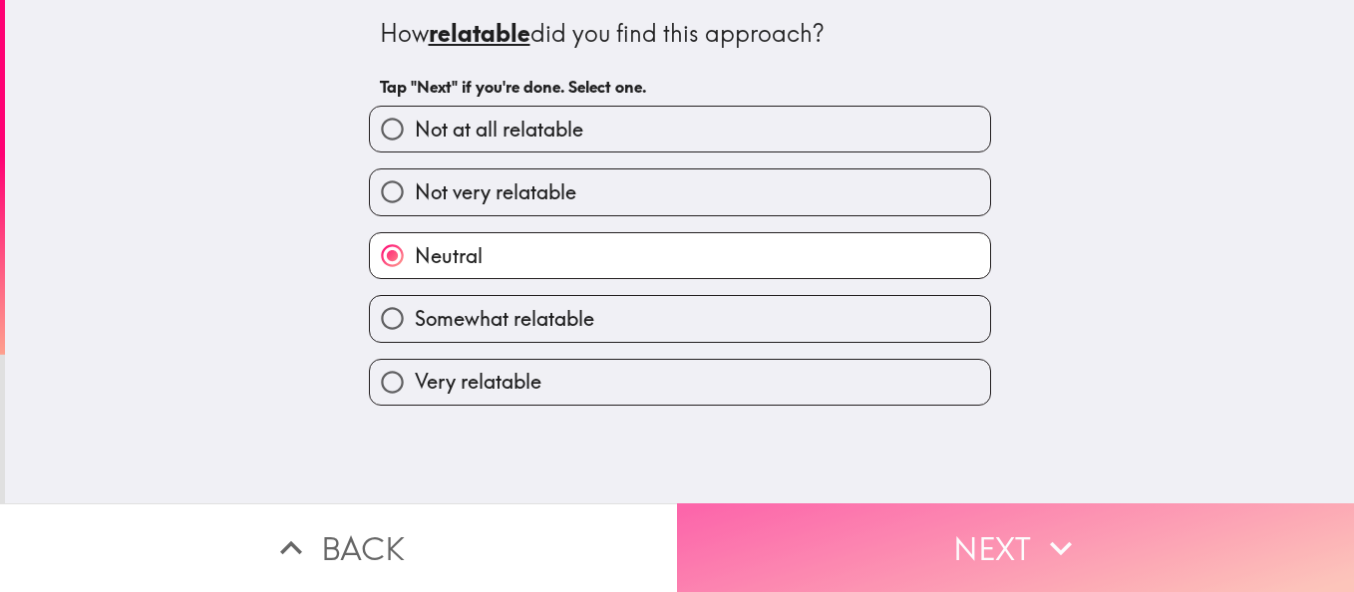
click at [843, 508] on button "Next" at bounding box center [1015, 548] width 677 height 89
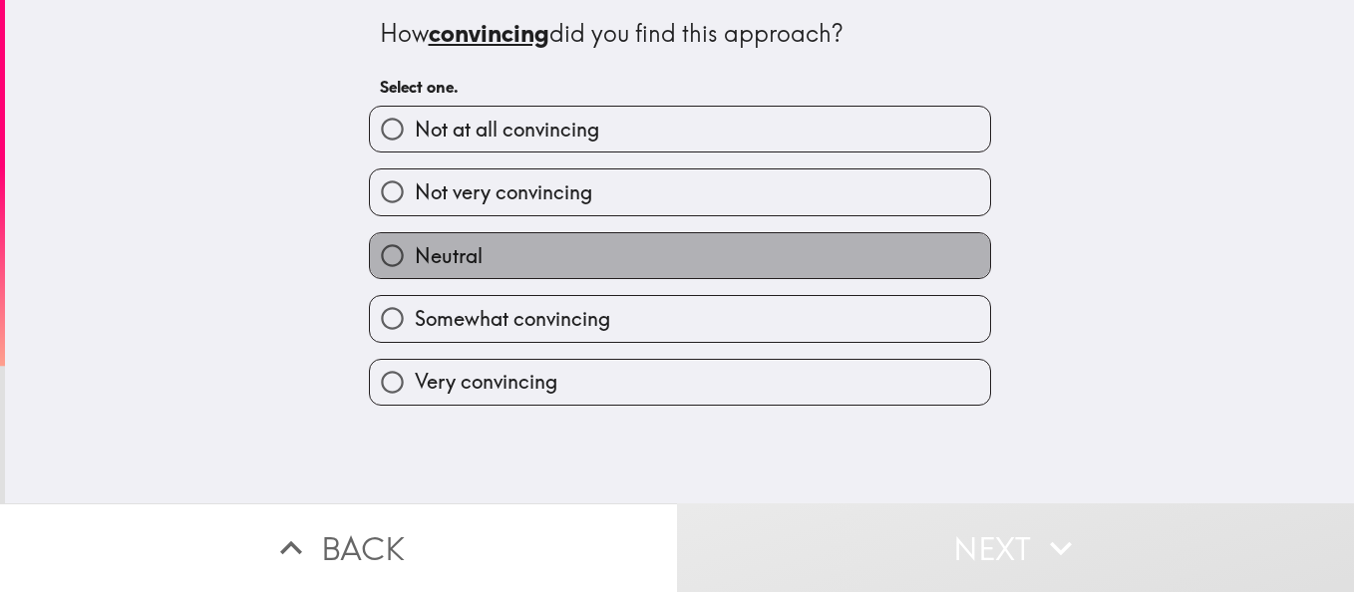
click at [638, 250] on label "Neutral" at bounding box center [680, 255] width 620 height 45
click at [415, 250] on input "Neutral" at bounding box center [392, 255] width 45 height 45
radio input "true"
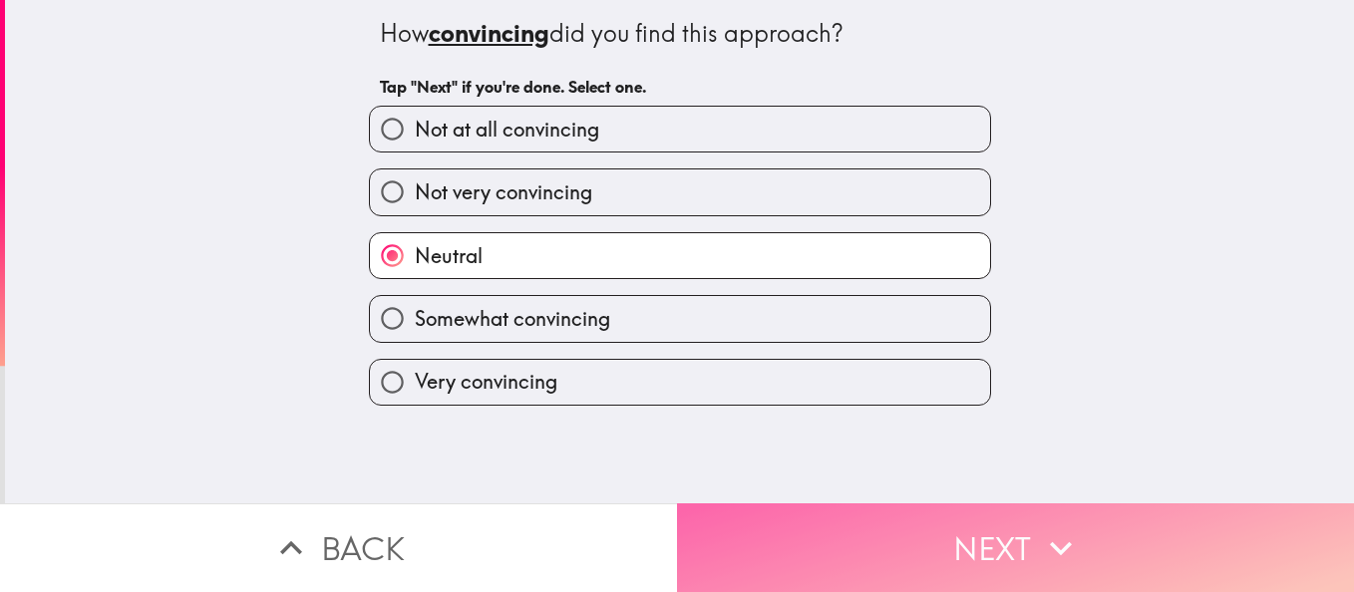
click at [851, 512] on button "Next" at bounding box center [1015, 548] width 677 height 89
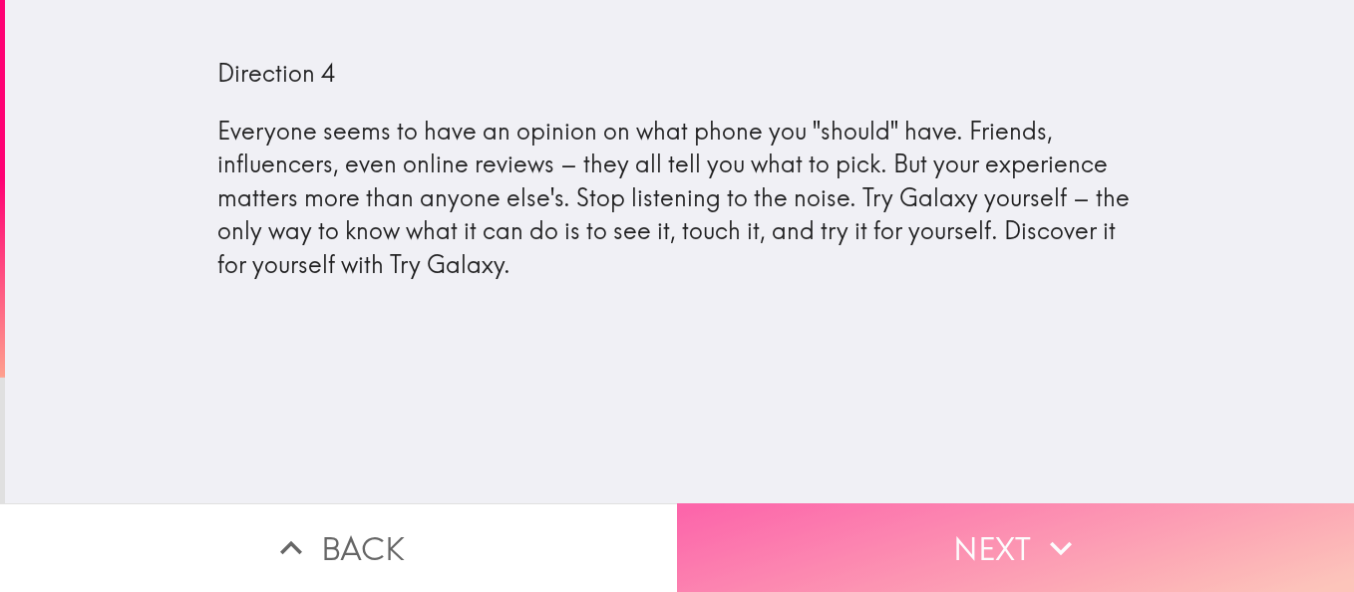
click at [943, 542] on button "Next" at bounding box center [1015, 548] width 677 height 89
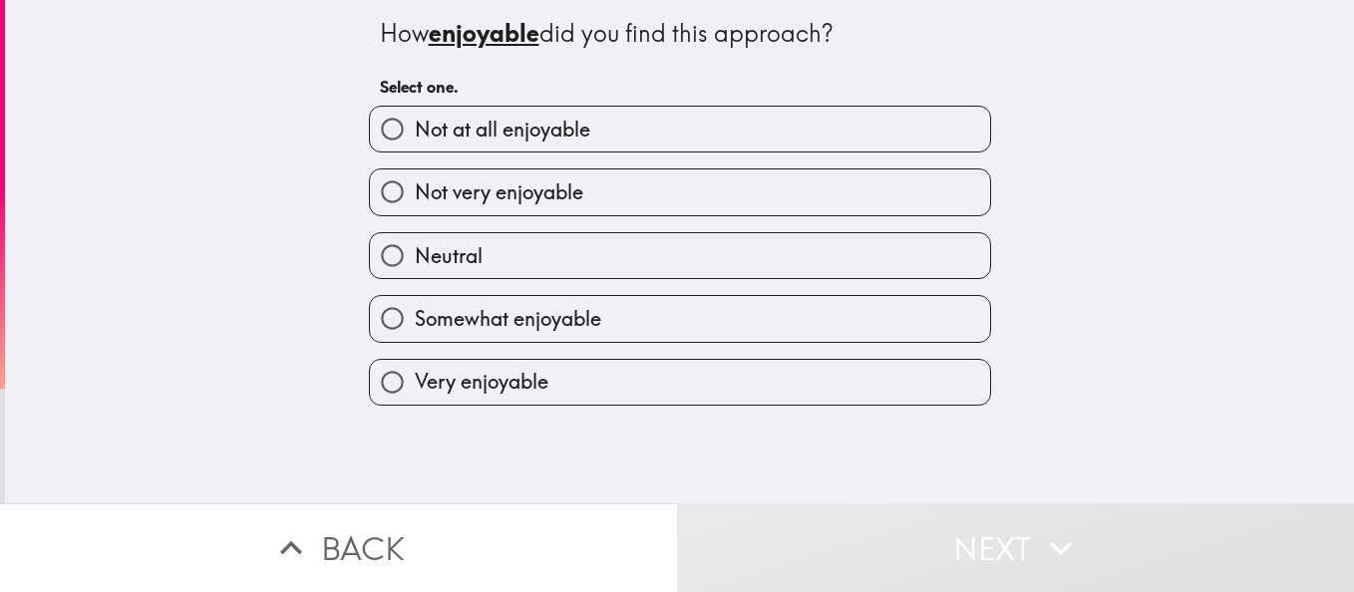
click at [543, 240] on label "Neutral" at bounding box center [680, 255] width 620 height 45
click at [415, 240] on input "Neutral" at bounding box center [392, 255] width 45 height 45
radio input "true"
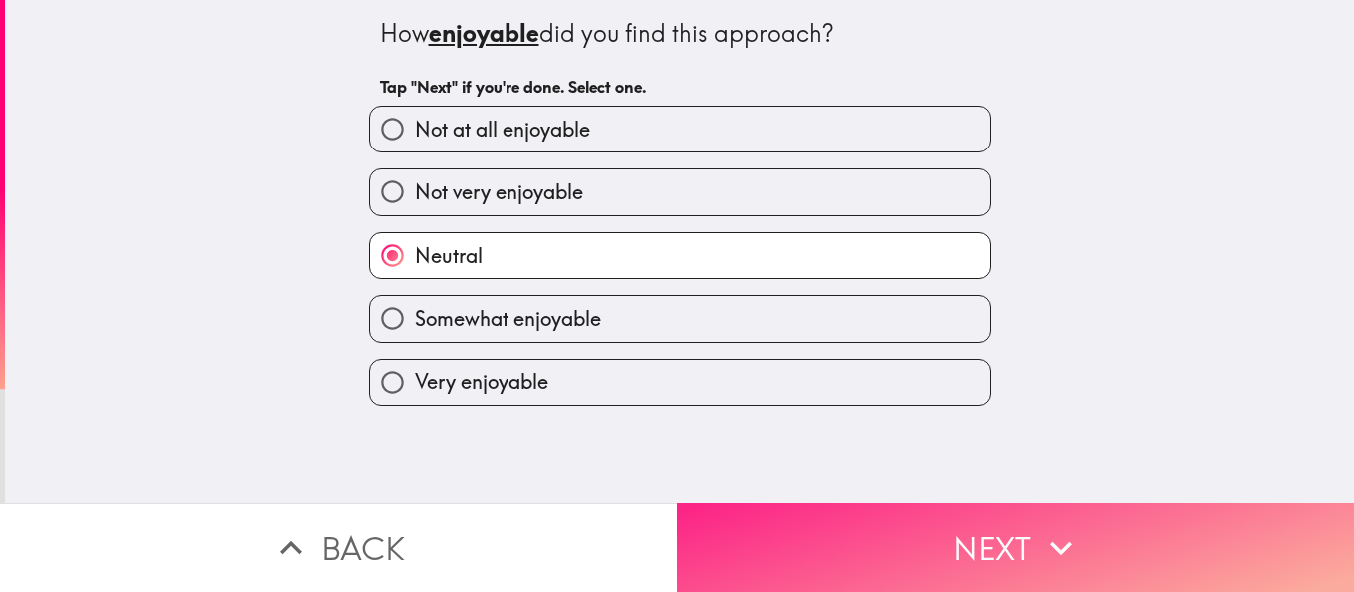
click at [874, 507] on button "Next" at bounding box center [1015, 548] width 677 height 89
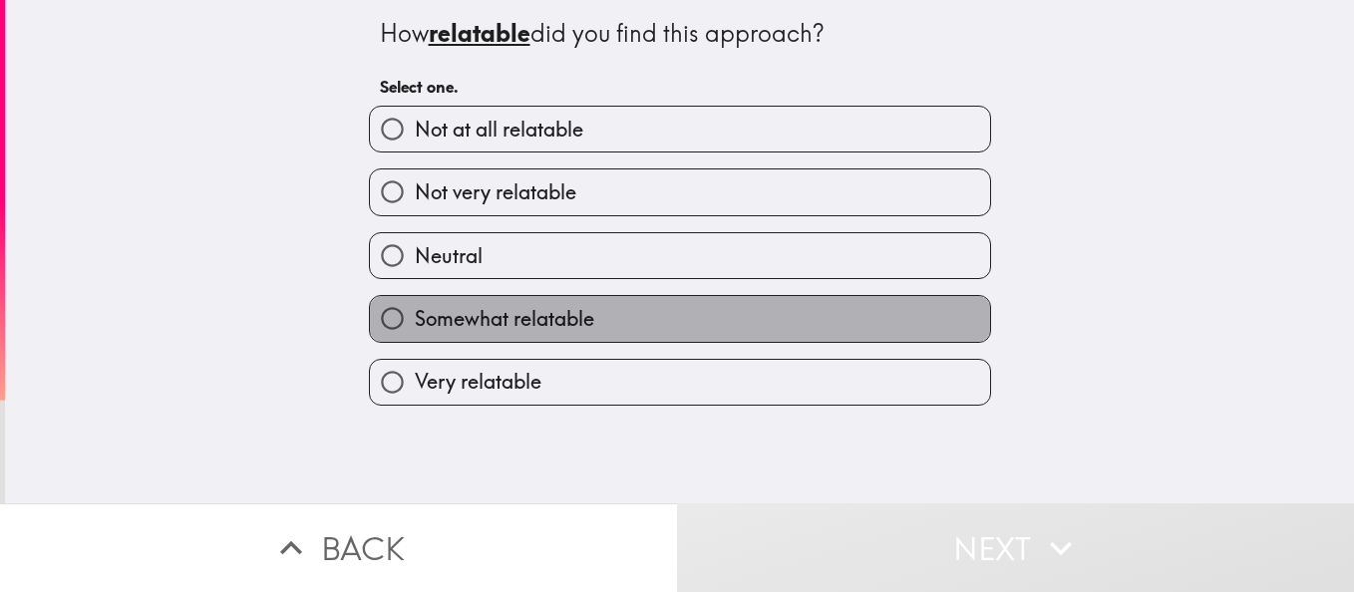
click at [538, 314] on span "Somewhat relatable" at bounding box center [505, 319] width 180 height 28
click at [415, 314] on input "Somewhat relatable" at bounding box center [392, 318] width 45 height 45
radio input "true"
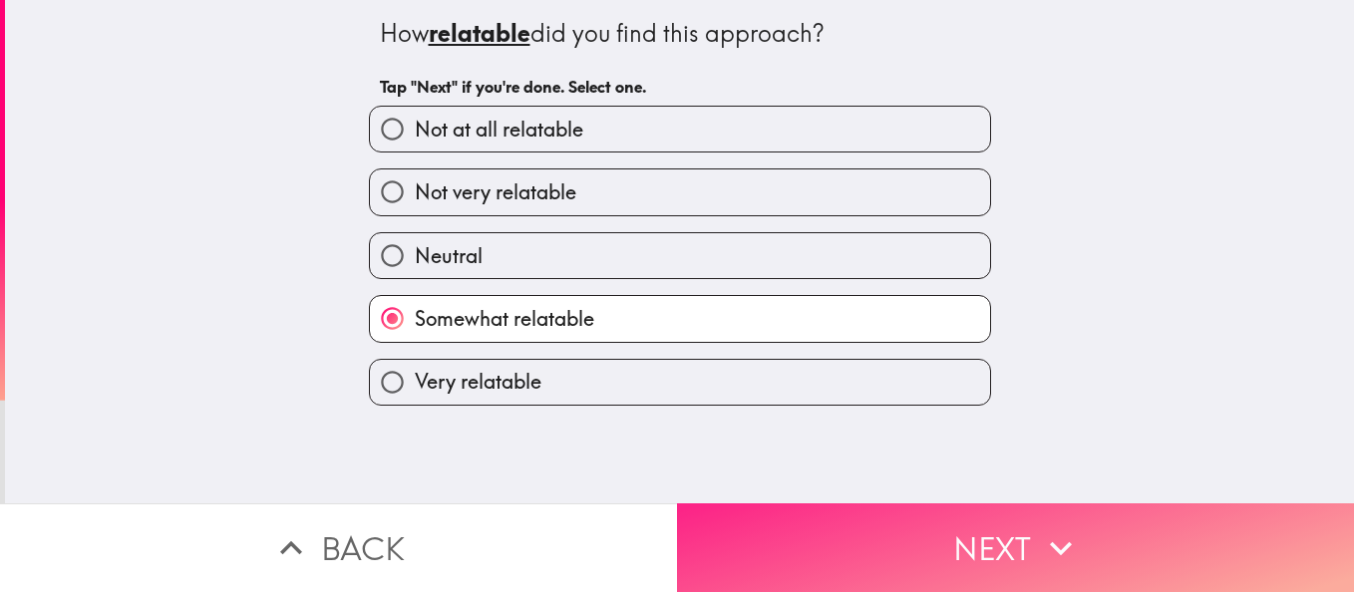
click at [881, 528] on button "Next" at bounding box center [1015, 548] width 677 height 89
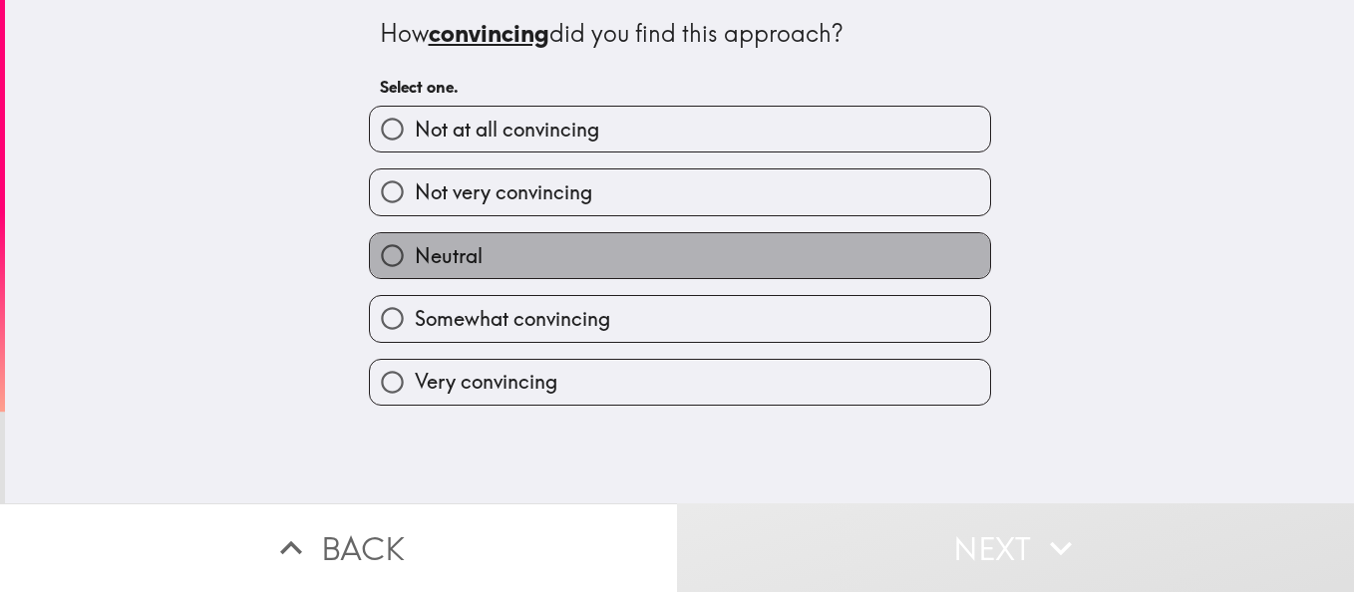
click at [554, 250] on label "Neutral" at bounding box center [680, 255] width 620 height 45
click at [415, 250] on input "Neutral" at bounding box center [392, 255] width 45 height 45
radio input "true"
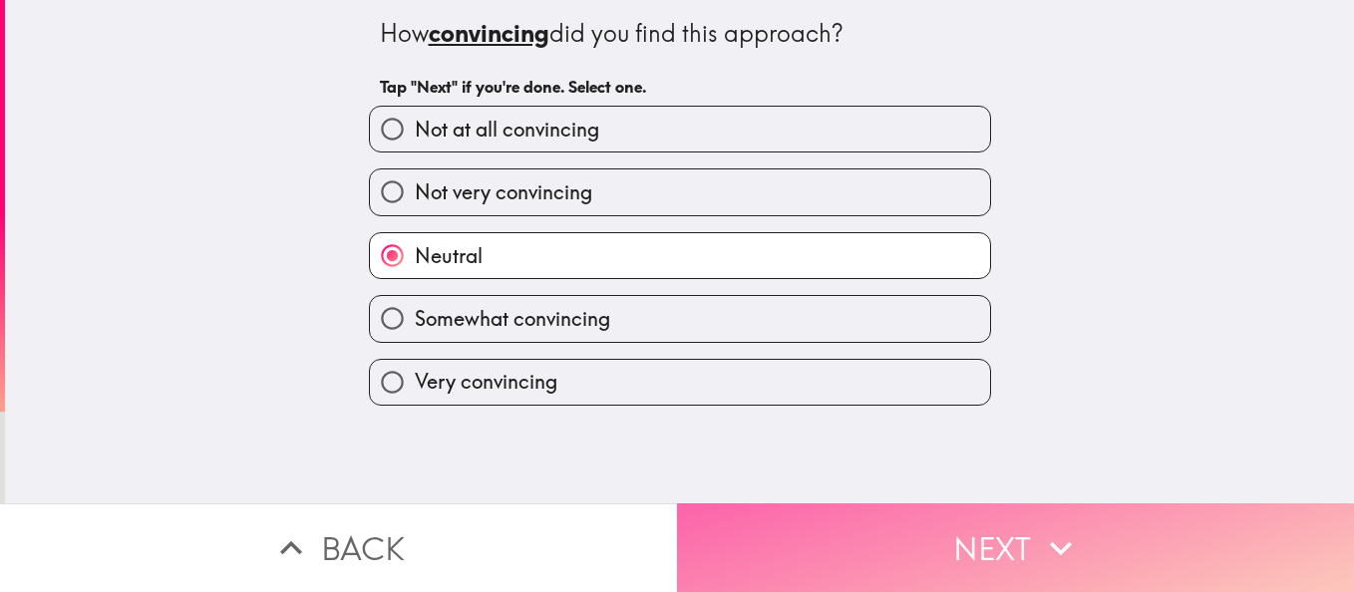
click at [839, 521] on button "Next" at bounding box center [1015, 548] width 677 height 89
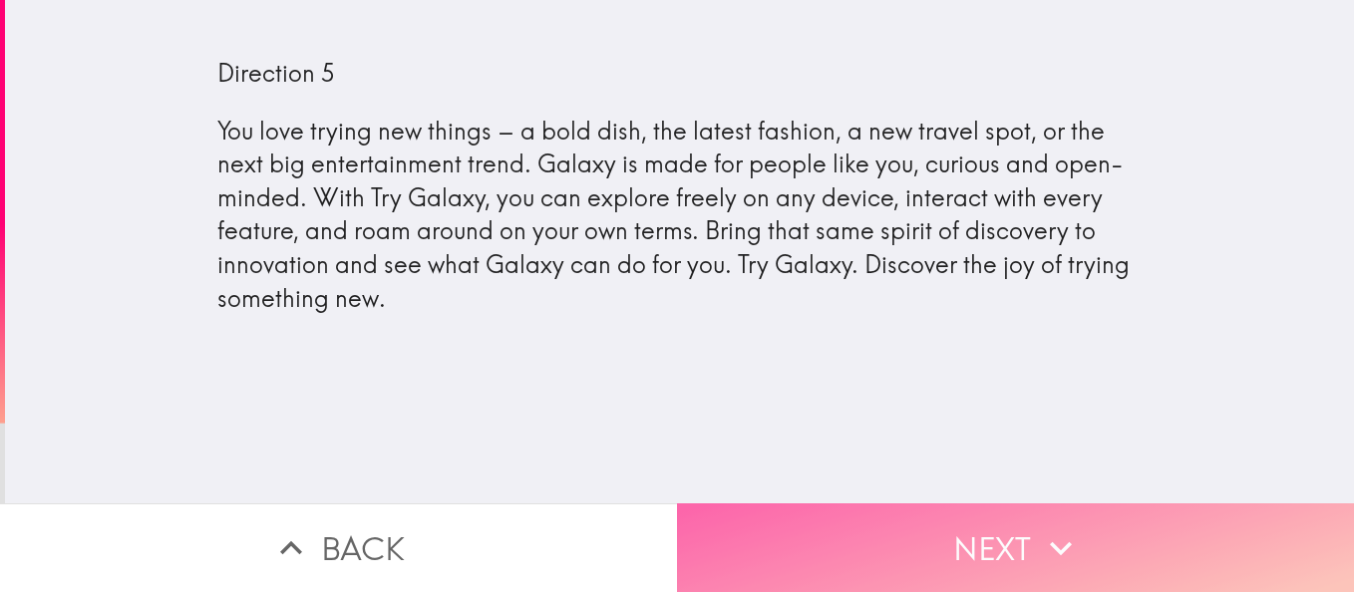
click at [830, 545] on button "Next" at bounding box center [1015, 548] width 677 height 89
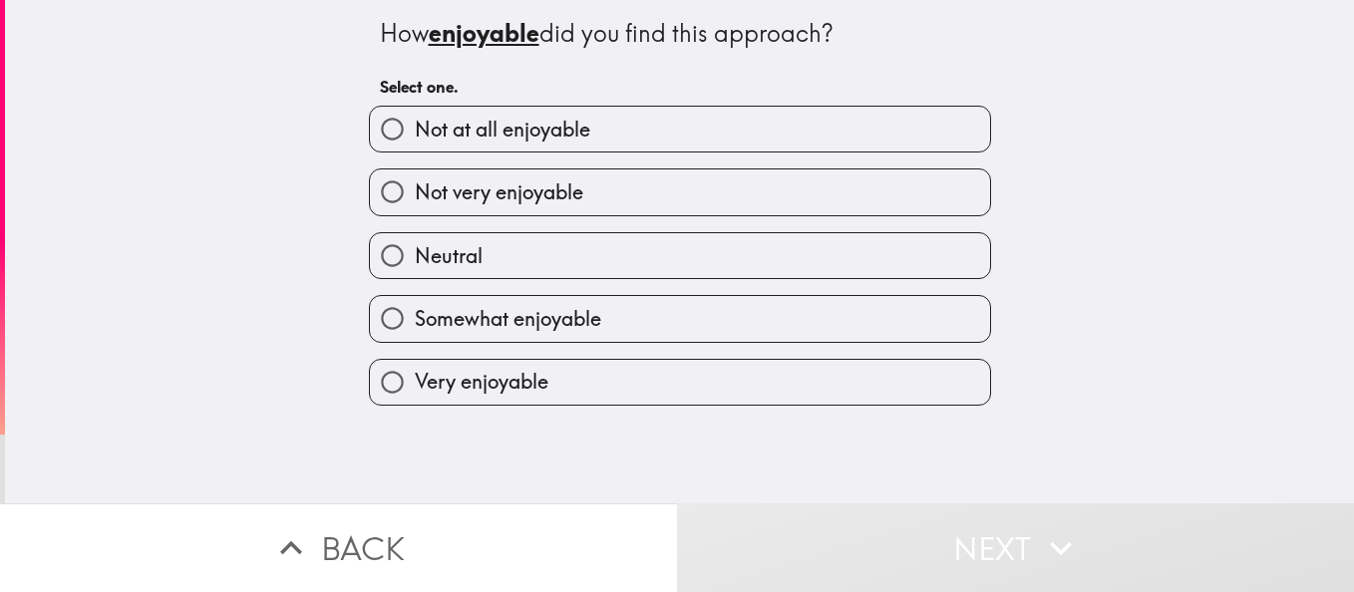
click at [518, 255] on label "Neutral" at bounding box center [680, 255] width 620 height 45
click at [415, 255] on input "Neutral" at bounding box center [392, 255] width 45 height 45
radio input "true"
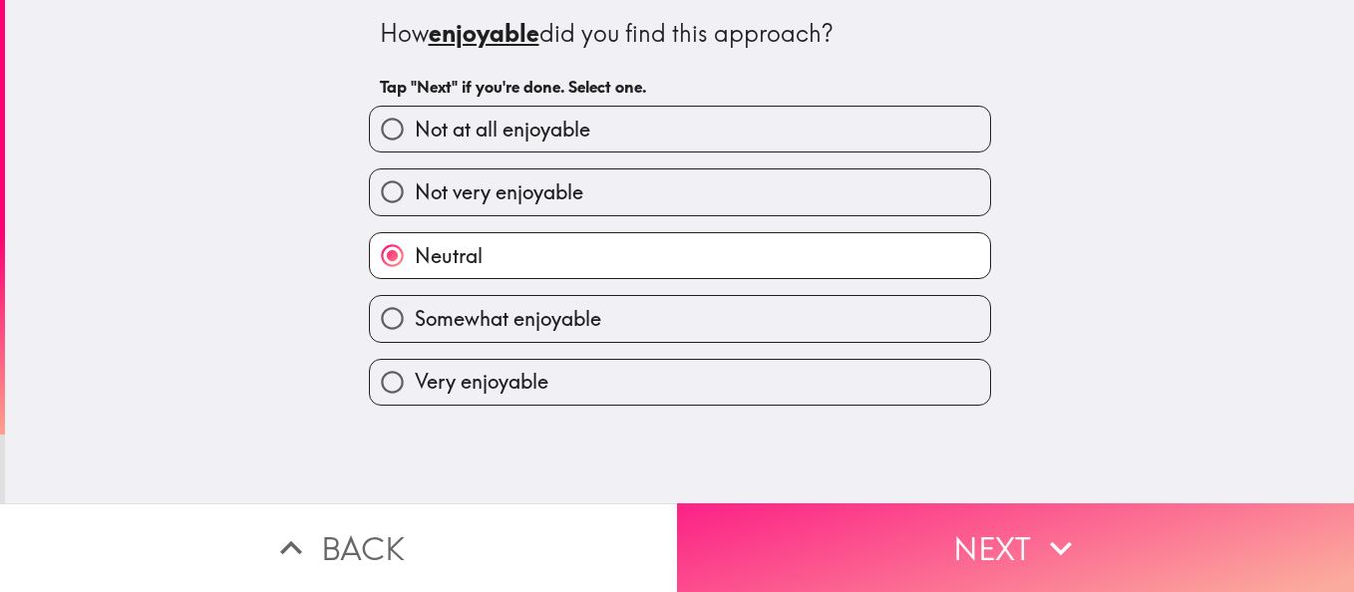
click at [855, 536] on button "Next" at bounding box center [1015, 548] width 677 height 89
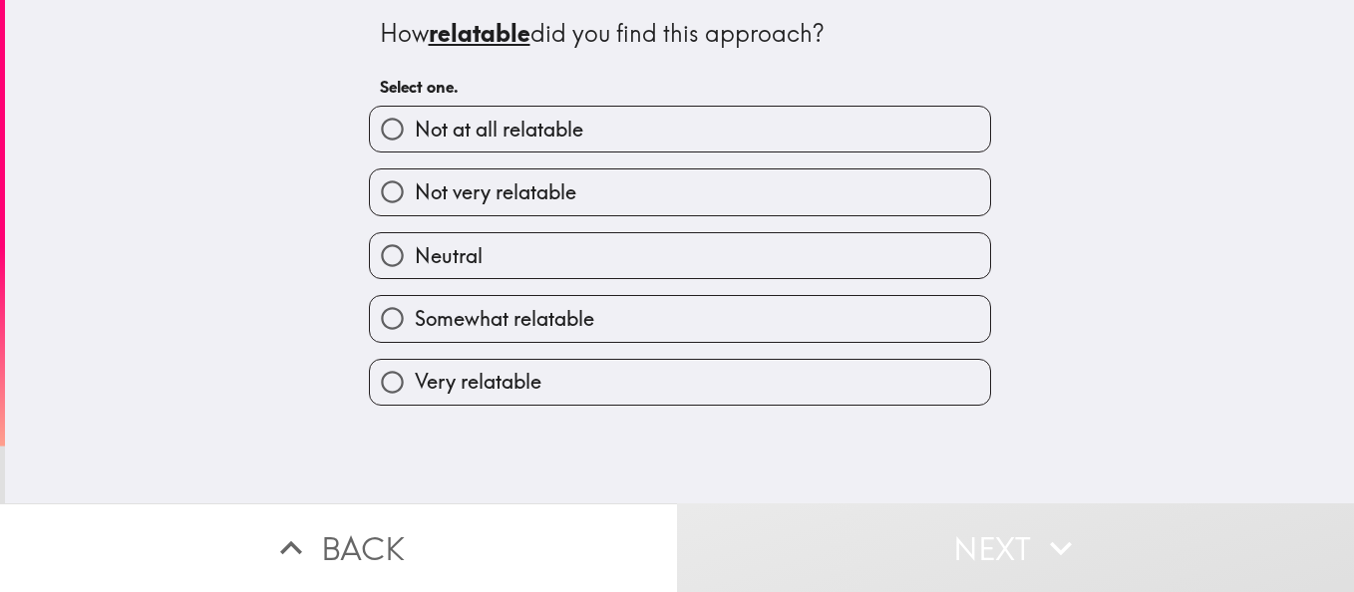
click at [537, 256] on label "Neutral" at bounding box center [680, 255] width 620 height 45
click at [415, 256] on input "Neutral" at bounding box center [392, 255] width 45 height 45
radio input "true"
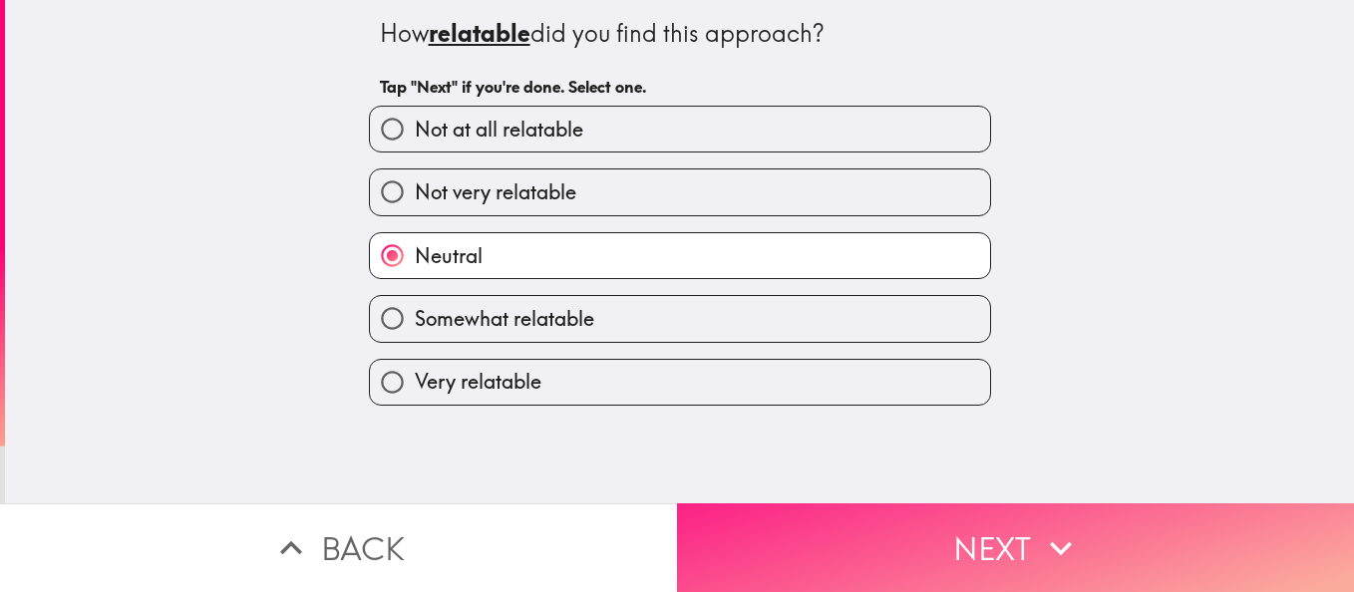
click at [804, 507] on button "Next" at bounding box center [1015, 548] width 677 height 89
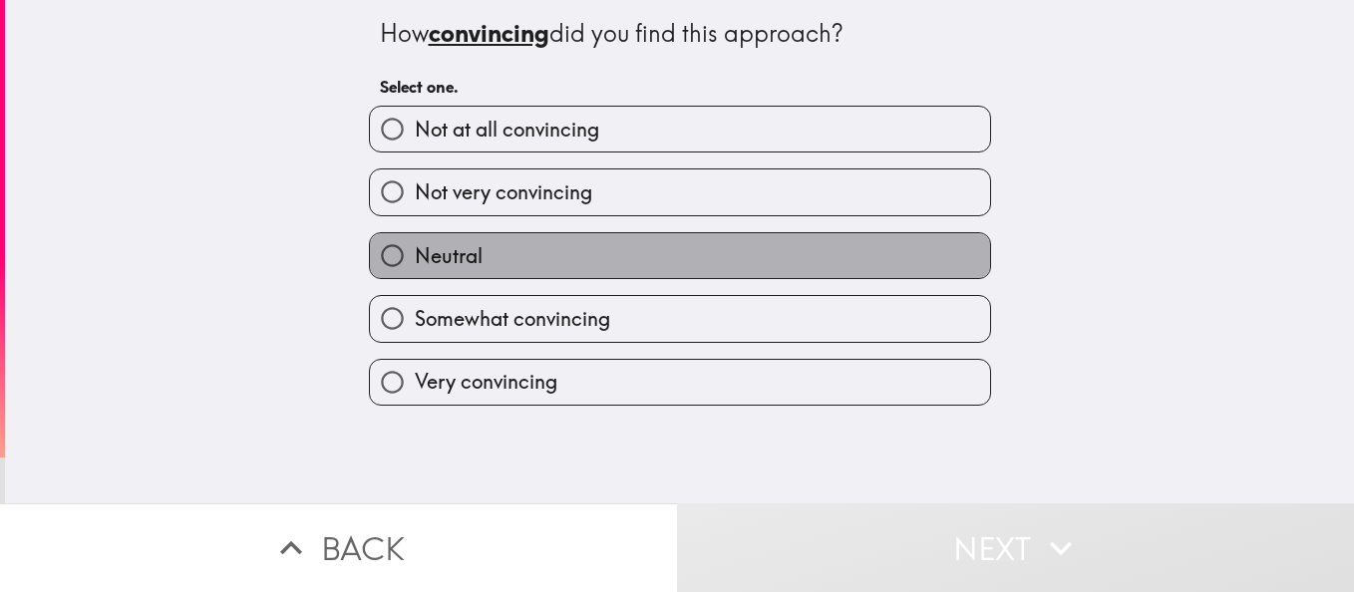
click at [555, 249] on label "Neutral" at bounding box center [680, 255] width 620 height 45
click at [415, 249] on input "Neutral" at bounding box center [392, 255] width 45 height 45
radio input "true"
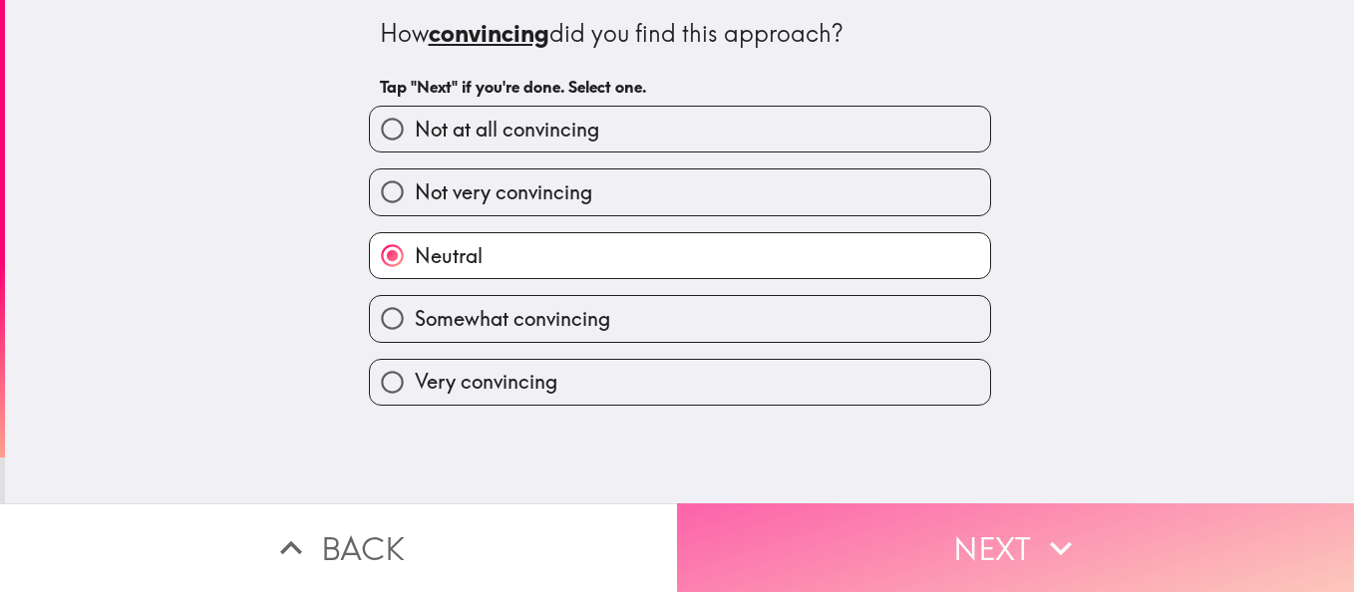
click at [856, 504] on button "Next" at bounding box center [1015, 548] width 677 height 89
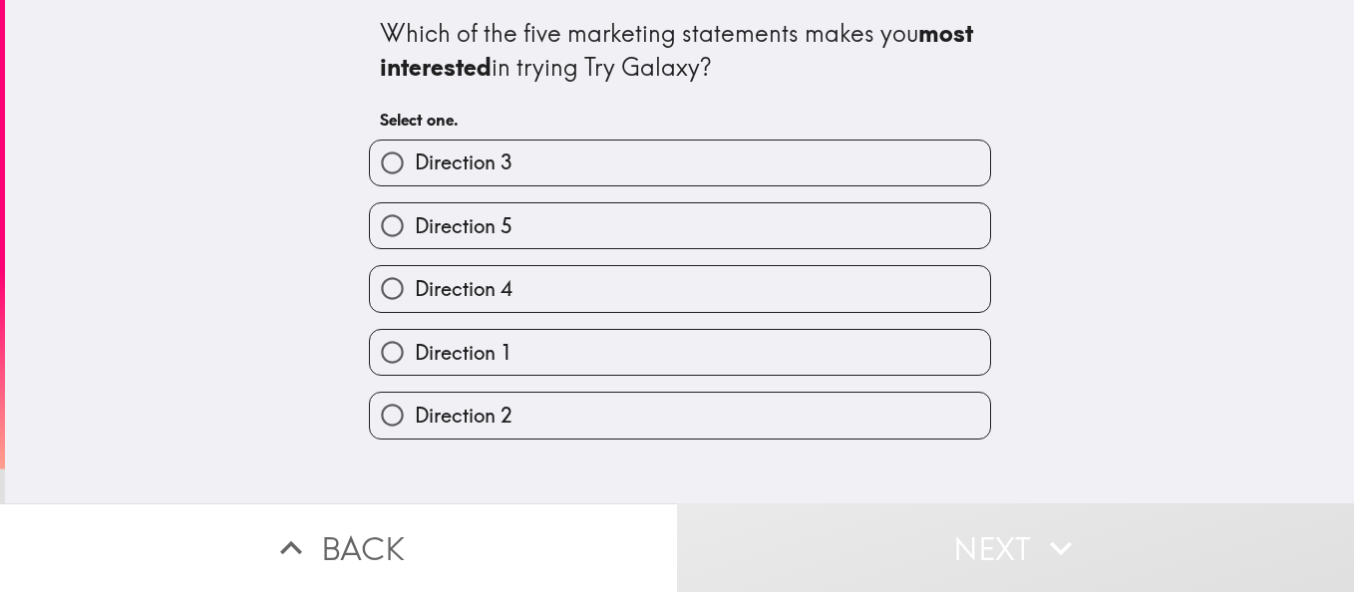
click at [501, 169] on label "Direction 3" at bounding box center [680, 163] width 620 height 45
click at [415, 169] on input "Direction 3" at bounding box center [392, 163] width 45 height 45
radio input "true"
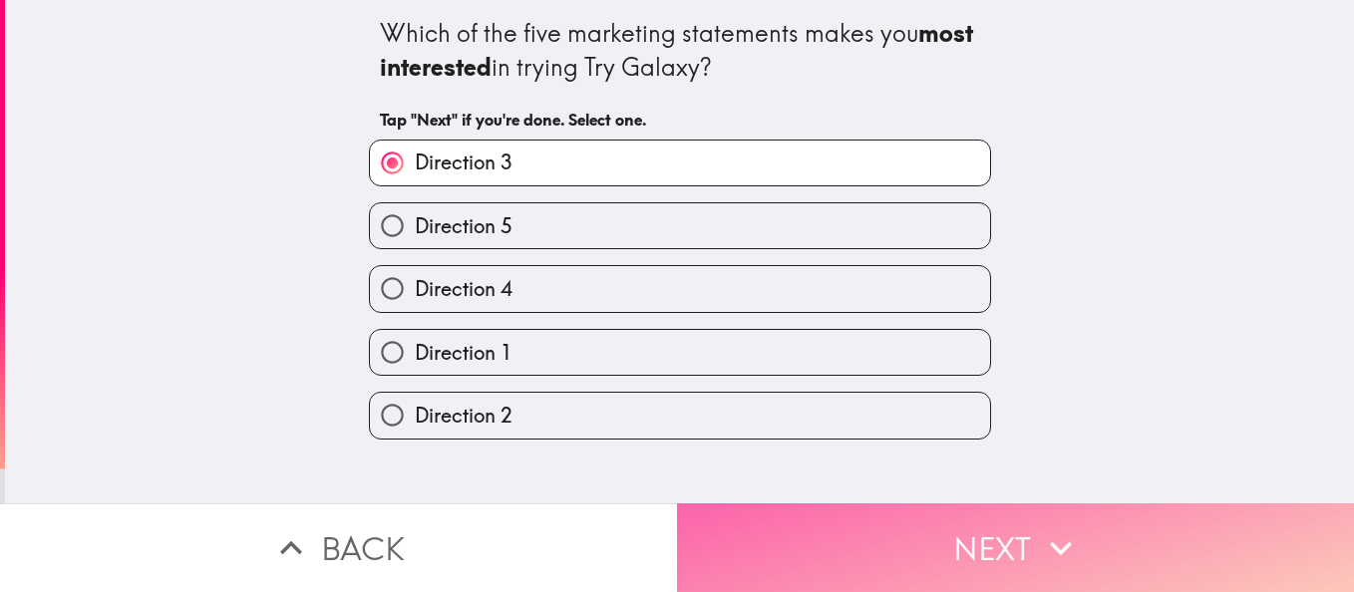
click at [878, 523] on button "Next" at bounding box center [1015, 548] width 677 height 89
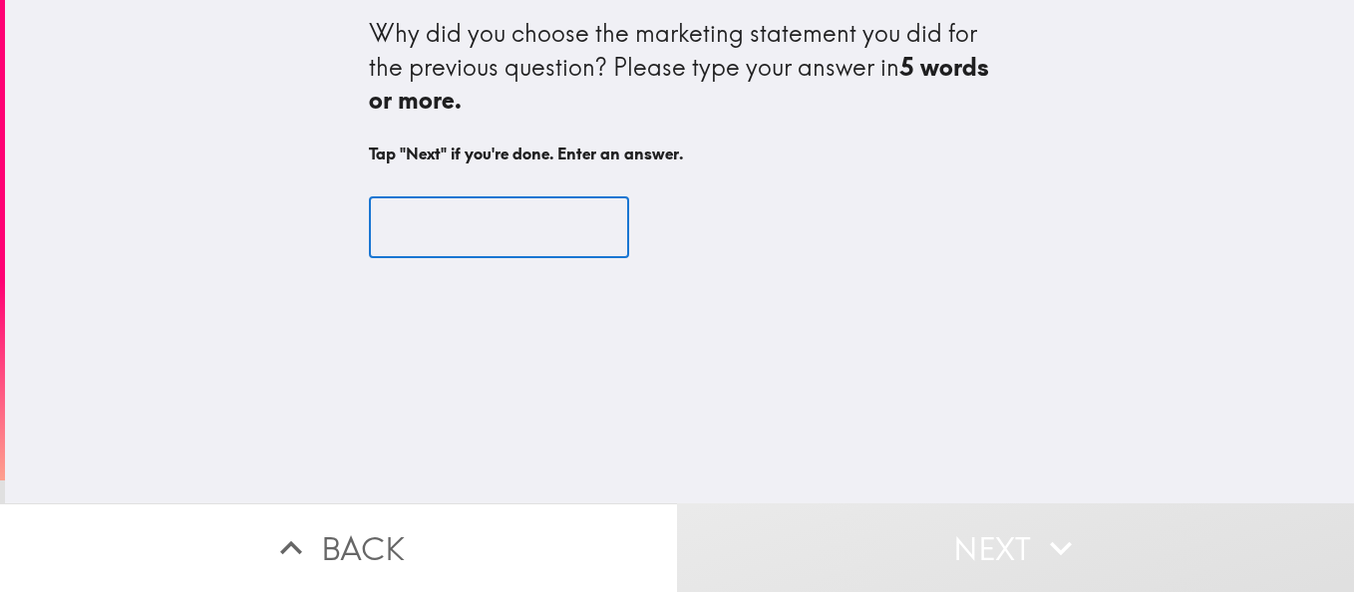
click at [483, 226] on input "text" at bounding box center [499, 227] width 260 height 62
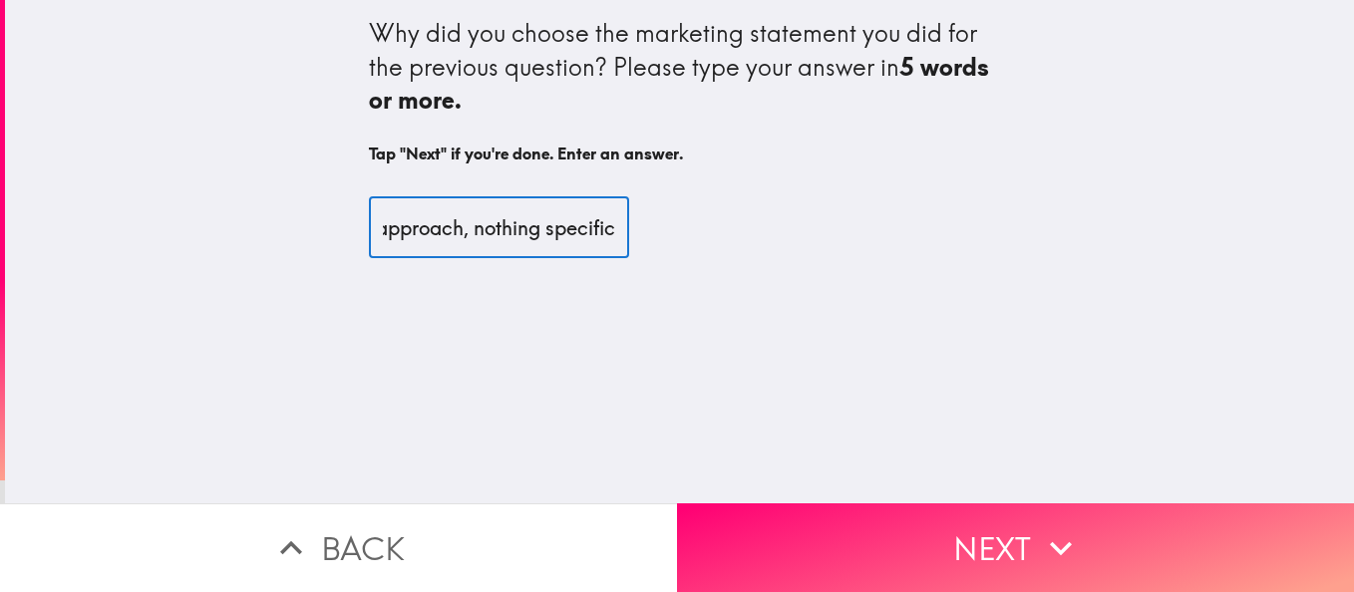
scroll to position [0, 301]
type input "just felt more confident in that approach, nothing specific"
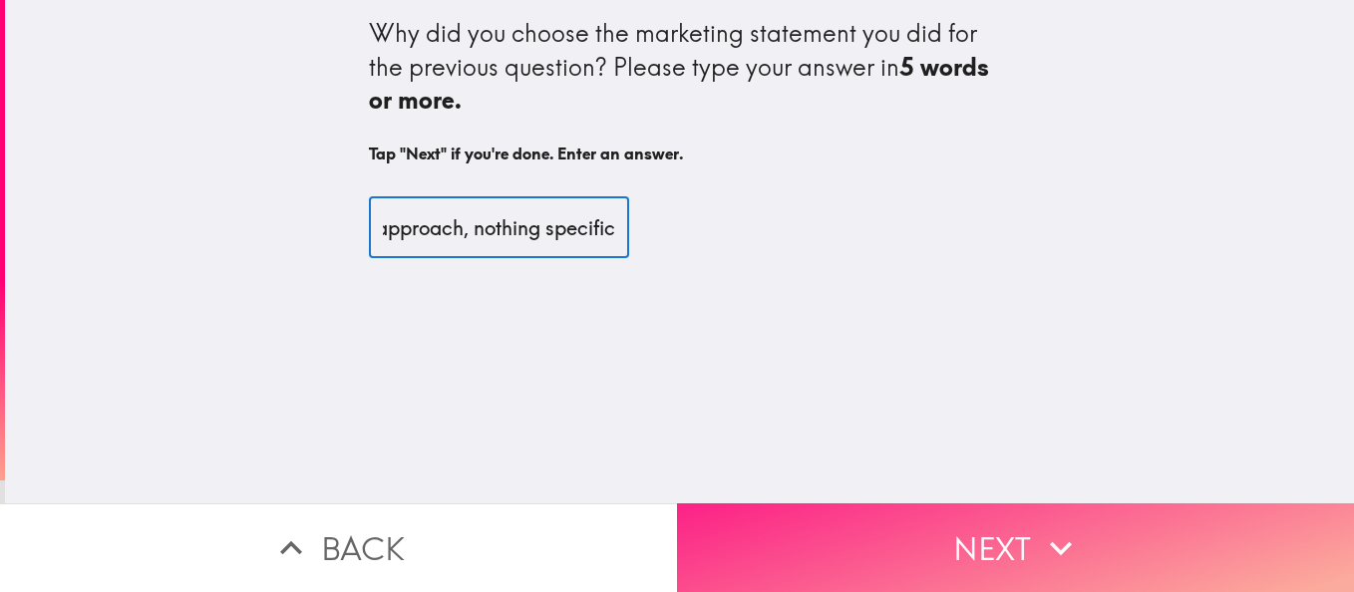
click at [979, 540] on button "Next" at bounding box center [1015, 548] width 677 height 89
click at [987, 526] on button "Next" at bounding box center [1015, 548] width 677 height 89
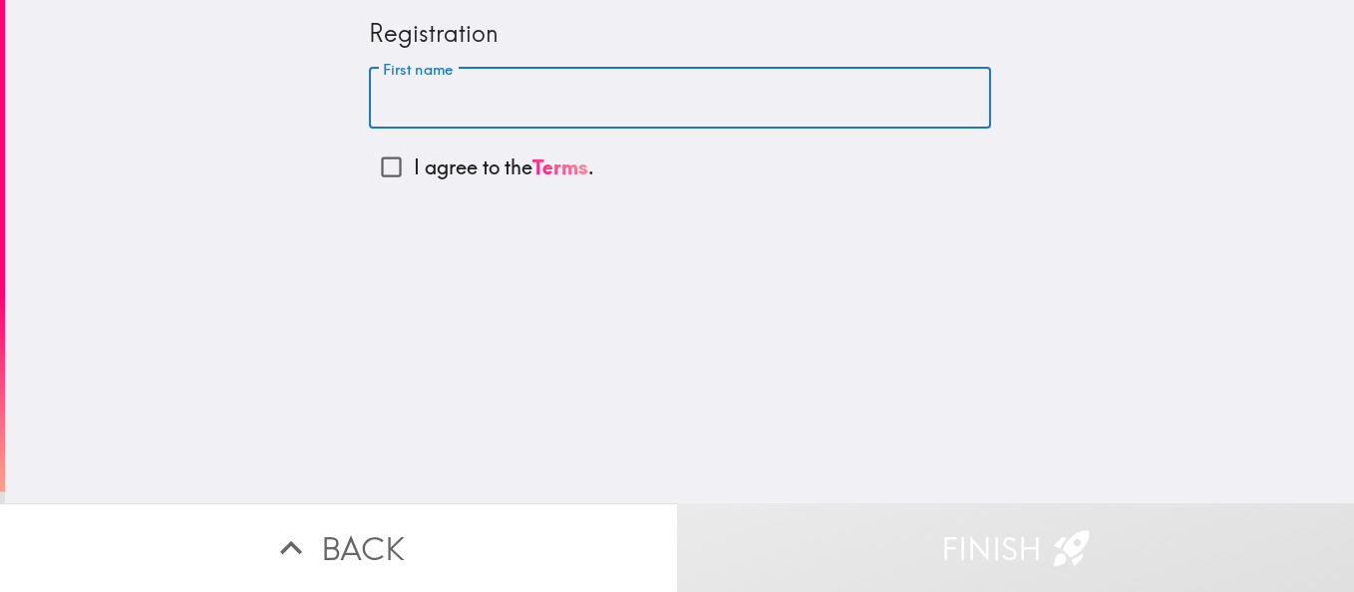
click at [453, 90] on input "First name" at bounding box center [680, 99] width 622 height 62
type input "[PERSON_NAME]"
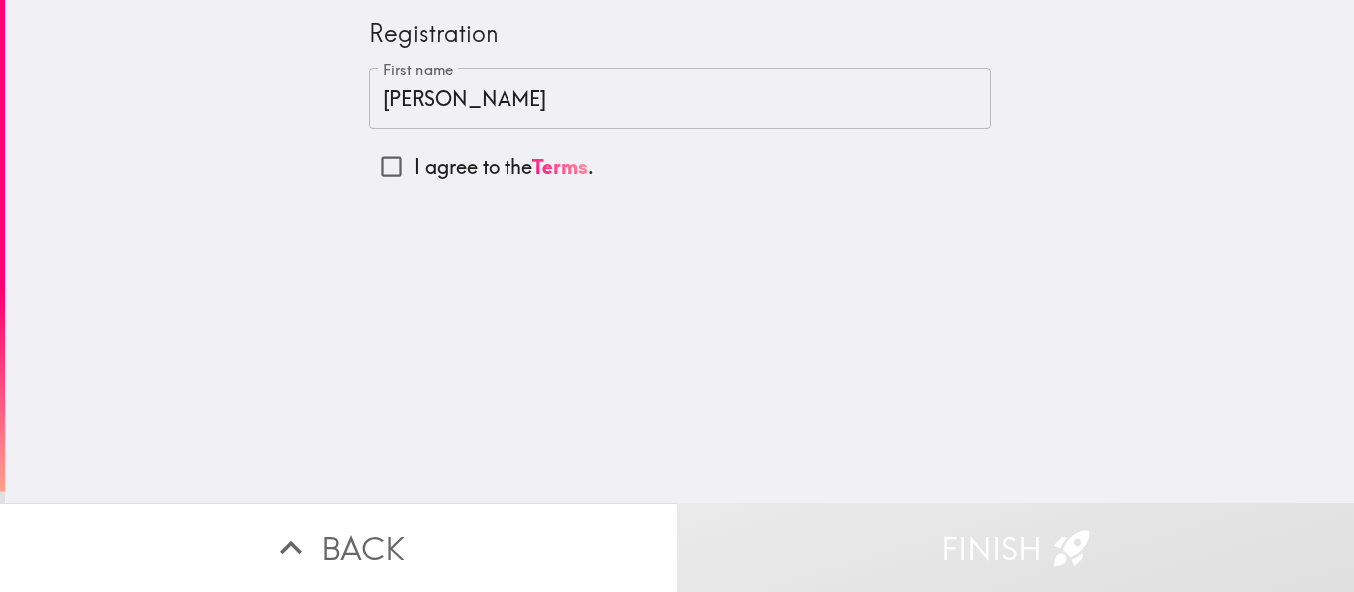
click at [443, 165] on p "I agree to the Terms ." at bounding box center [504, 168] width 181 height 28
click at [414, 165] on input "I agree to the Terms ." at bounding box center [391, 167] width 45 height 45
checkbox input "true"
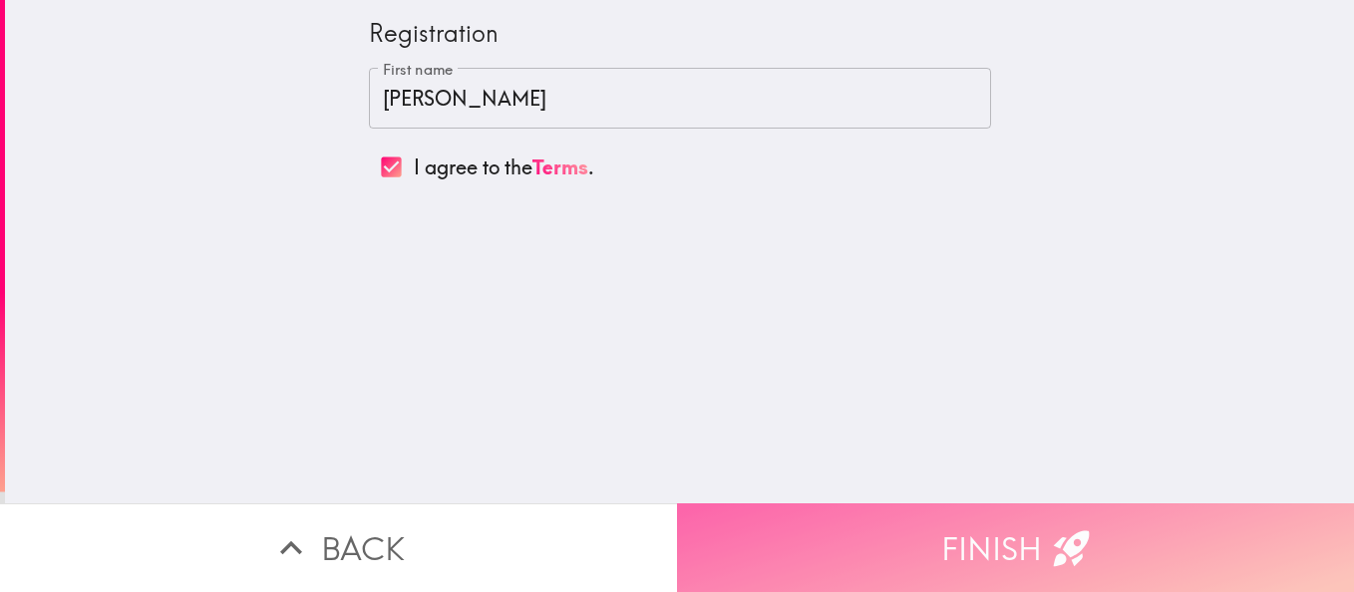
click at [904, 510] on button "Finish" at bounding box center [1015, 548] width 677 height 89
